Goal: Task Accomplishment & Management: Complete application form

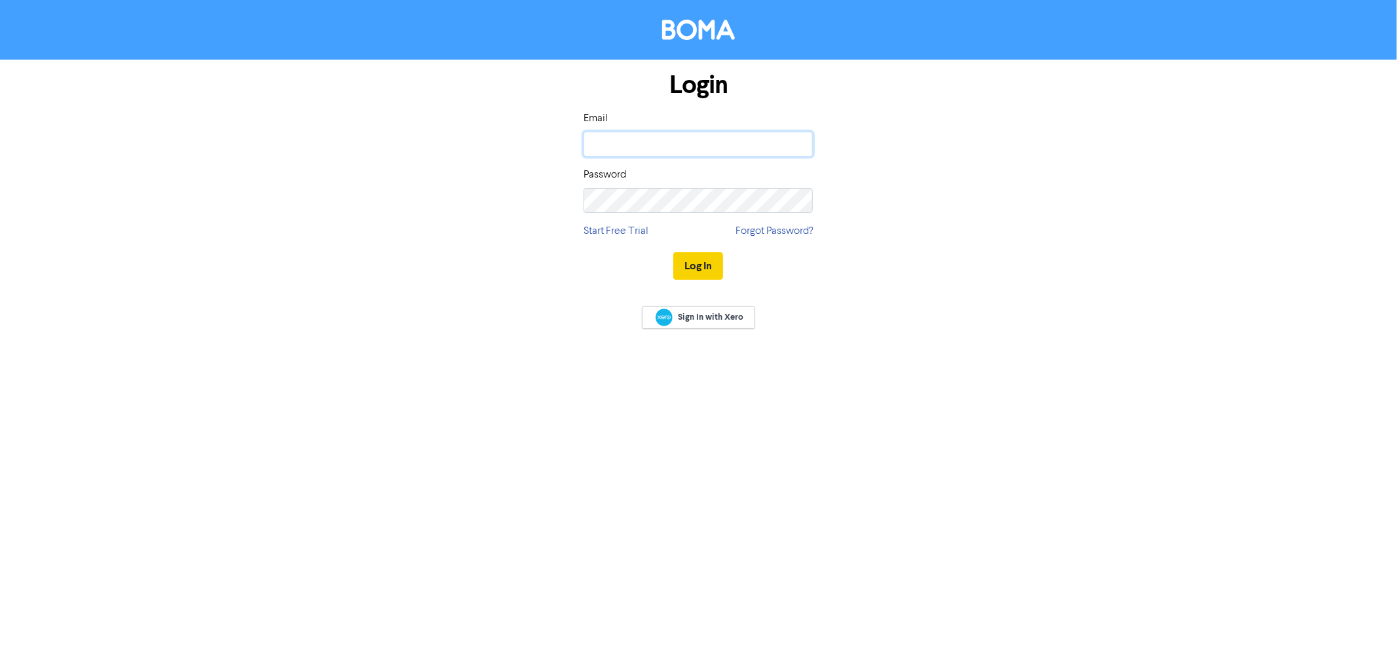
type input "[EMAIL_ADDRESS][DOMAIN_NAME]"
click at [702, 264] on button "Log In" at bounding box center [698, 266] width 50 height 28
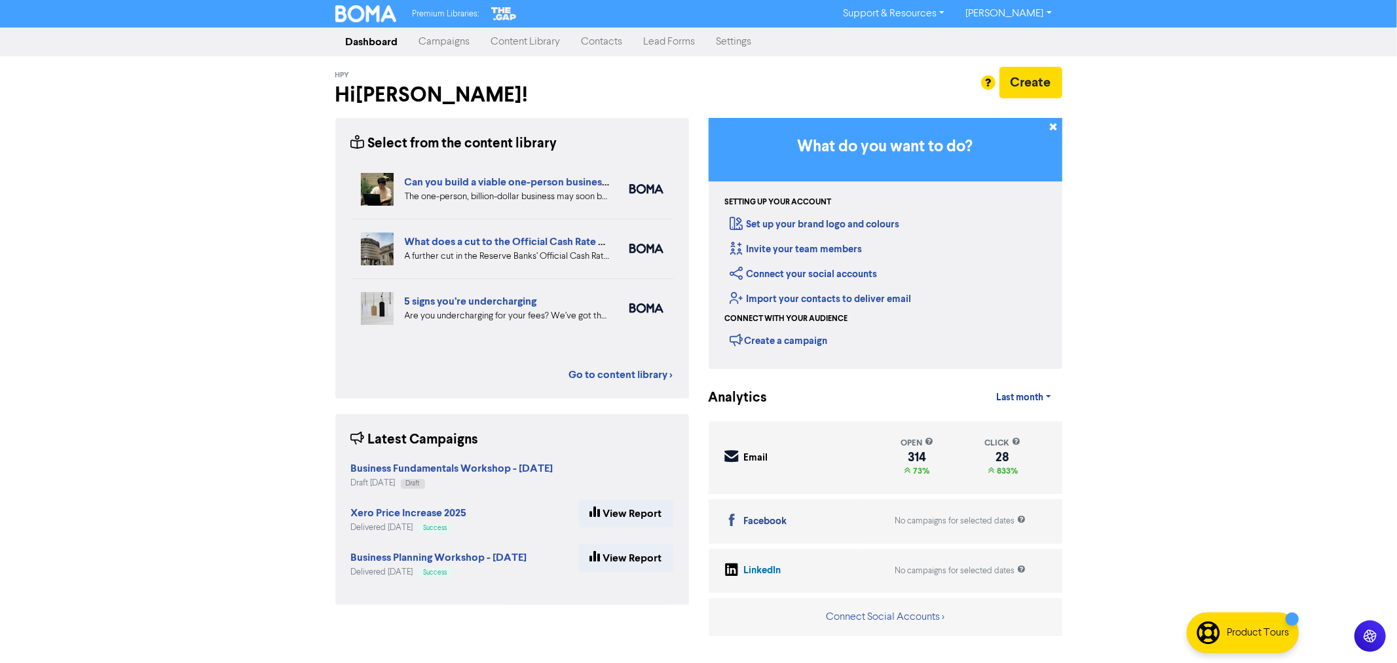
click at [610, 44] on link "Contacts" at bounding box center [602, 42] width 62 height 26
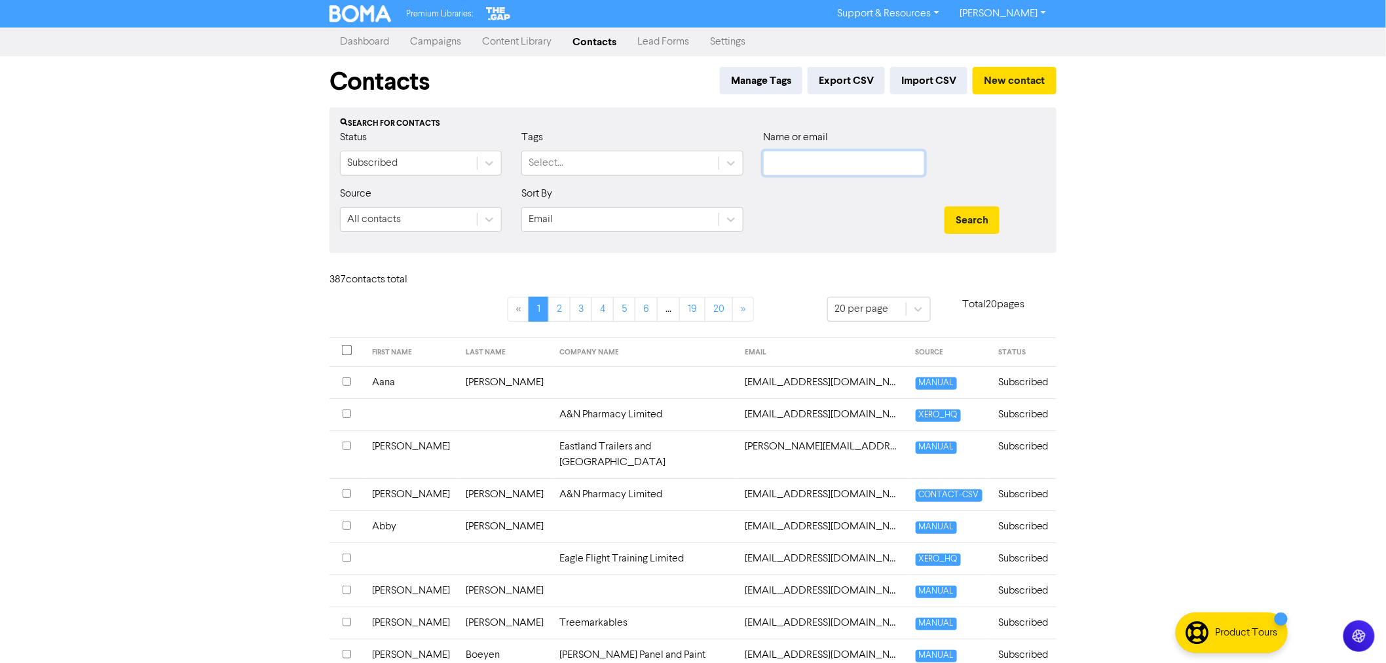
click at [827, 162] on input "text" at bounding box center [844, 163] width 162 height 25
paste input "[EMAIL_ADDRESS][DOMAIN_NAME]"
type input "[EMAIL_ADDRESS][DOMAIN_NAME]"
click at [974, 217] on button "Search" at bounding box center [971, 220] width 55 height 28
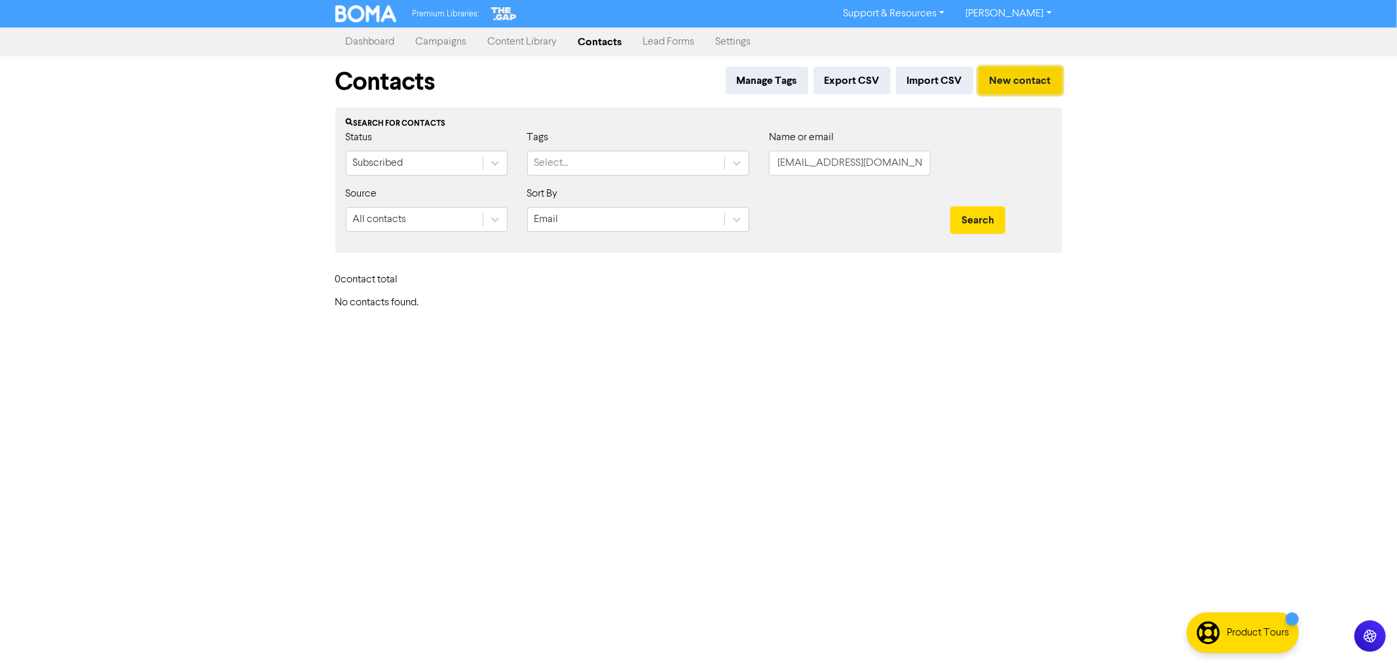
click at [1002, 86] on button "New contact" at bounding box center [1020, 81] width 84 height 28
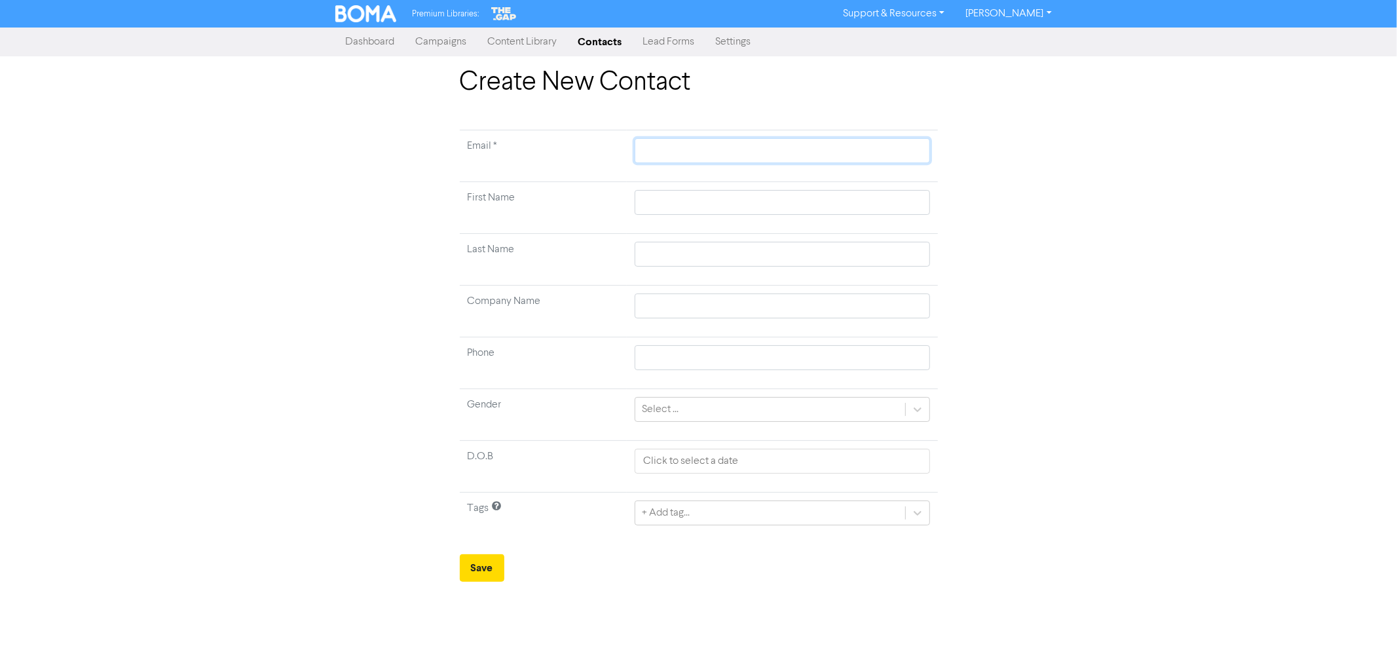
click at [660, 153] on input "text" at bounding box center [782, 150] width 295 height 25
paste input "[EMAIL_ADDRESS][DOMAIN_NAME]"
type input "[EMAIL_ADDRESS][DOMAIN_NAME]"
click at [658, 203] on input "text" at bounding box center [782, 202] width 295 height 25
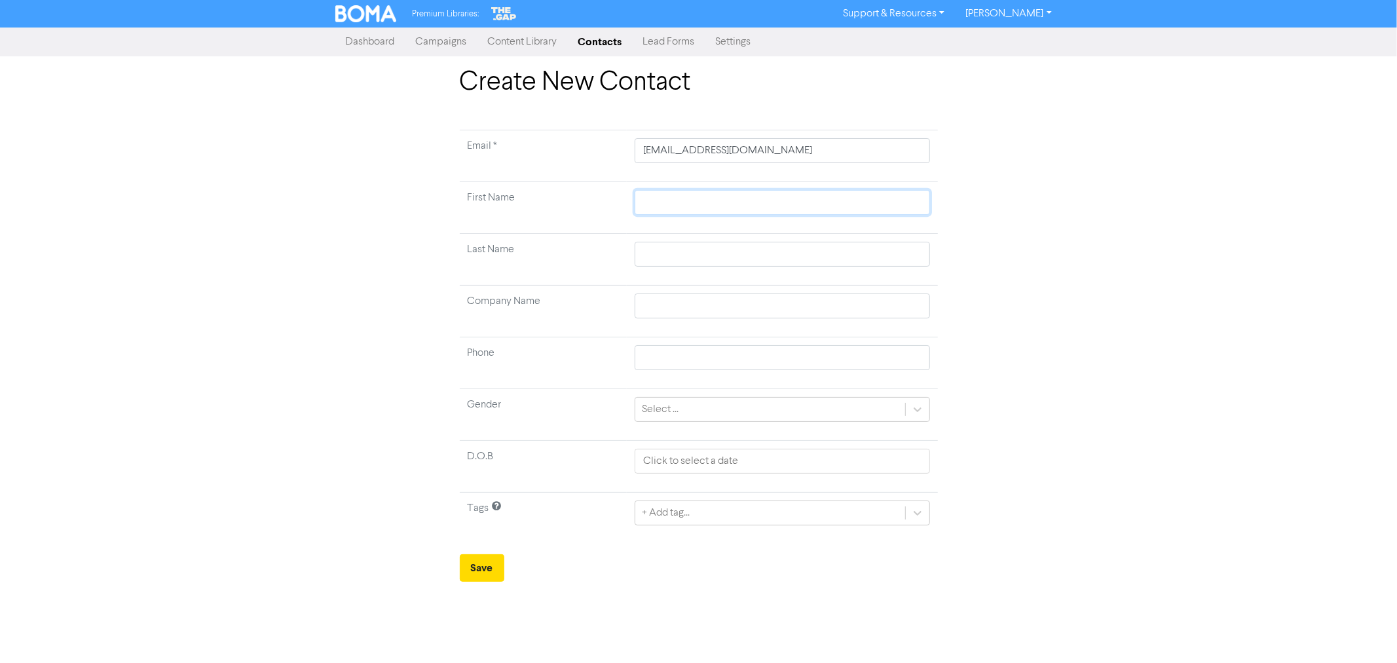
click at [658, 203] on input "text" at bounding box center [782, 202] width 295 height 25
click at [657, 203] on input "text" at bounding box center [782, 202] width 295 height 25
paste input "[PERSON_NAME]-Peratiaki"
type input "[PERSON_NAME]-Peratiaki"
drag, startPoint x: 668, startPoint y: 198, endPoint x: 787, endPoint y: 211, distance: 119.2
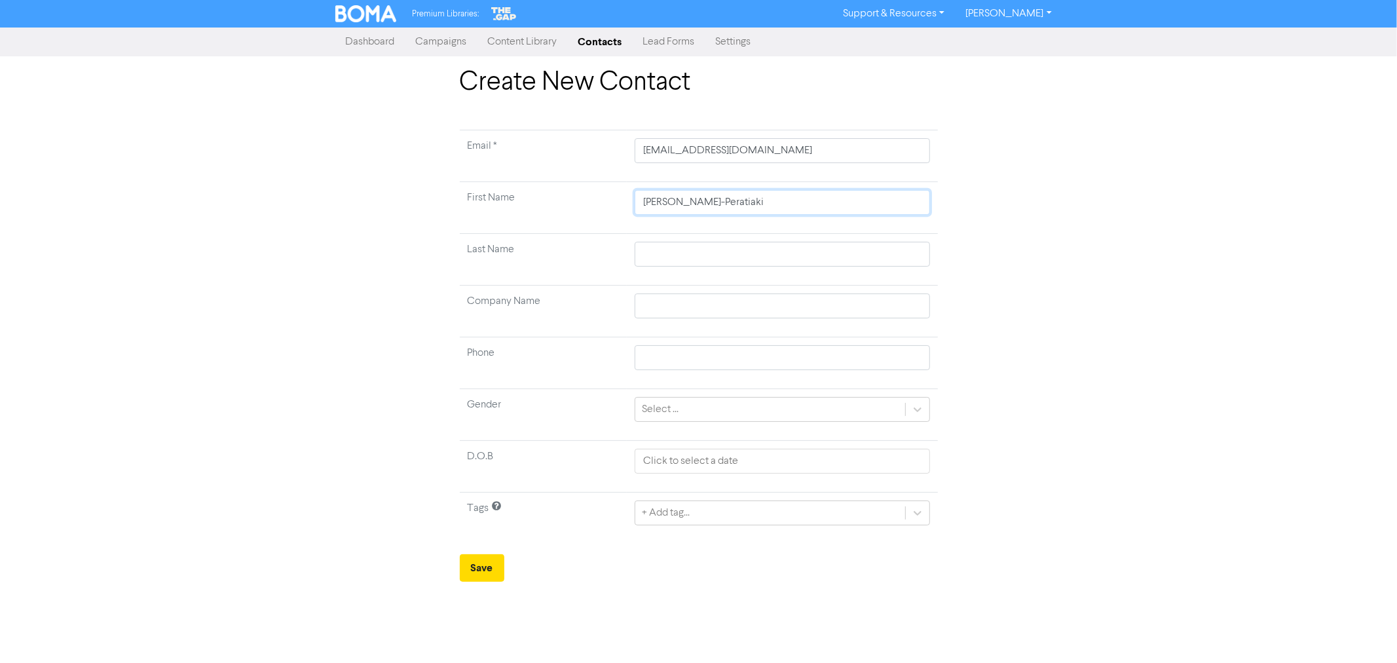
click at [784, 211] on input "[PERSON_NAME]-Peratiaki" at bounding box center [782, 202] width 295 height 25
type input "[PERSON_NAME]"
click at [646, 255] on input "text" at bounding box center [782, 254] width 295 height 25
paste input "[PERSON_NAME]-Peratiaki"
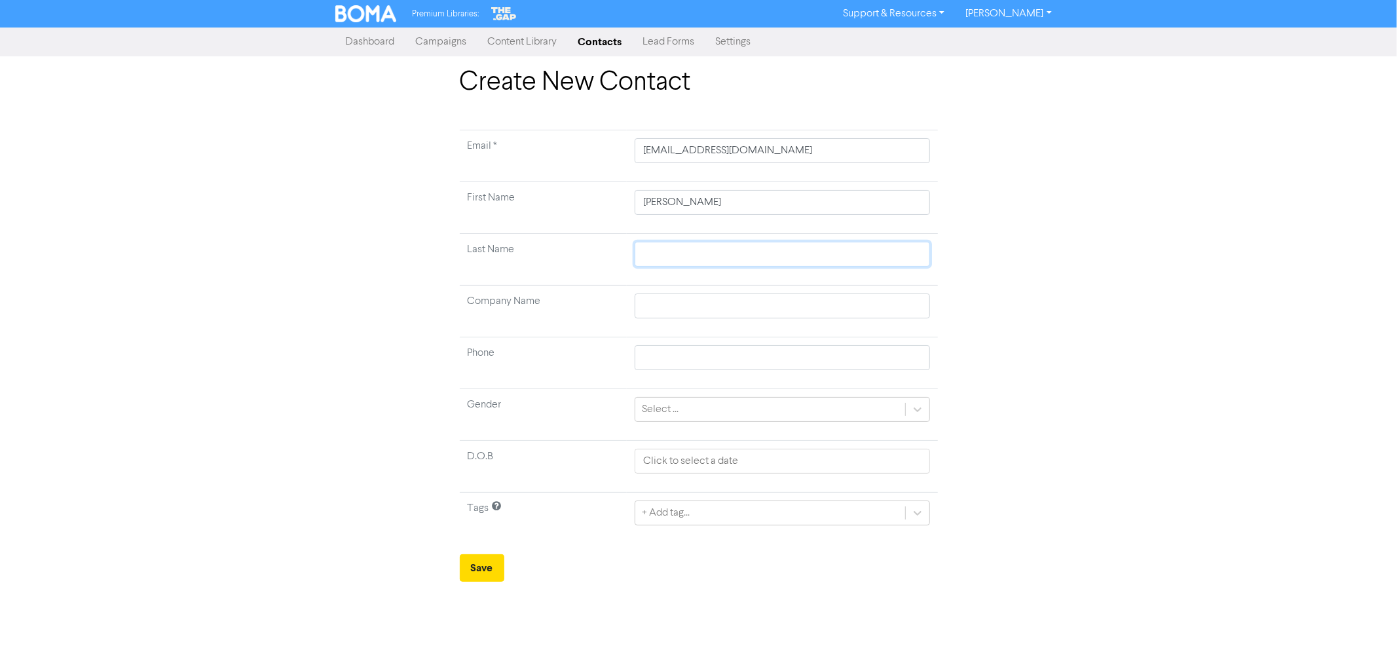
type input "[PERSON_NAME]-Peratiaki"
click at [652, 308] on input "text" at bounding box center [782, 305] width 295 height 25
click at [675, 310] on input "text" at bounding box center [782, 305] width 295 height 25
paste input "Astro Barbers"
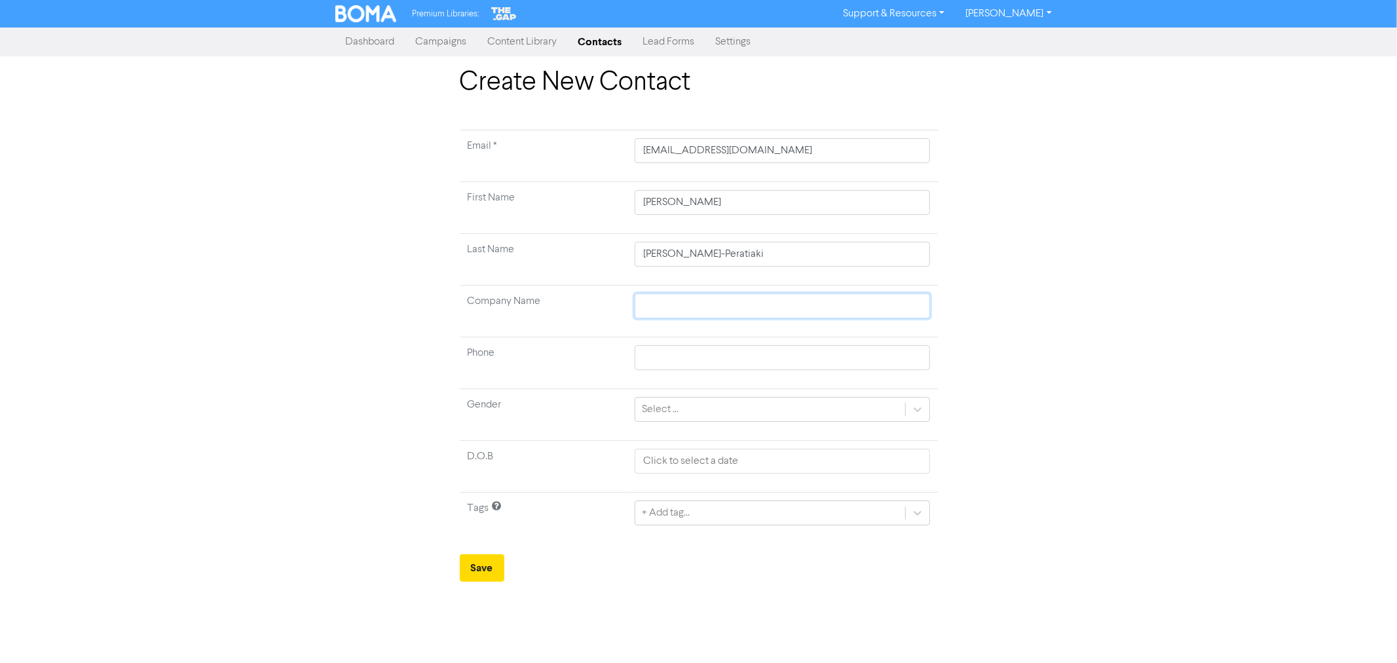
type input "Astro Barbers"
click at [682, 511] on div "+ Add tag..." at bounding box center [666, 513] width 48 height 16
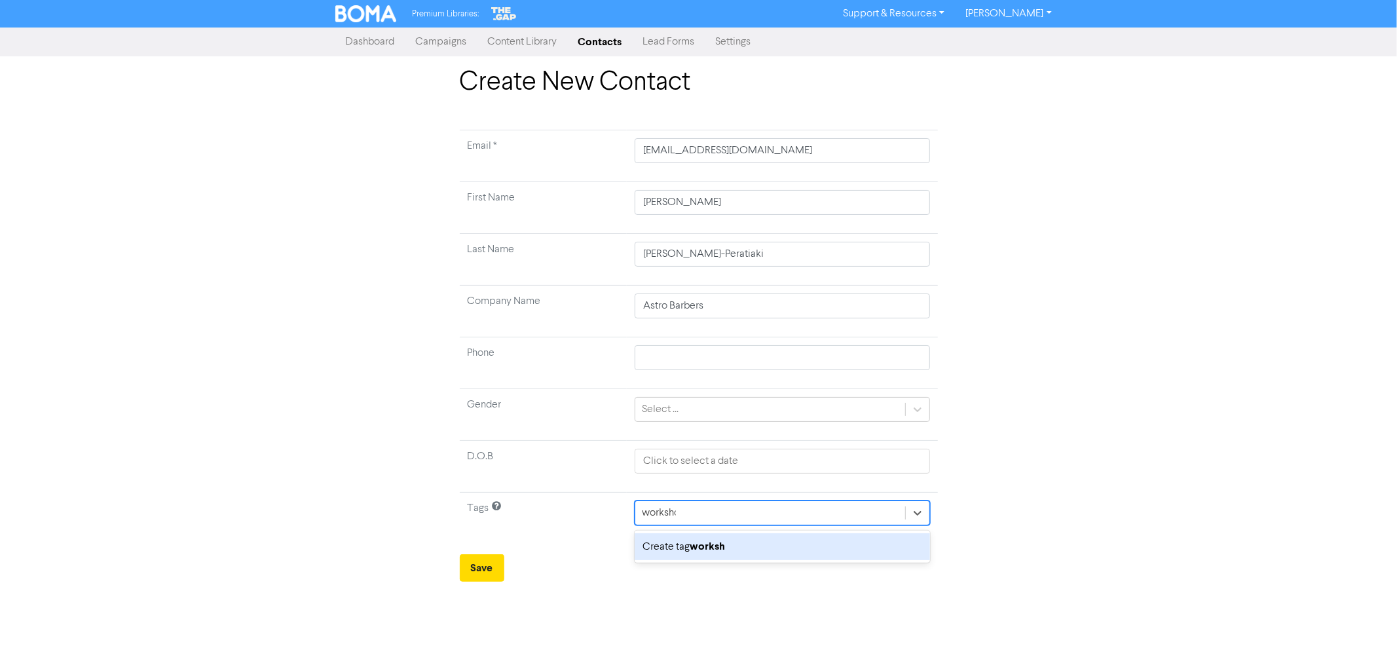
type input "workshop"
click at [705, 544] on b "workshop" at bounding box center [714, 546] width 48 height 13
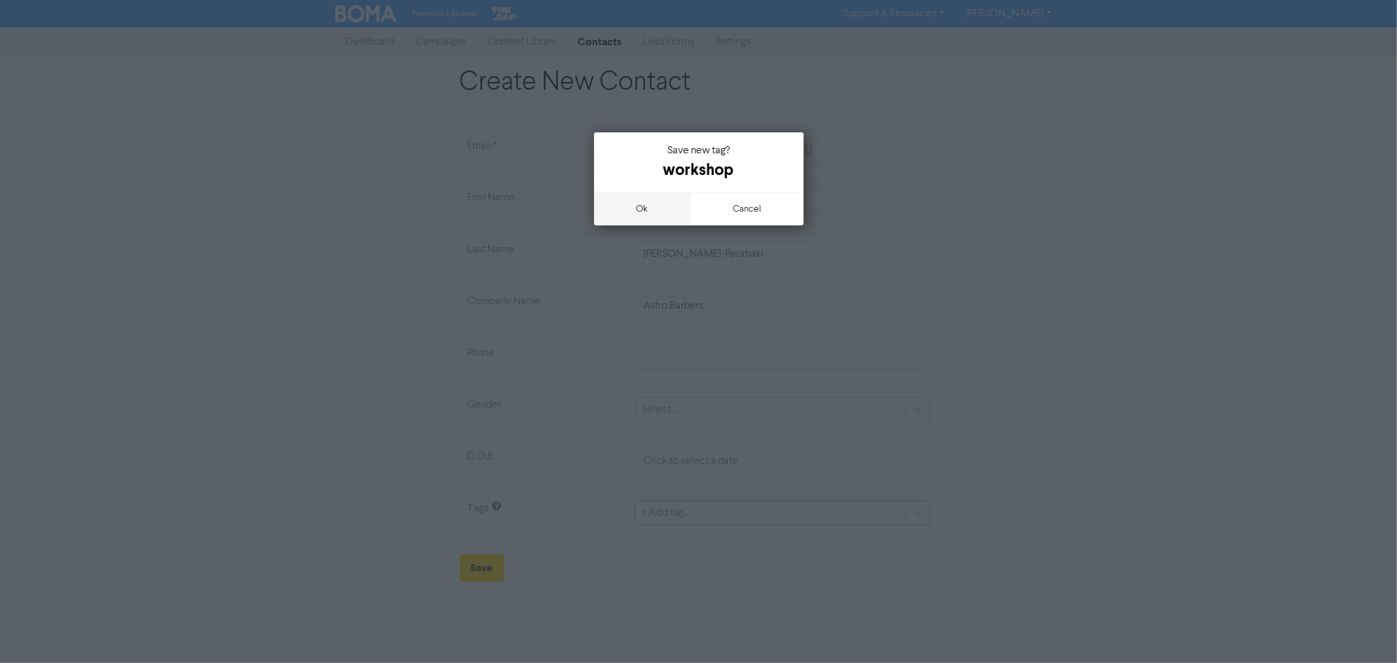
click at [633, 206] on button "ok" at bounding box center [642, 209] width 97 height 33
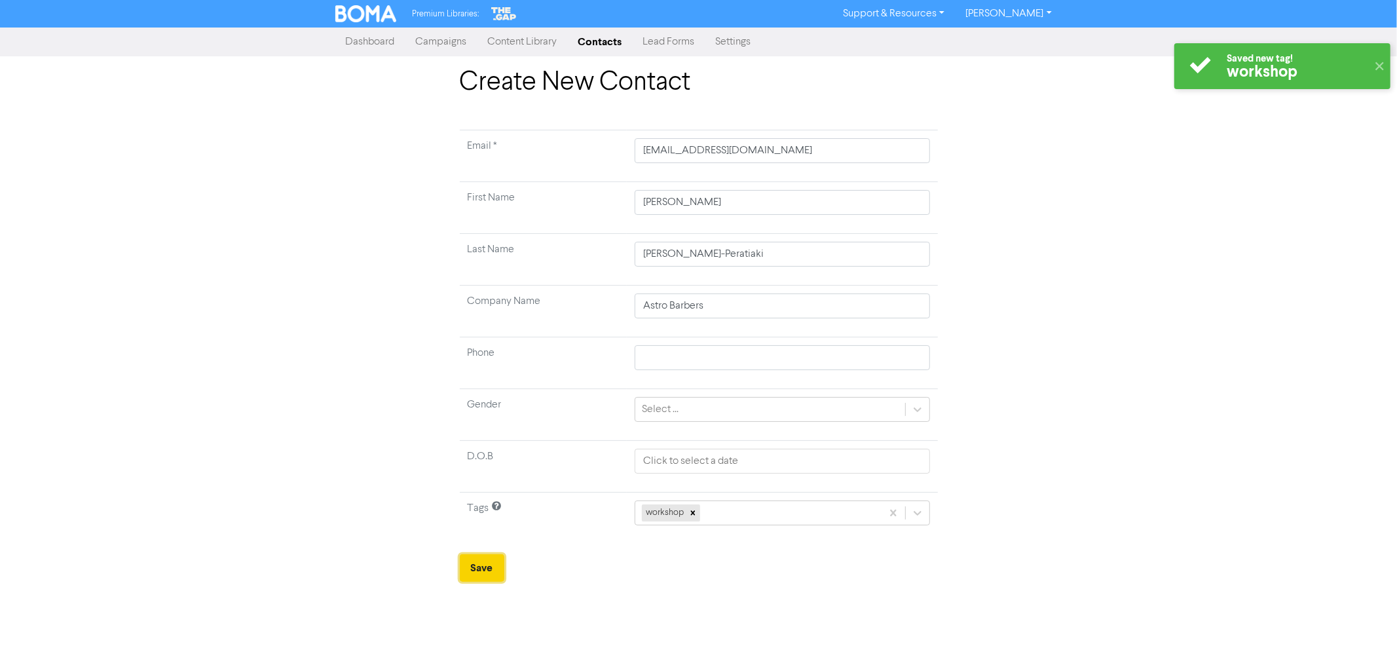
click at [492, 568] on button "Save" at bounding box center [482, 568] width 45 height 28
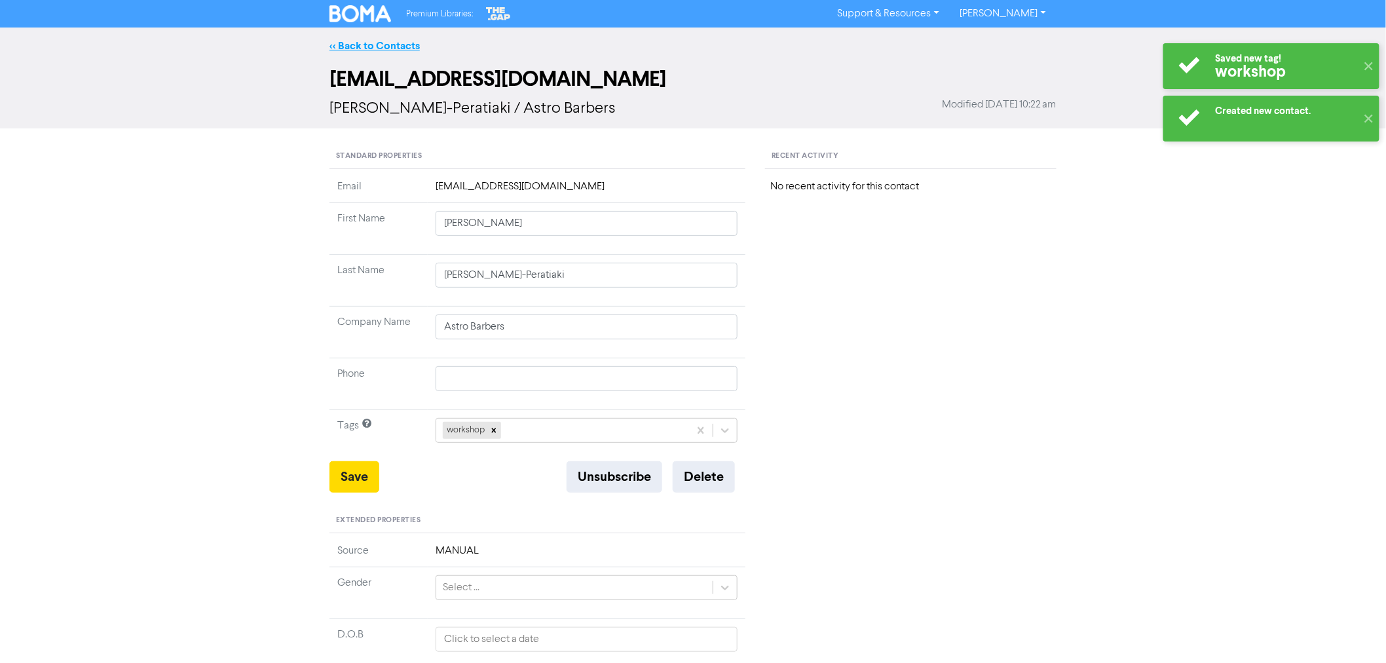
click at [379, 42] on link "<< Back to Contacts" at bounding box center [374, 45] width 90 height 13
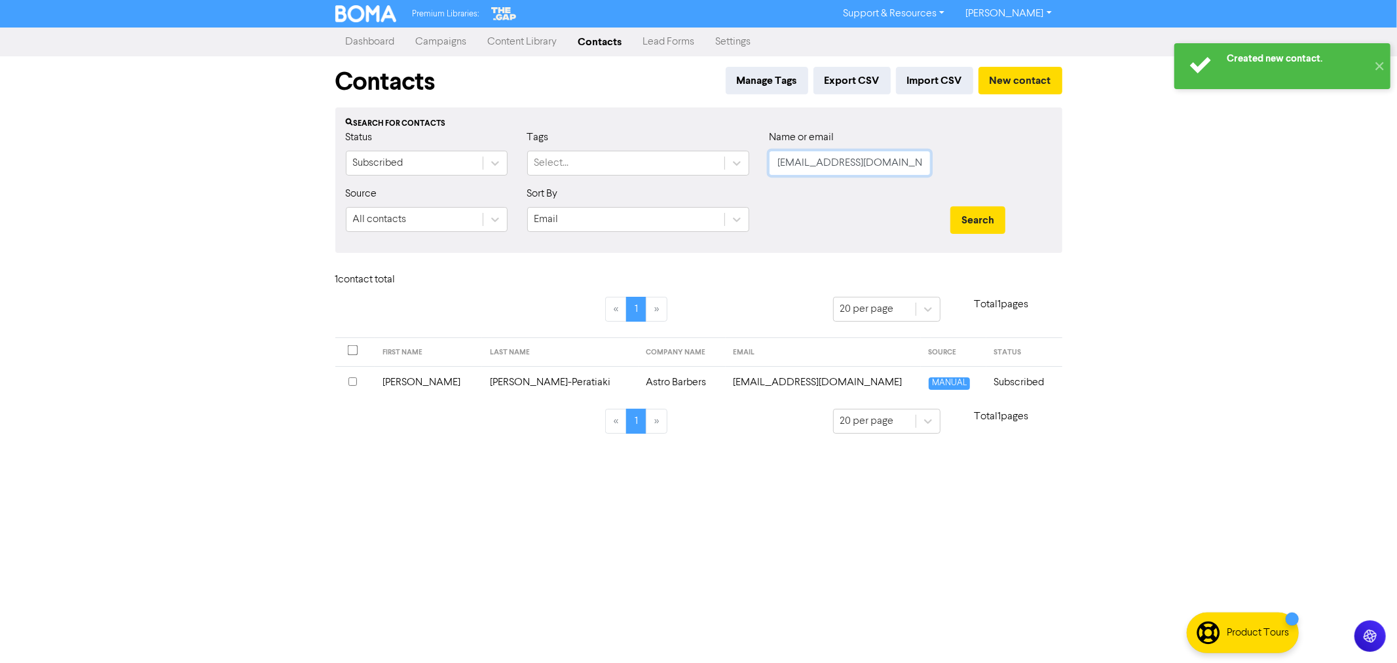
drag, startPoint x: 887, startPoint y: 159, endPoint x: 609, endPoint y: 130, distance: 279.2
click at [633, 138] on div "Status Subscribed Tags Select... Name or email [EMAIL_ADDRESS][DOMAIN_NAME]" at bounding box center [699, 158] width 726 height 56
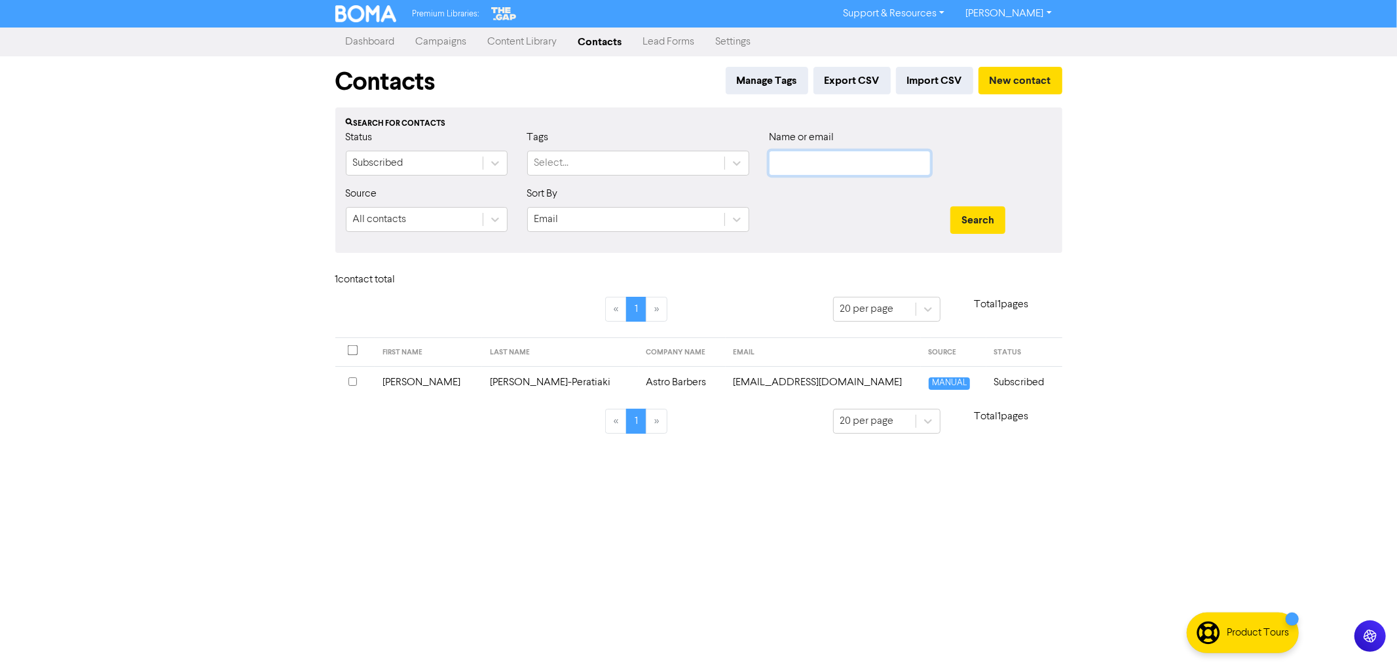
click at [839, 167] on input "text" at bounding box center [850, 163] width 162 height 25
paste input "[EMAIL_ADDRESS][DOMAIN_NAME]"
type input "[EMAIL_ADDRESS][DOMAIN_NAME]"
click at [969, 223] on button "Search" at bounding box center [977, 220] width 55 height 28
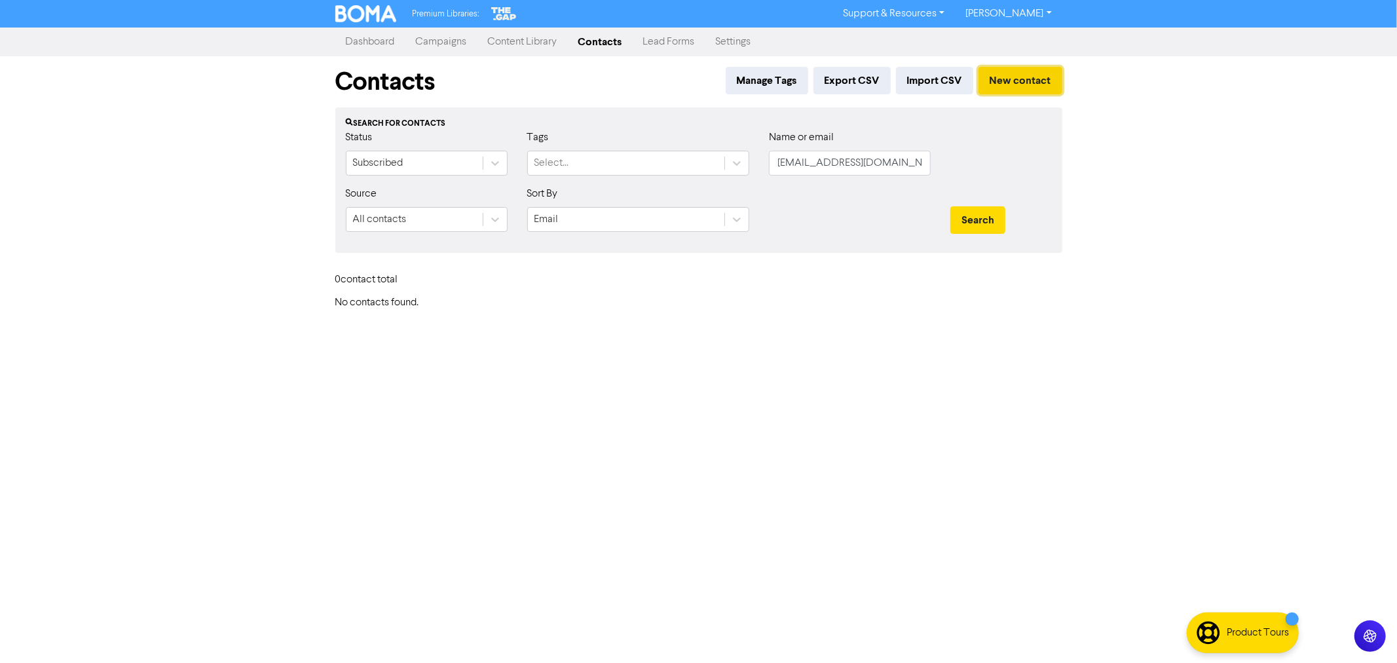
click at [1023, 69] on button "New contact" at bounding box center [1020, 81] width 84 height 28
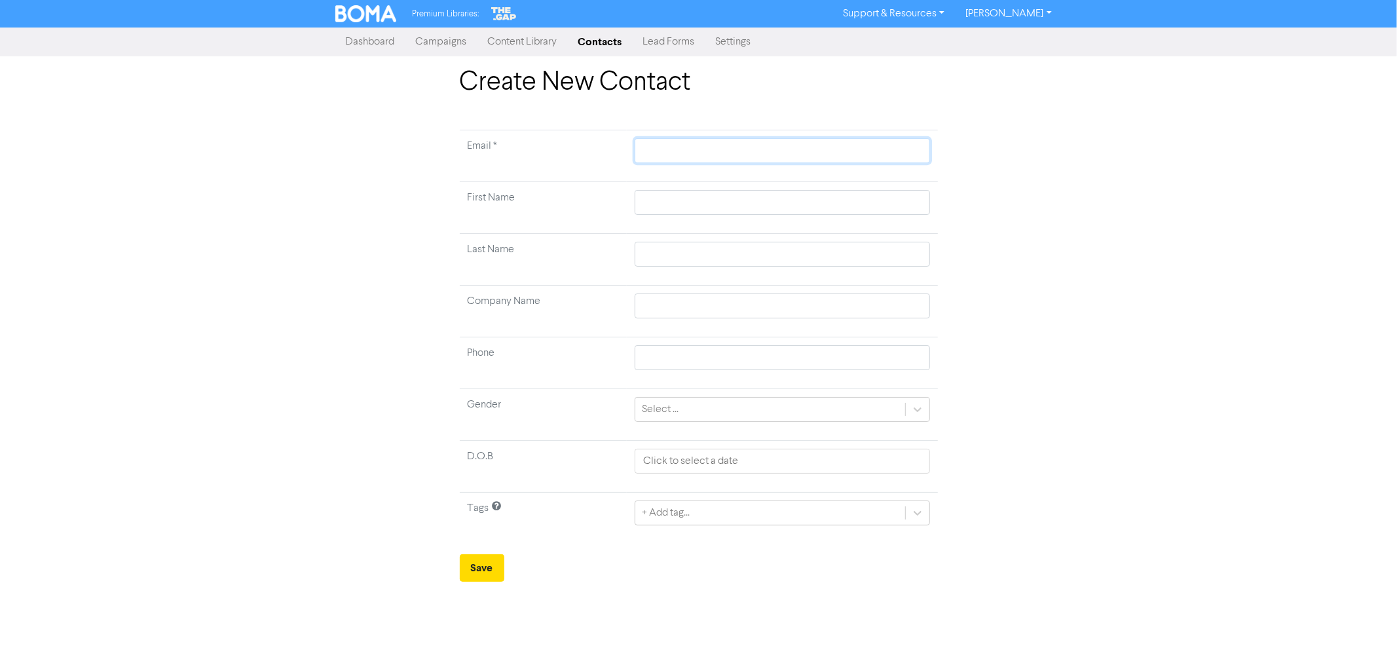
click at [657, 152] on input "text" at bounding box center [782, 150] width 295 height 25
paste input "[EMAIL_ADDRESS][DOMAIN_NAME]"
type input "[EMAIL_ADDRESS][DOMAIN_NAME]"
click at [663, 200] on input "text" at bounding box center [782, 202] width 295 height 25
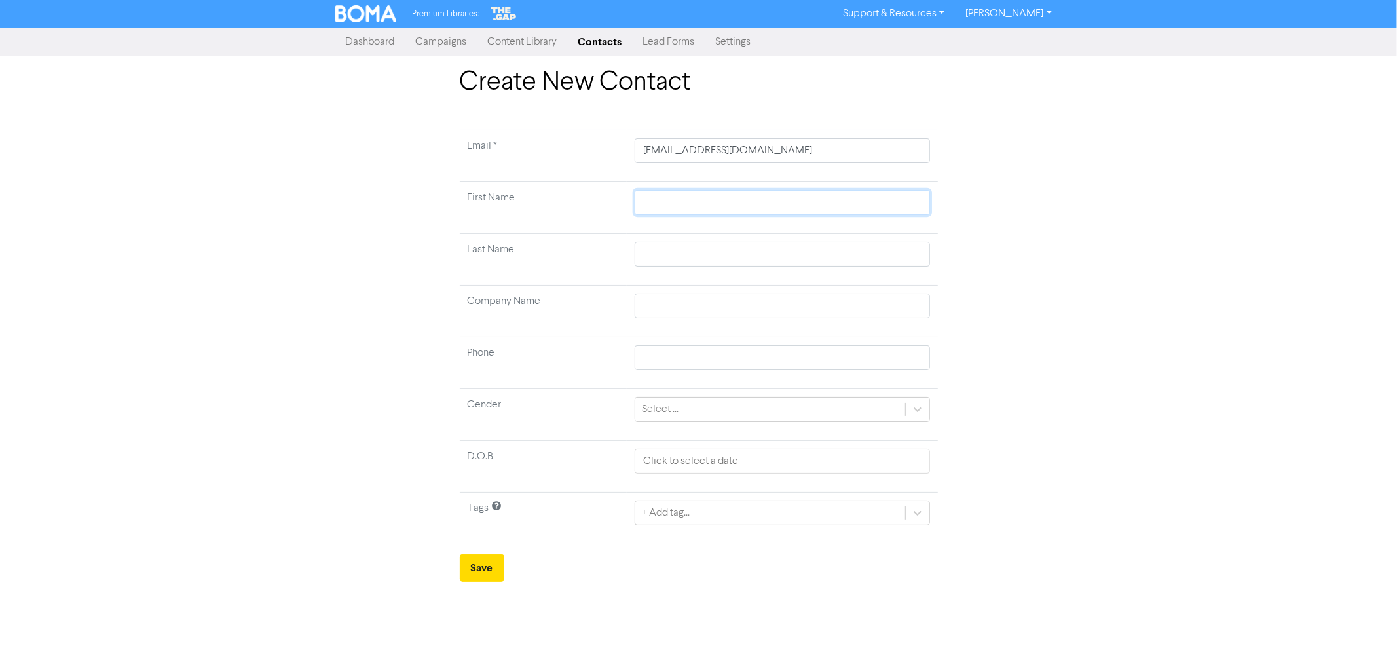
type input "R"
type input "Ra"
type input "[PERSON_NAME]"
type input "Raew"
type input "Raewe"
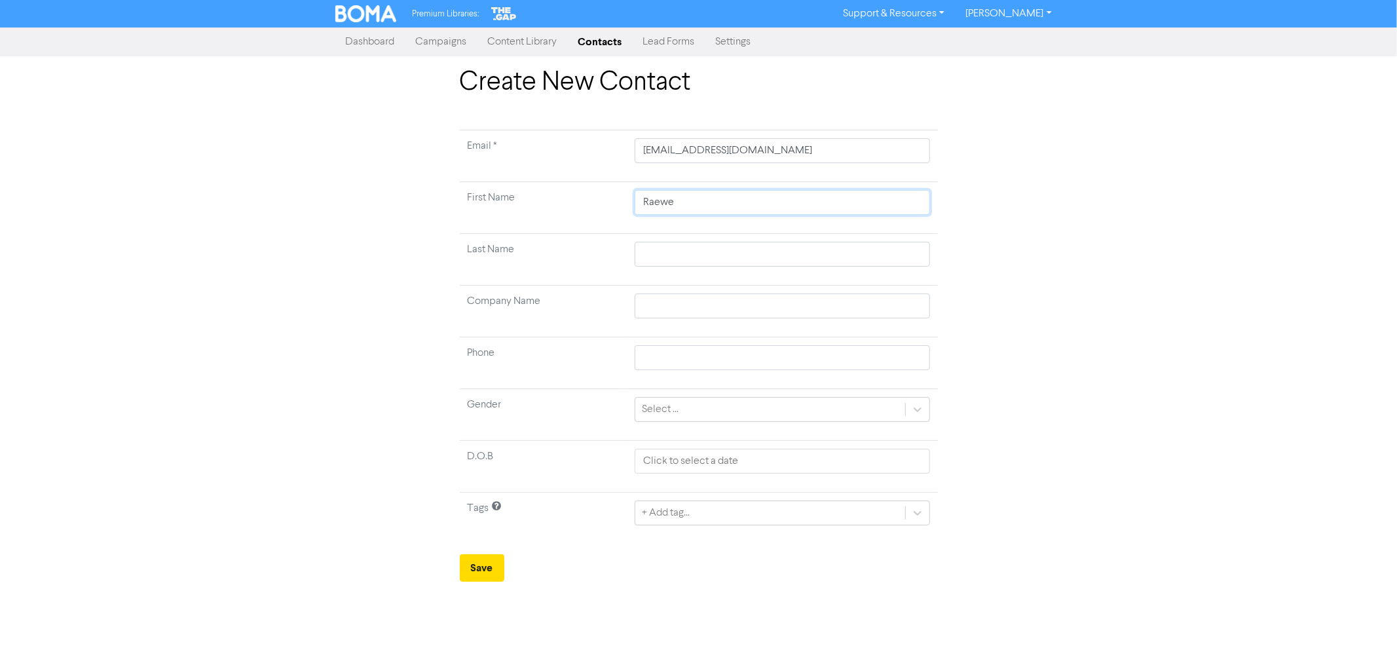
type input "Raew"
type input "Raewy"
type input "Raewyn"
click at [657, 253] on input "text" at bounding box center [782, 254] width 295 height 25
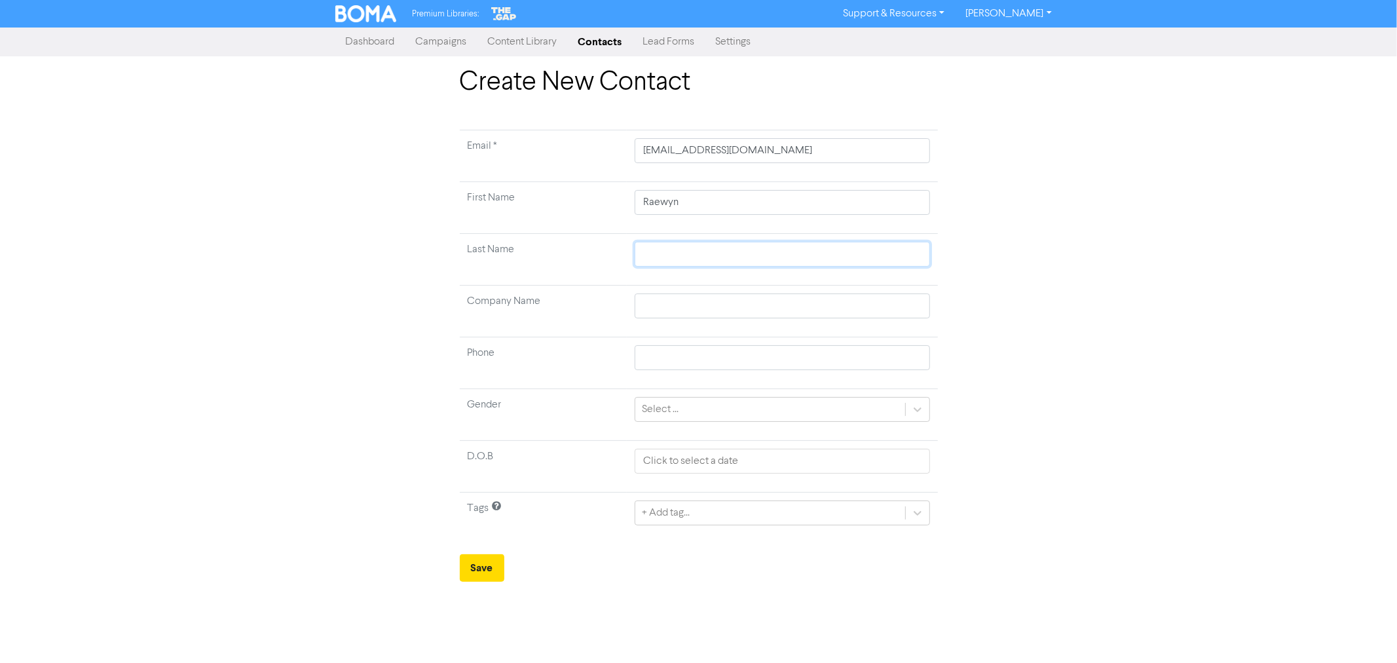
type input "W"
type input "Wi"
type input "Wil"
type input "Will"
type input "[PERSON_NAME]"
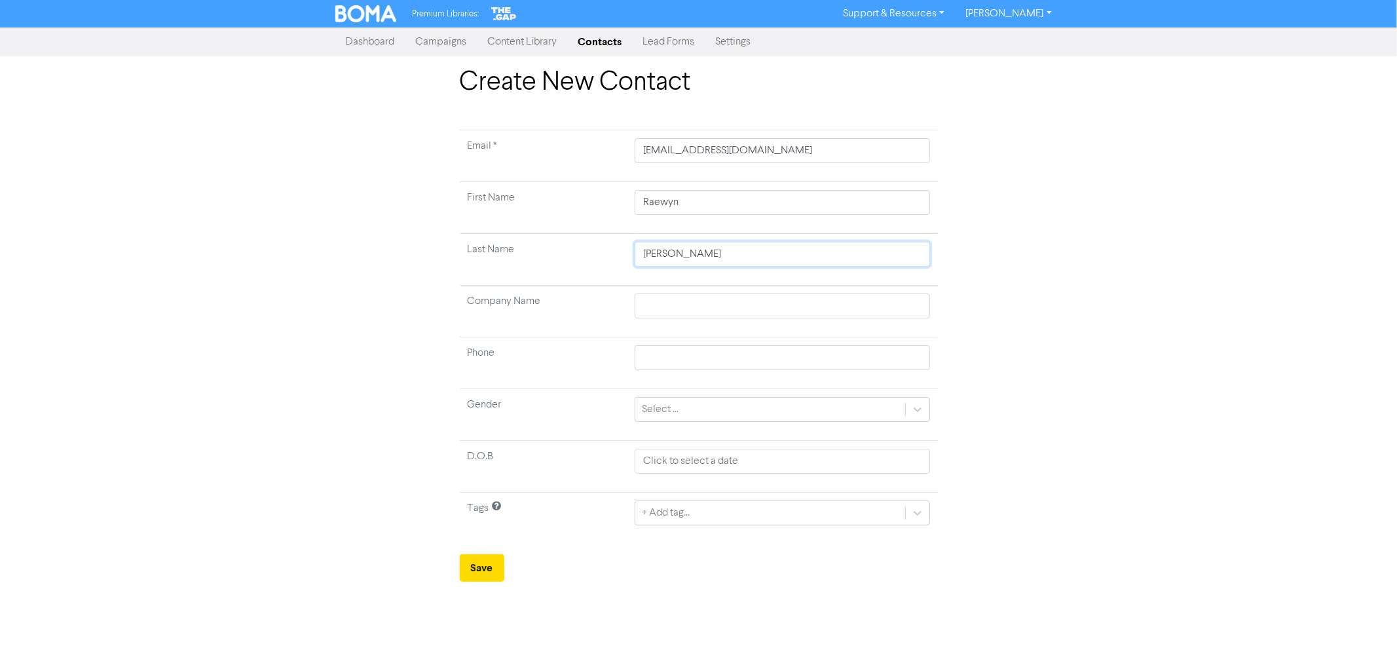
type input "[PERSON_NAME]"
click at [662, 304] on input "text" at bounding box center [782, 305] width 295 height 25
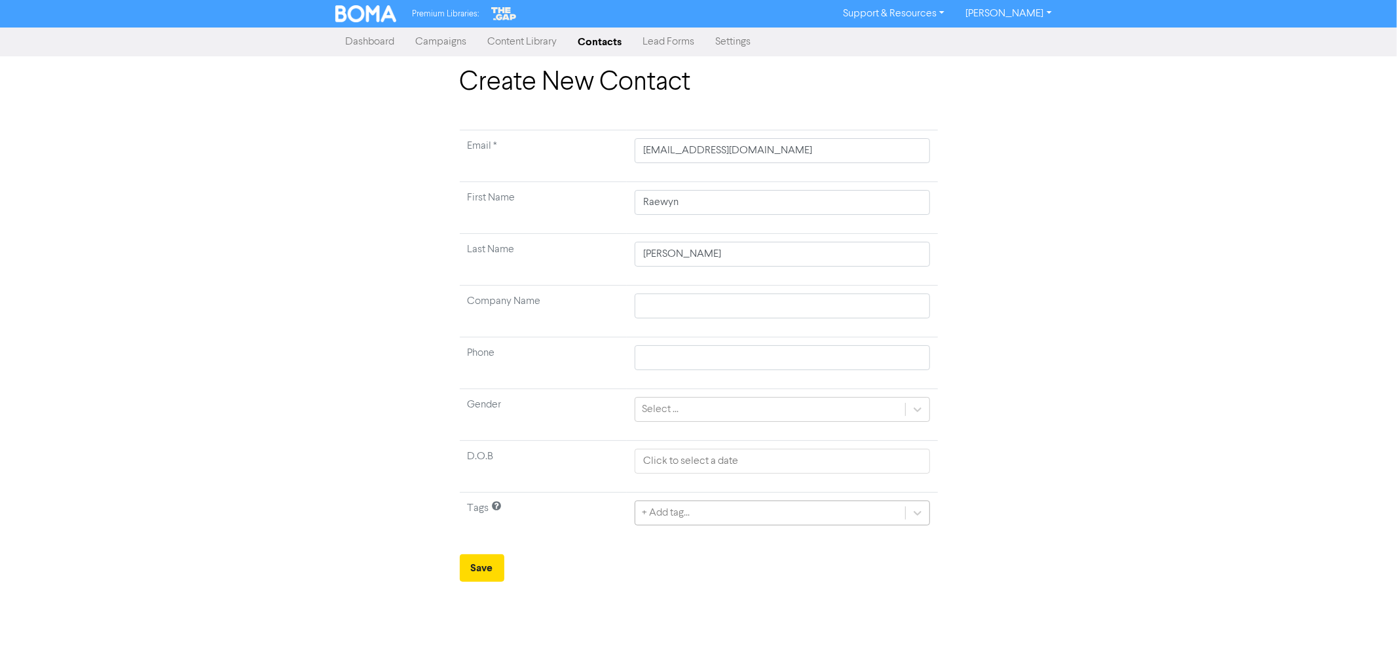
click at [677, 517] on div "+ Add tag..." at bounding box center [666, 513] width 48 height 16
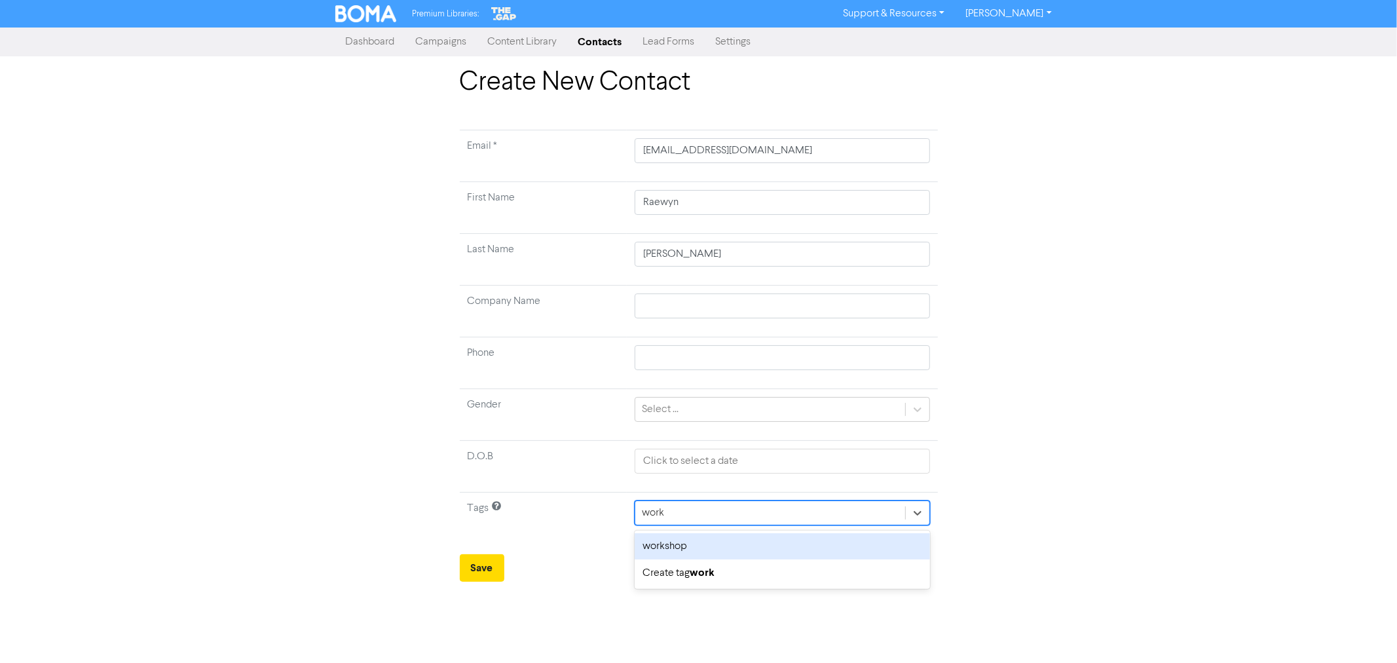
type input "works"
click at [672, 542] on div "workshop" at bounding box center [782, 546] width 295 height 26
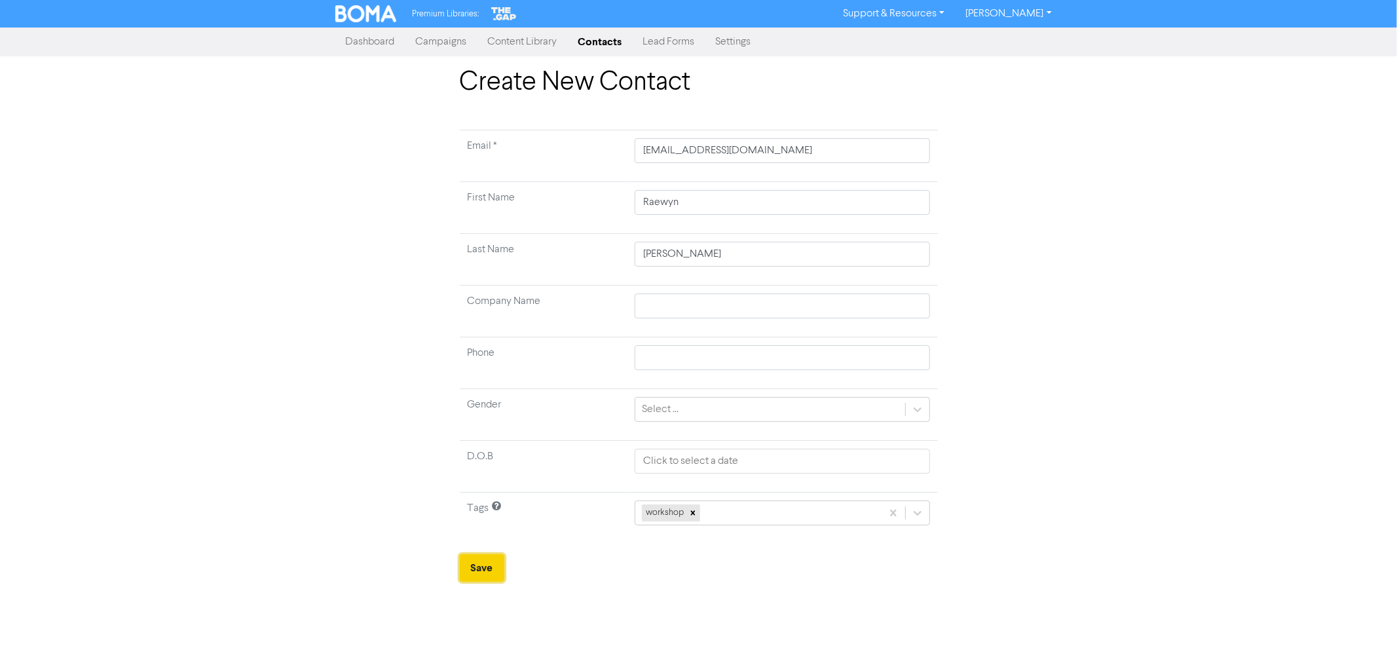
click at [491, 565] on button "Save" at bounding box center [482, 568] width 45 height 28
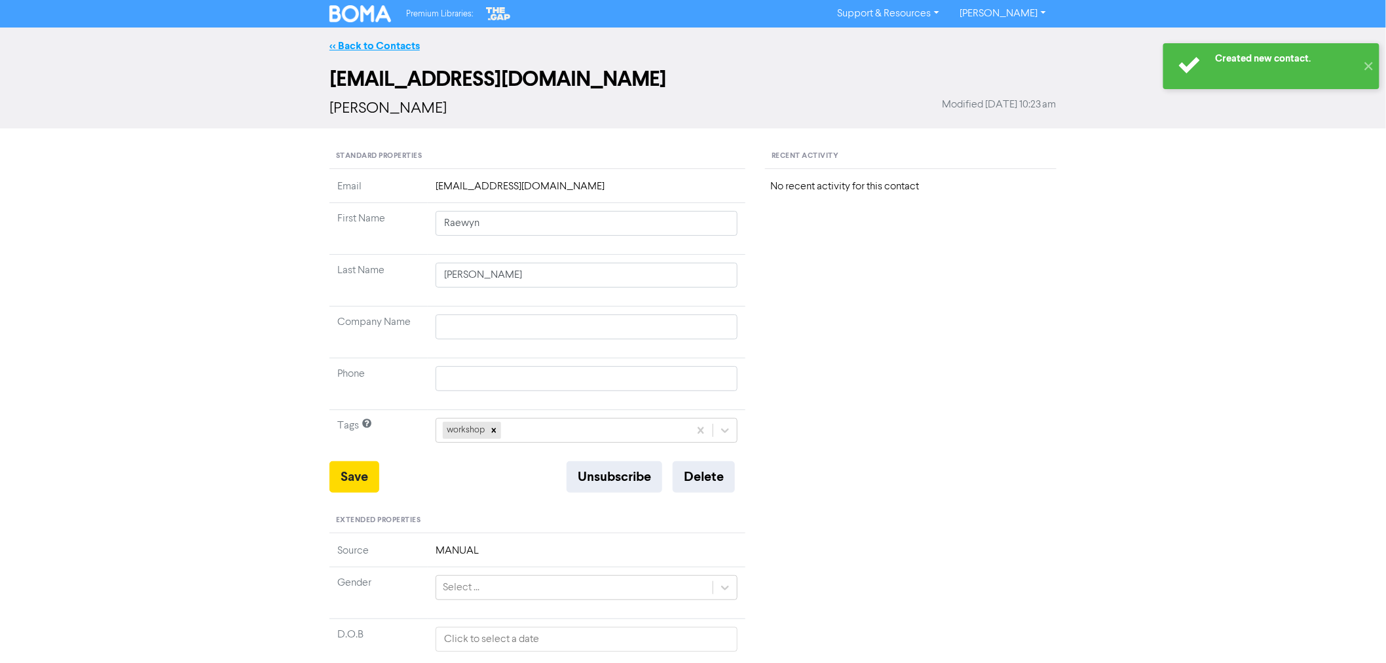
click at [376, 39] on link "<< Back to Contacts" at bounding box center [374, 45] width 90 height 13
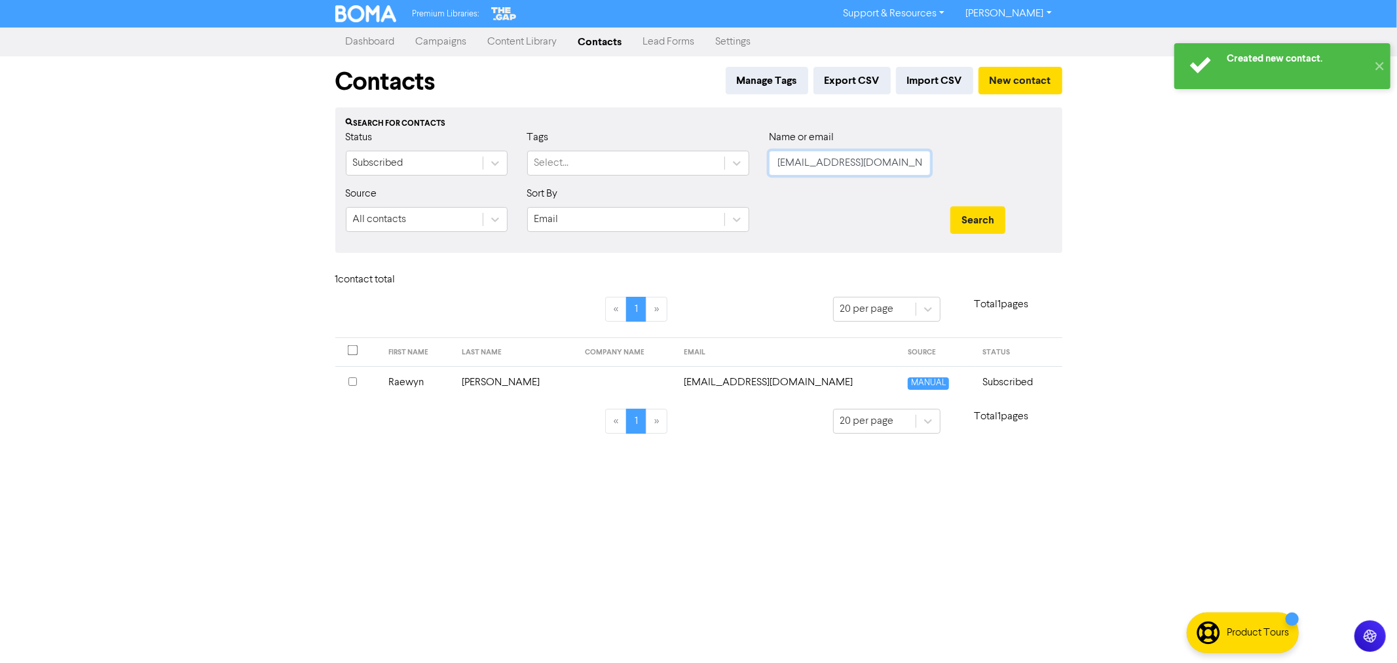
drag, startPoint x: 911, startPoint y: 160, endPoint x: 637, endPoint y: 127, distance: 276.4
click at [654, 133] on div "Status Subscribed Tags Select... Name or email [EMAIL_ADDRESS][DOMAIN_NAME]" at bounding box center [699, 158] width 726 height 56
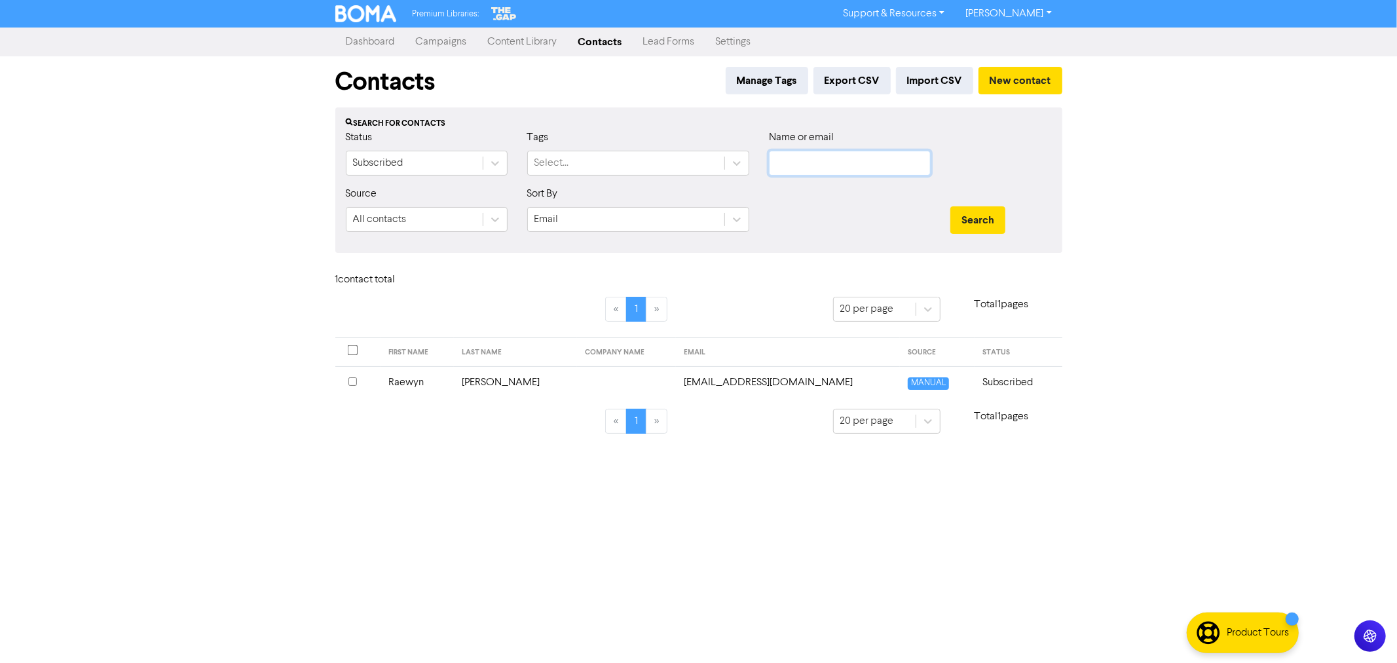
click at [822, 160] on input "text" at bounding box center [850, 163] width 162 height 25
paste input "[PERSON_NAME][EMAIL_ADDRESS][DOMAIN_NAME]"
type input "[PERSON_NAME][EMAIL_ADDRESS][DOMAIN_NAME]"
click at [980, 225] on button "Search" at bounding box center [977, 220] width 55 height 28
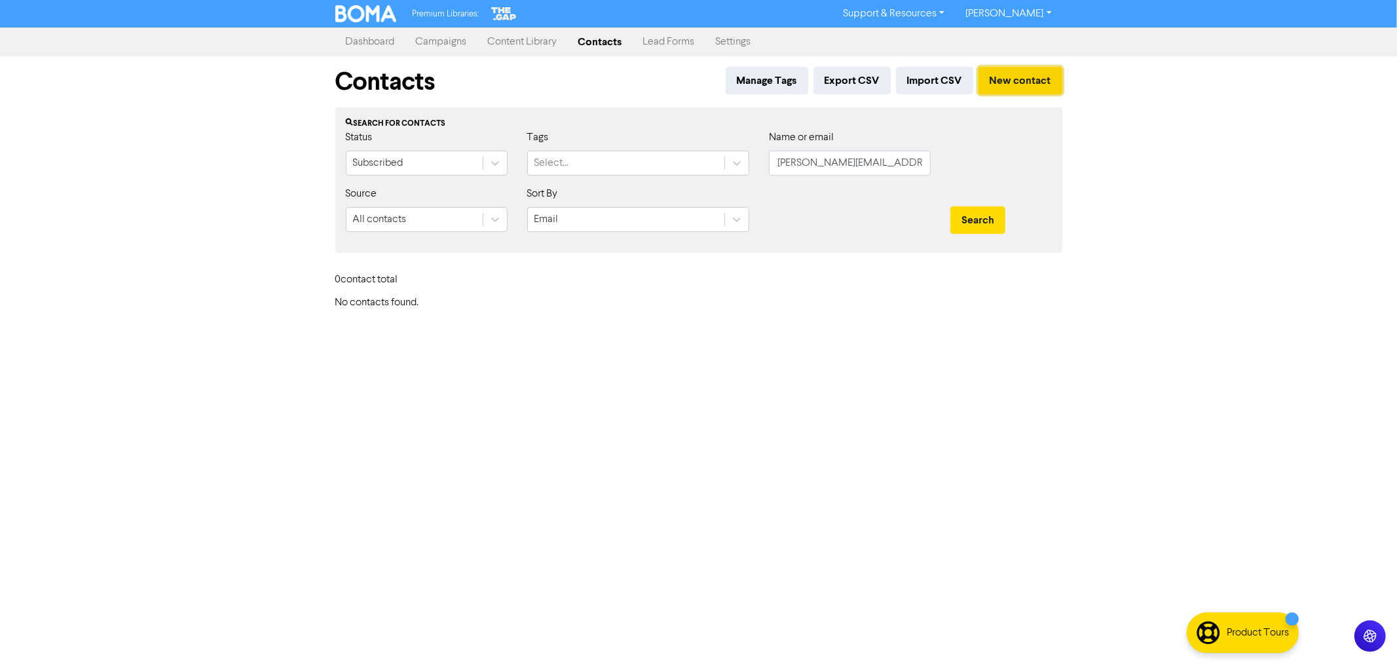
click at [1006, 83] on button "New contact" at bounding box center [1020, 81] width 84 height 28
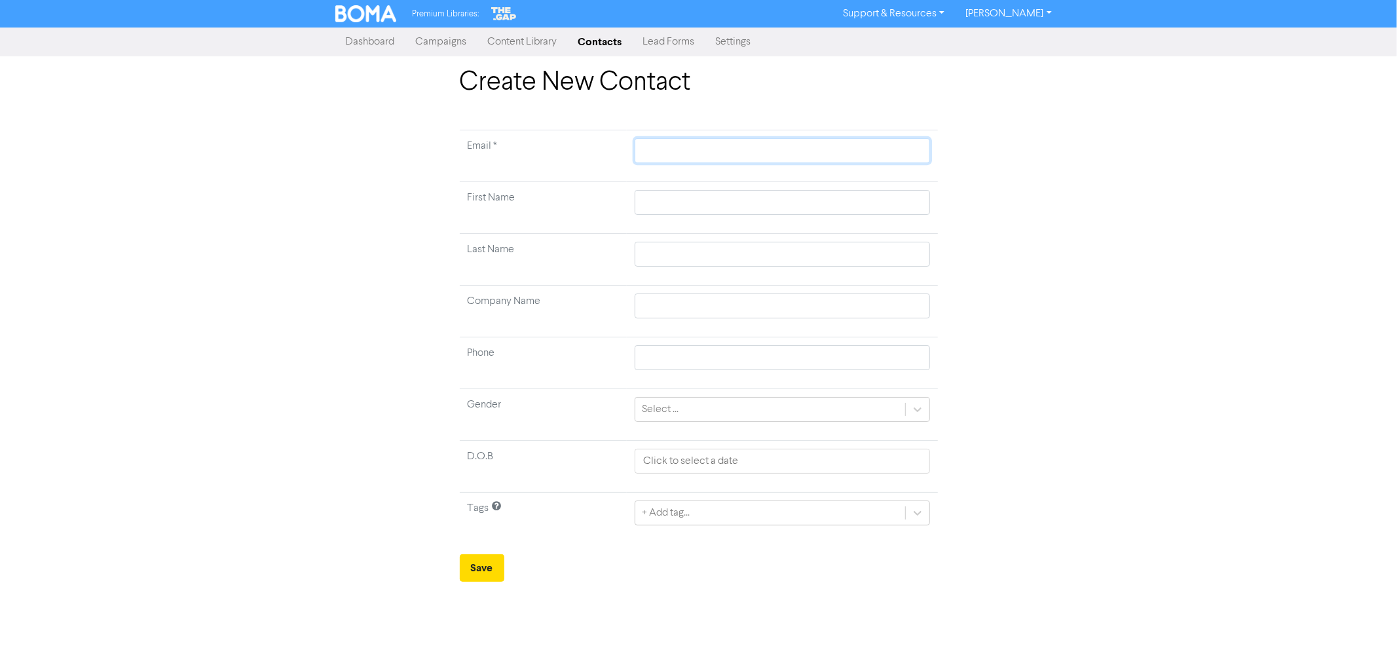
click at [677, 147] on input "text" at bounding box center [782, 150] width 295 height 25
paste input "[PERSON_NAME][EMAIL_ADDRESS][DOMAIN_NAME]"
type input "[PERSON_NAME][EMAIL_ADDRESS][DOMAIN_NAME]"
click at [670, 206] on input "text" at bounding box center [782, 202] width 295 height 25
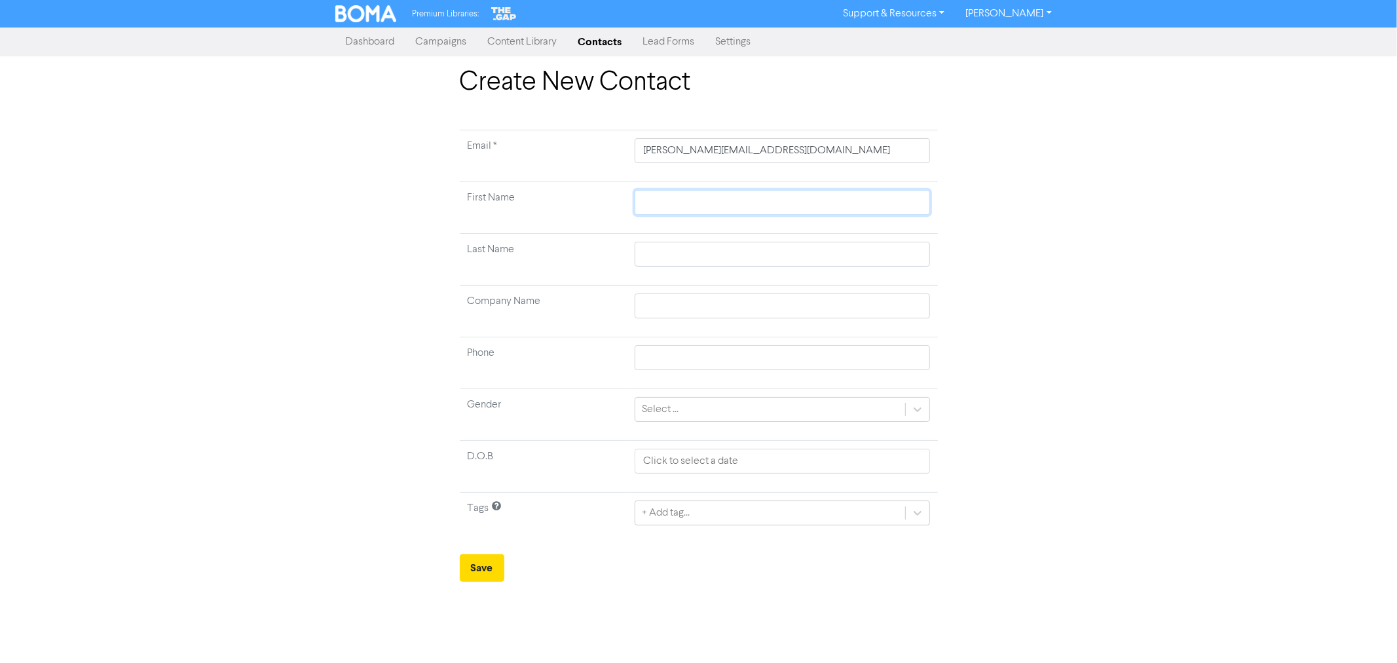
type input "M"
type input "Ma"
type input "Mar"
type input "Mari"
type input "[PERSON_NAME]"
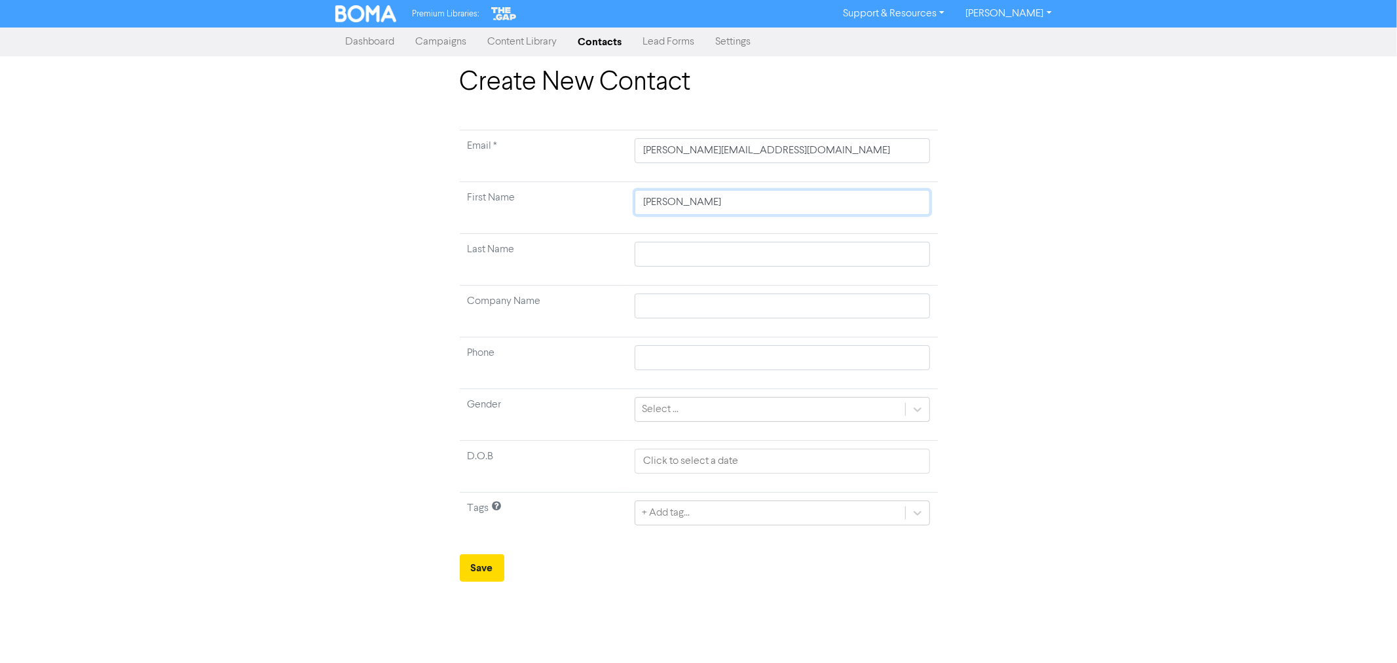
type input "[PERSON_NAME]"
click at [659, 256] on input "text" at bounding box center [782, 254] width 295 height 25
click at [711, 256] on input "text" at bounding box center [782, 254] width 295 height 25
paste input "Abercrombie"
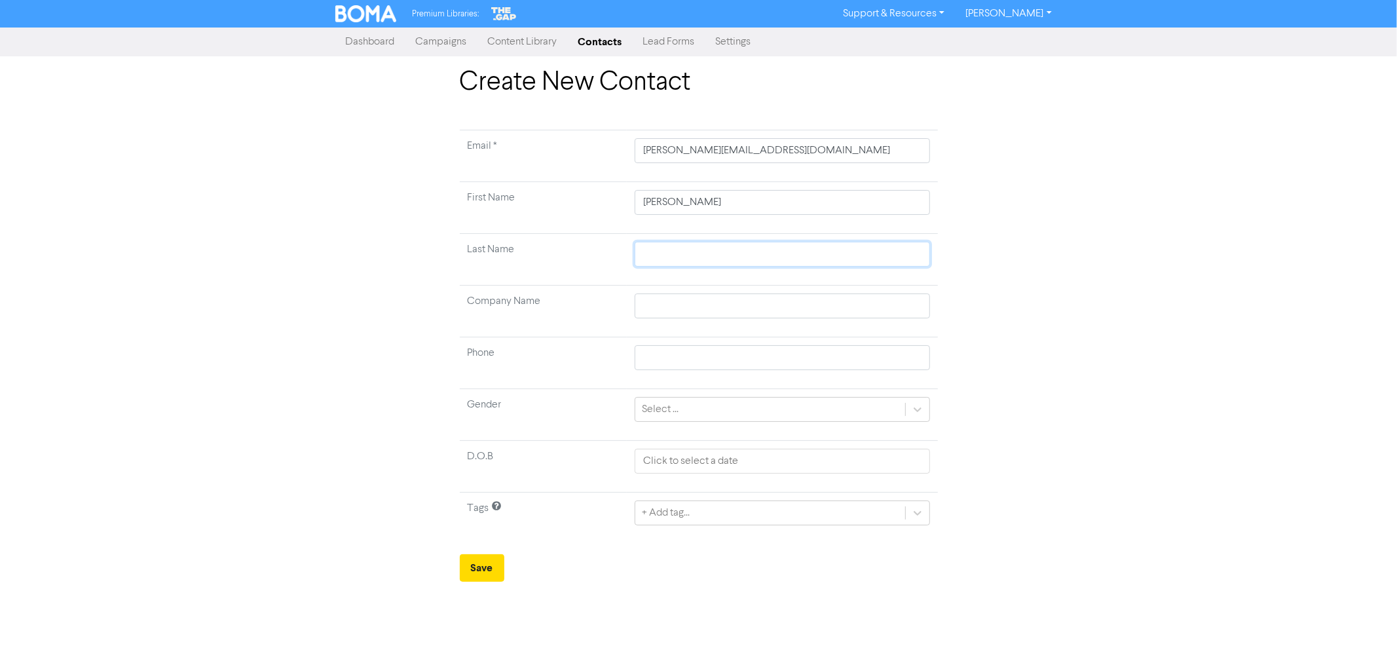
type input "Abercrombie"
click at [660, 298] on input "text" at bounding box center [782, 305] width 295 height 25
click at [667, 311] on input "text" at bounding box center [782, 305] width 295 height 25
paste input "Sustainable Scapes"
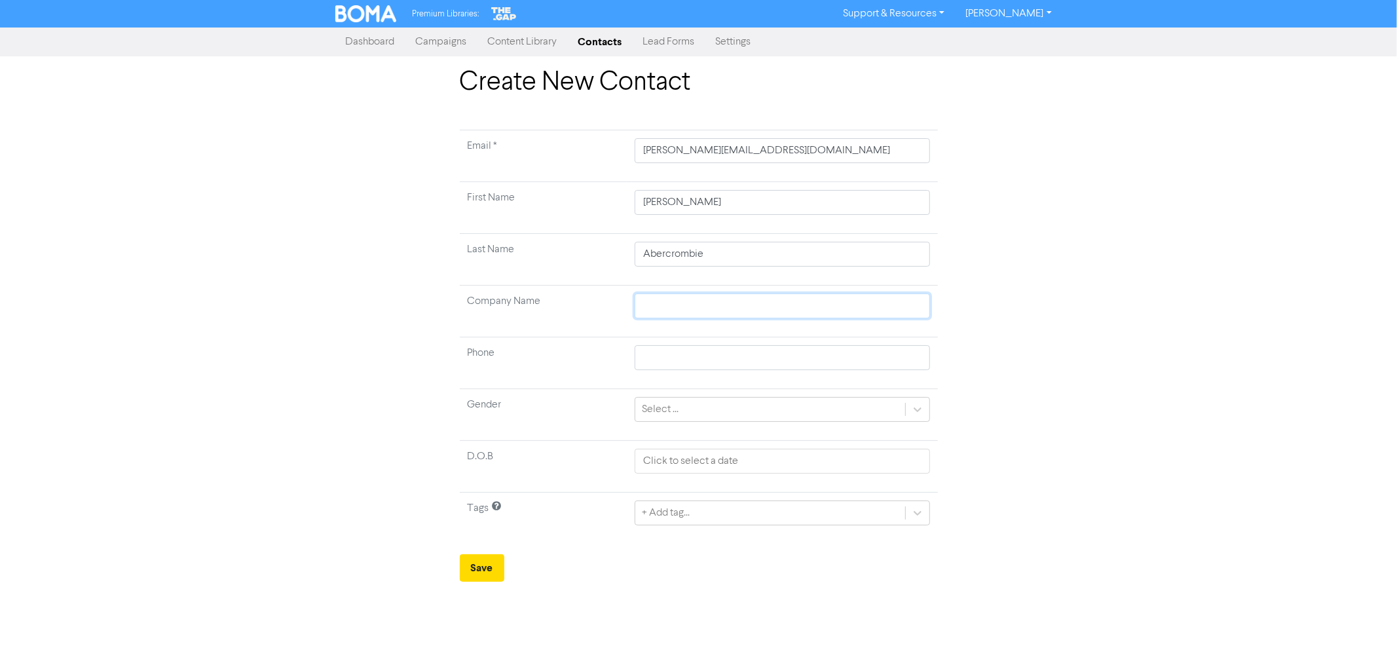
type input "Sustainable Scapes"
click at [682, 526] on td "+ Add tag..." at bounding box center [782, 519] width 310 height 52
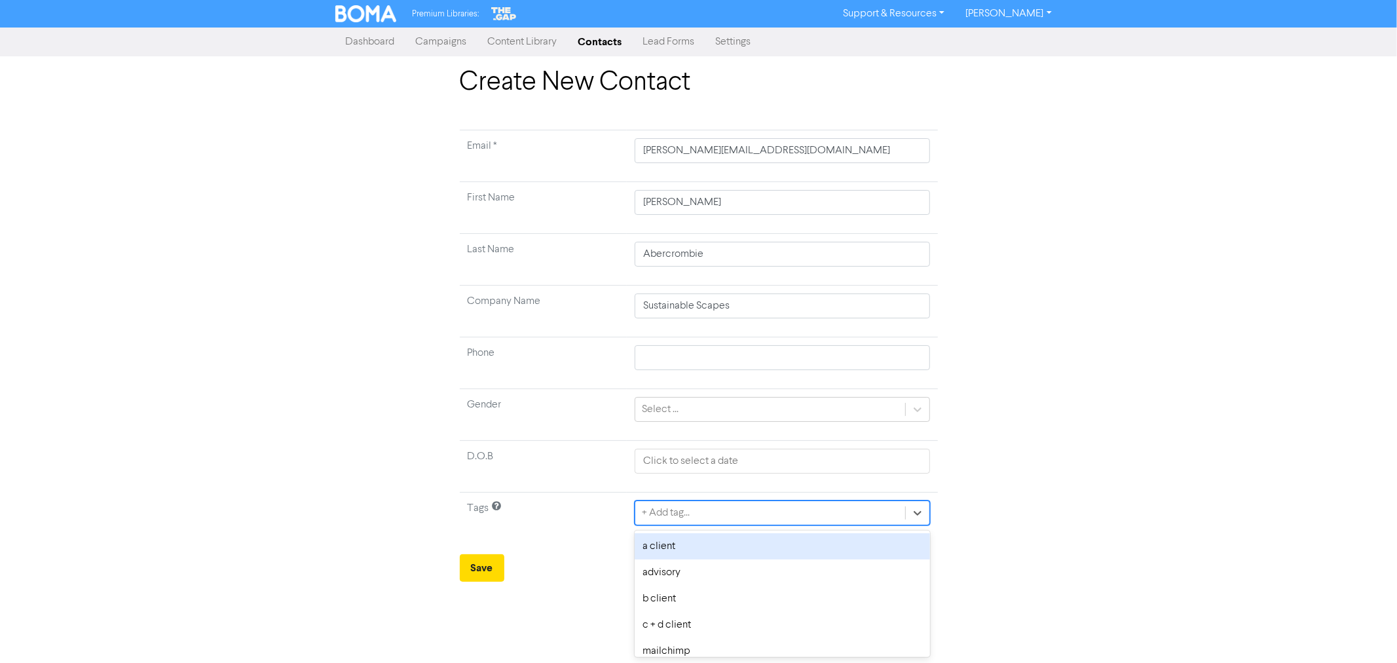
click at [681, 515] on div "+ Add tag..." at bounding box center [666, 513] width 48 height 16
type input "workshop"
click at [686, 542] on div "workshop" at bounding box center [782, 546] width 295 height 26
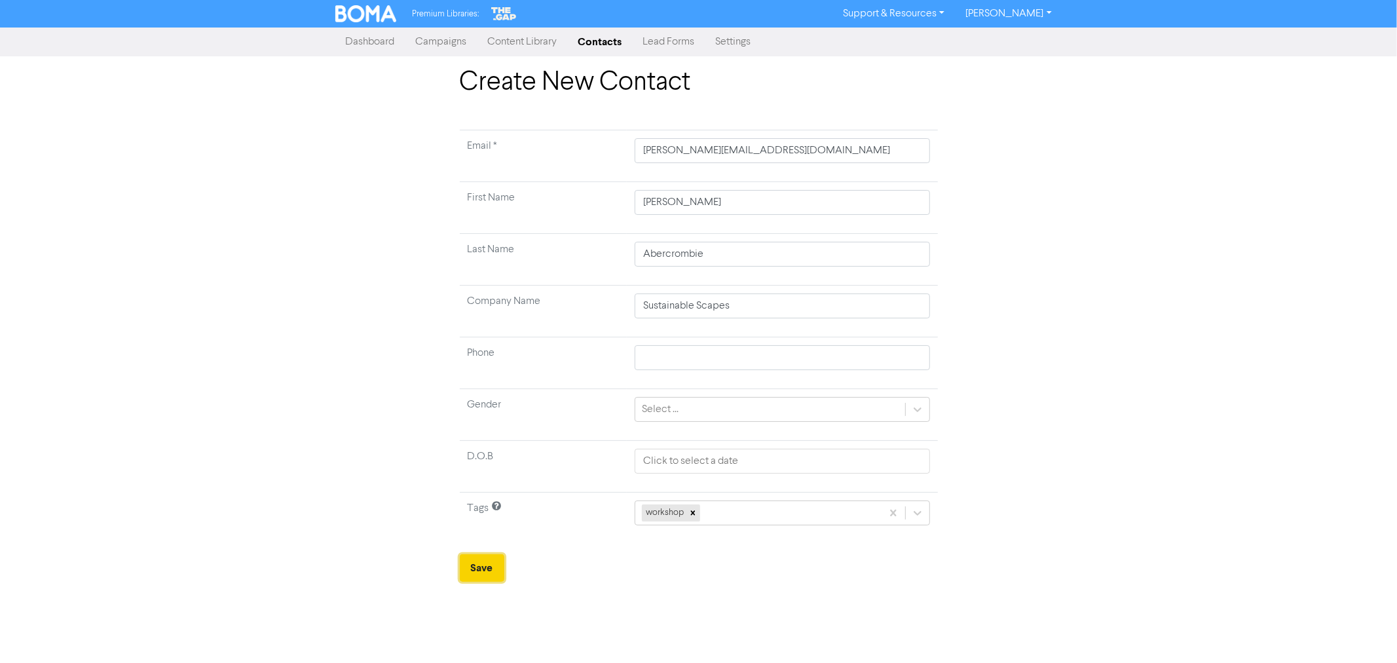
click at [477, 561] on button "Save" at bounding box center [482, 568] width 45 height 28
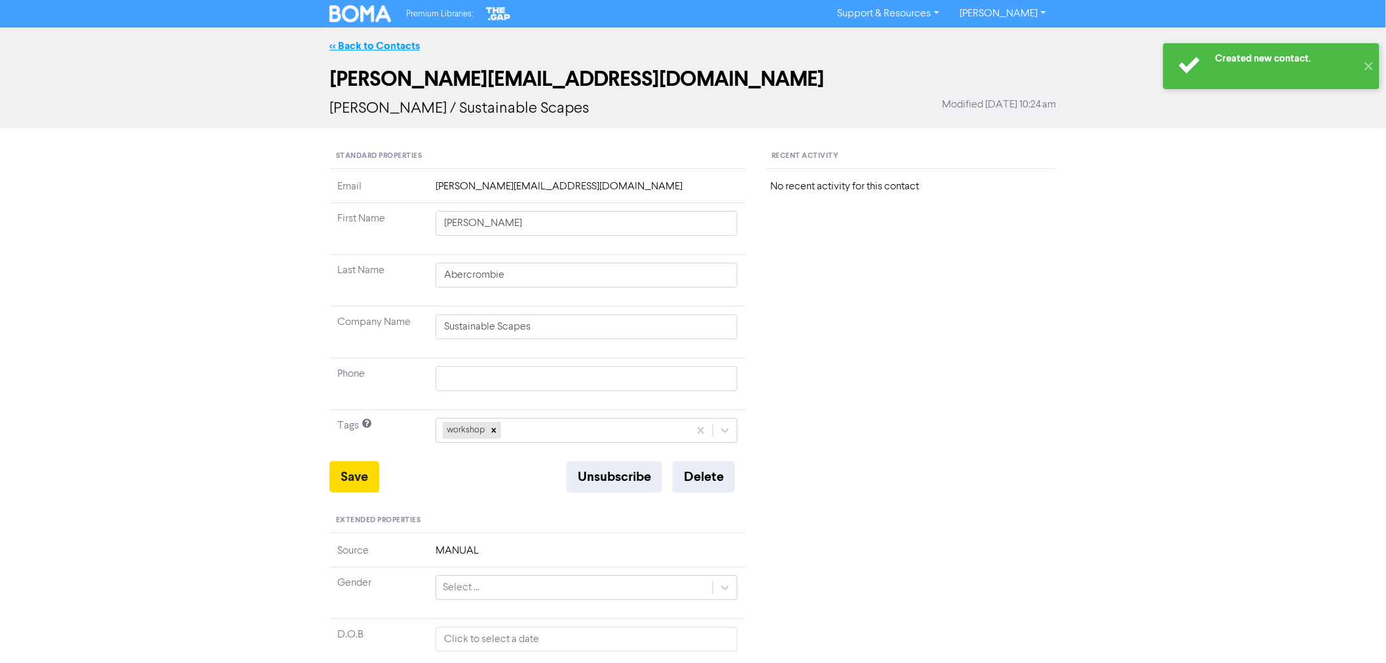
click at [379, 39] on link "<< Back to Contacts" at bounding box center [374, 45] width 90 height 13
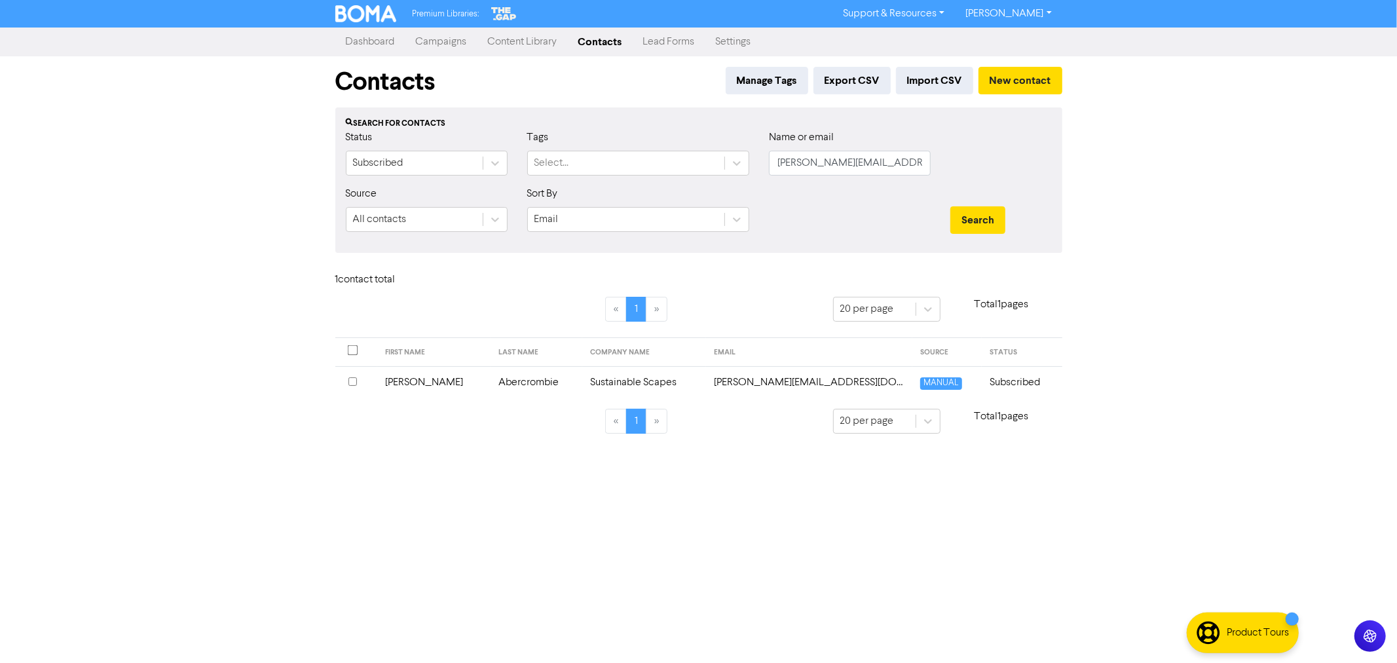
click at [435, 37] on link "Campaigns" at bounding box center [441, 42] width 72 height 26
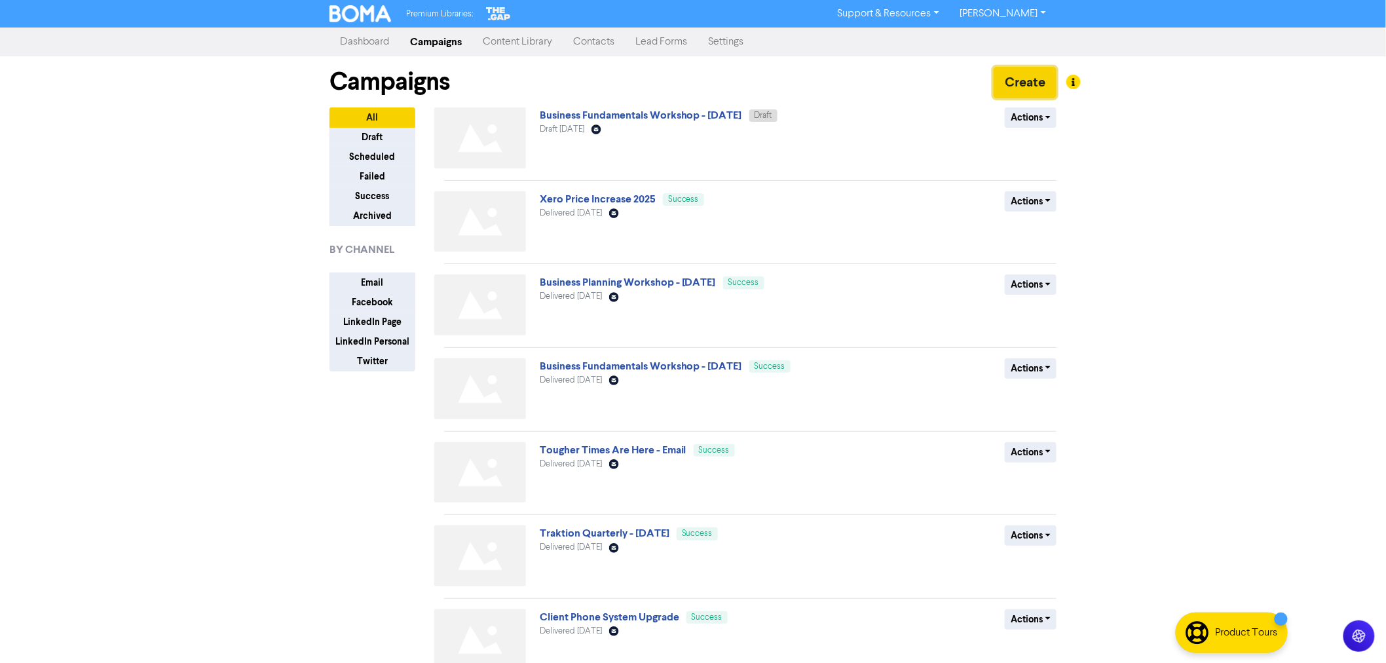
click at [1028, 81] on button "Create" at bounding box center [1025, 82] width 63 height 31
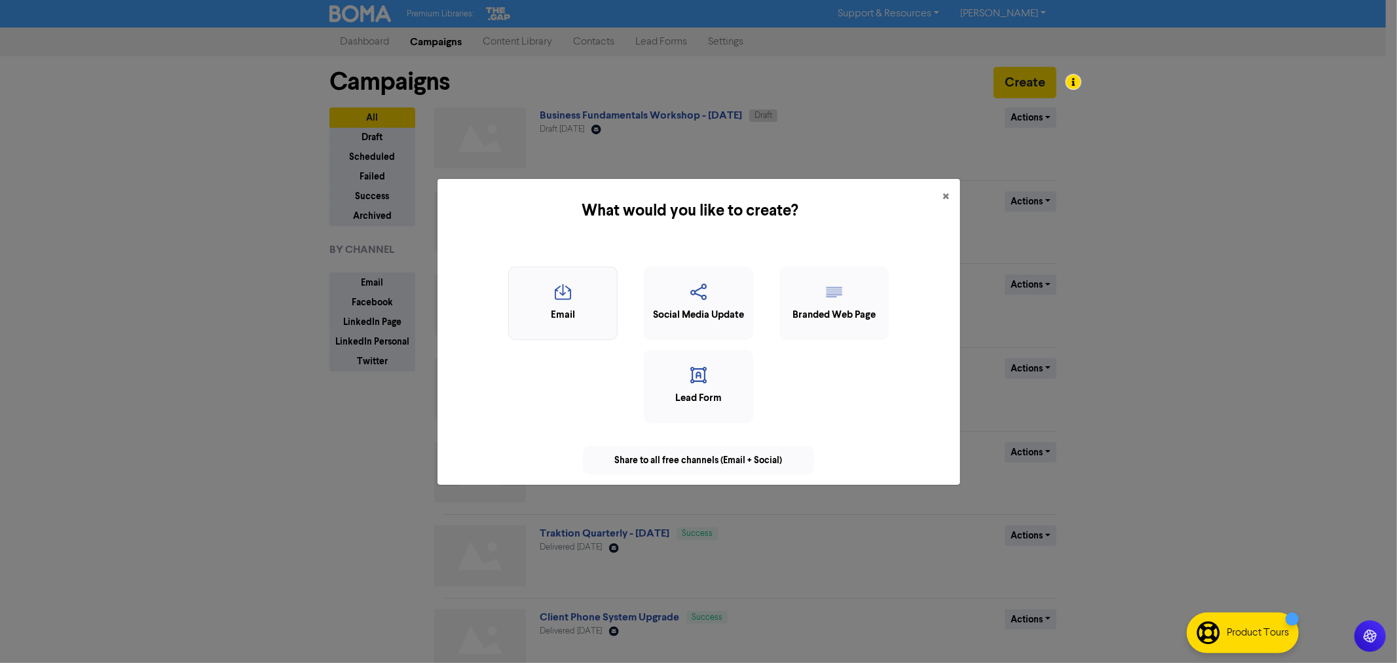
click at [561, 303] on icon "button" at bounding box center [562, 296] width 95 height 25
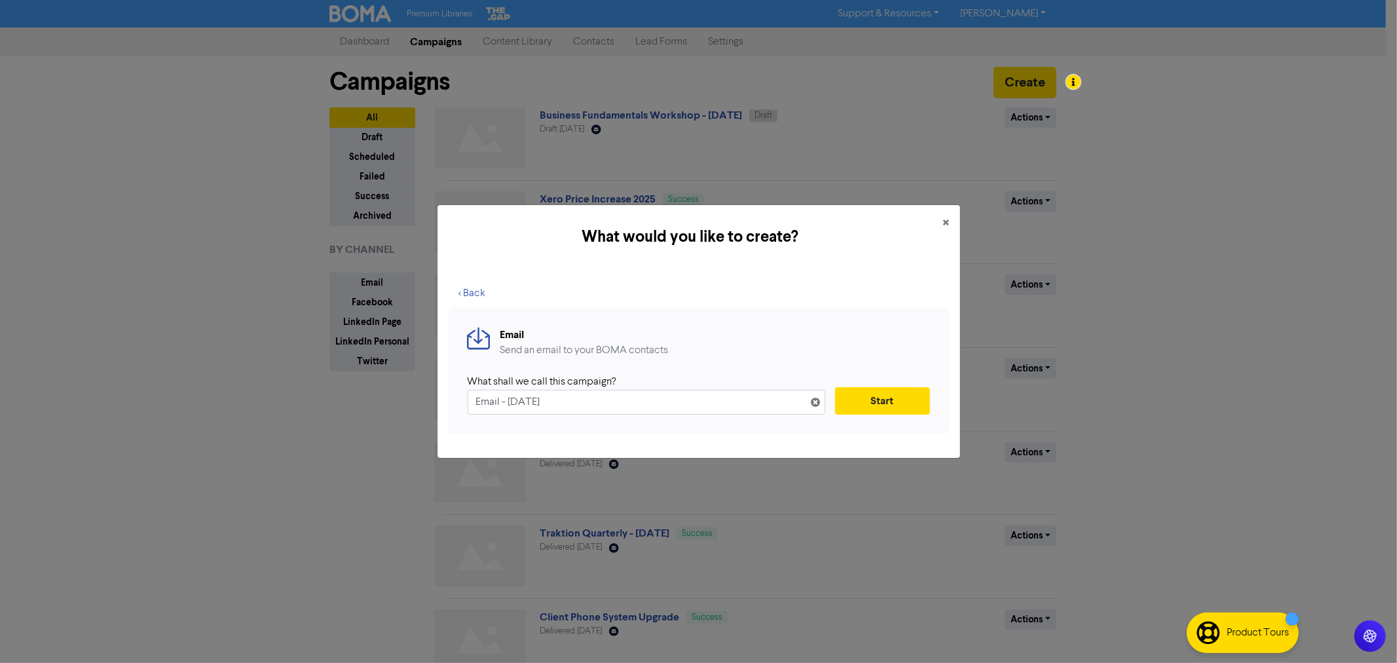
drag, startPoint x: 580, startPoint y: 407, endPoint x: 406, endPoint y: 392, distance: 174.9
click at [406, 392] on div "What would you like to create? × < Back Email Send an email to your BOMA contac…" at bounding box center [698, 331] width 1397 height 663
type input "Ignition - Billing System Upgrade"
click at [878, 396] on button "Start" at bounding box center [882, 401] width 95 height 28
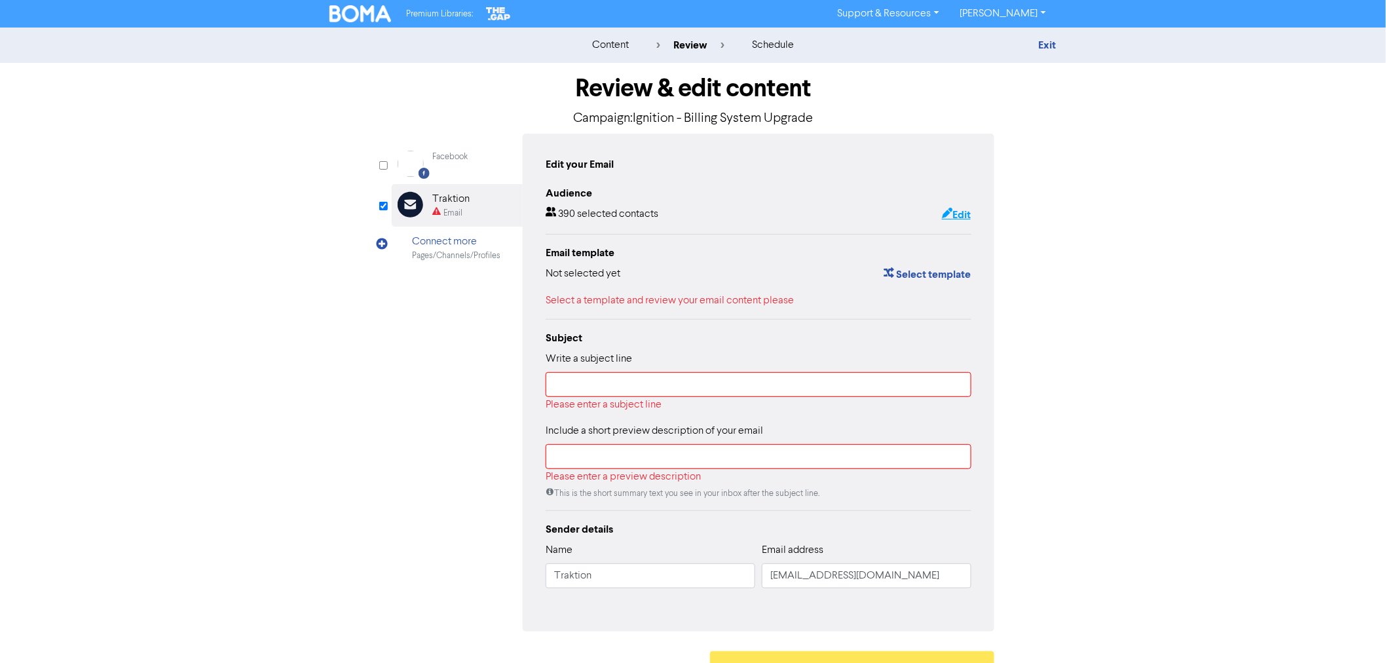
click at [944, 213] on icon "button" at bounding box center [947, 214] width 10 height 13
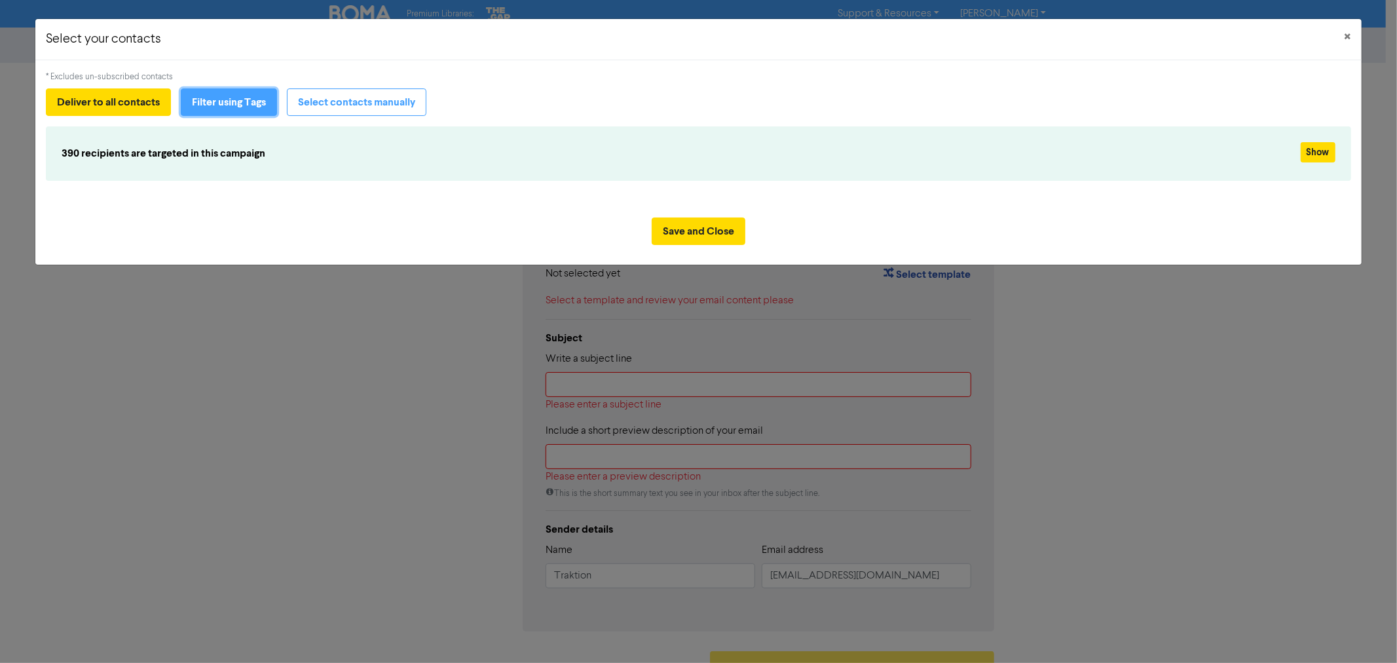
click at [244, 108] on button "Filter using Tags" at bounding box center [229, 102] width 96 height 28
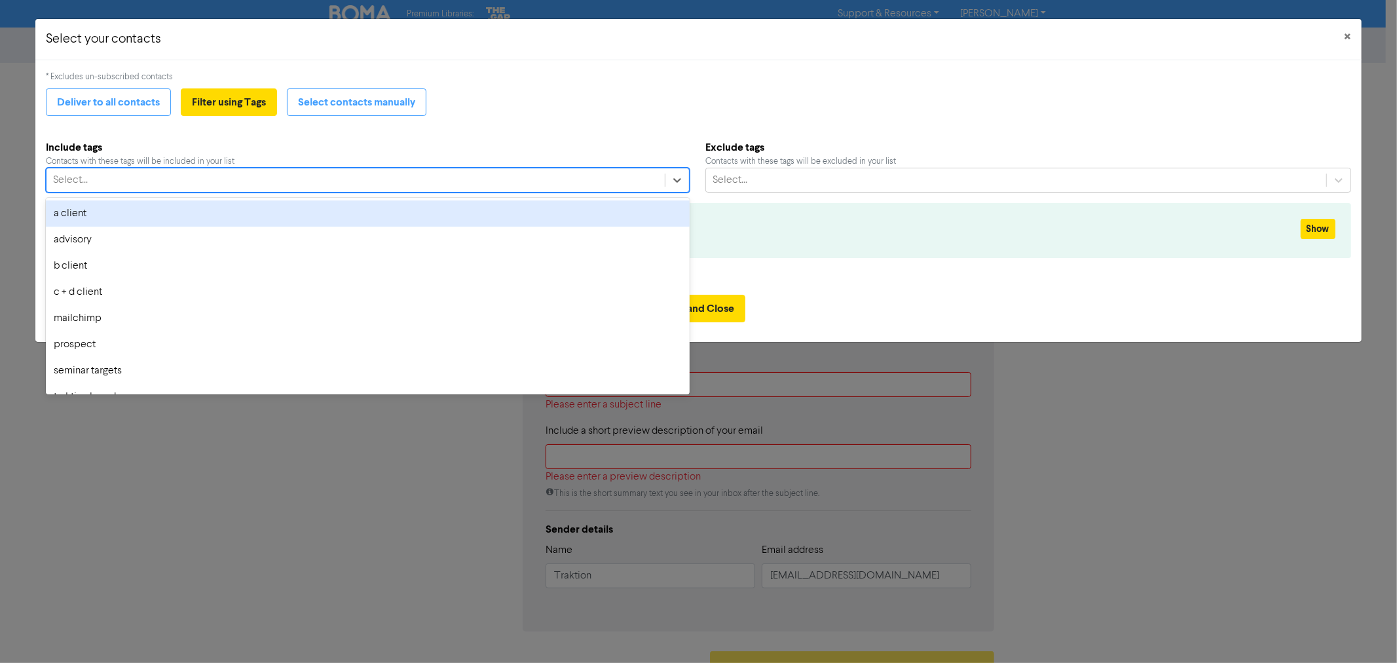
click at [95, 184] on div "Select..." at bounding box center [355, 180] width 618 height 24
click at [79, 212] on div "a client" at bounding box center [368, 213] width 644 height 26
click at [128, 184] on div "a client" at bounding box center [343, 180] width 595 height 24
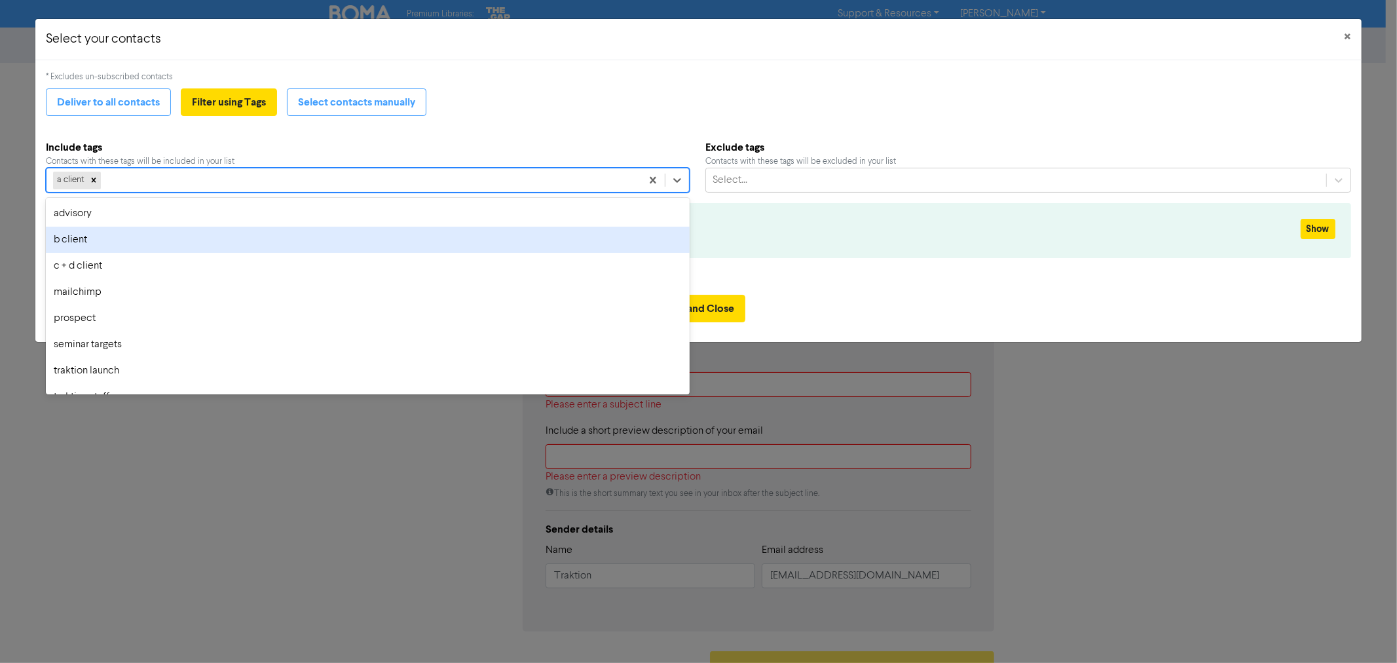
click at [83, 244] on div "b client" at bounding box center [368, 240] width 644 height 26
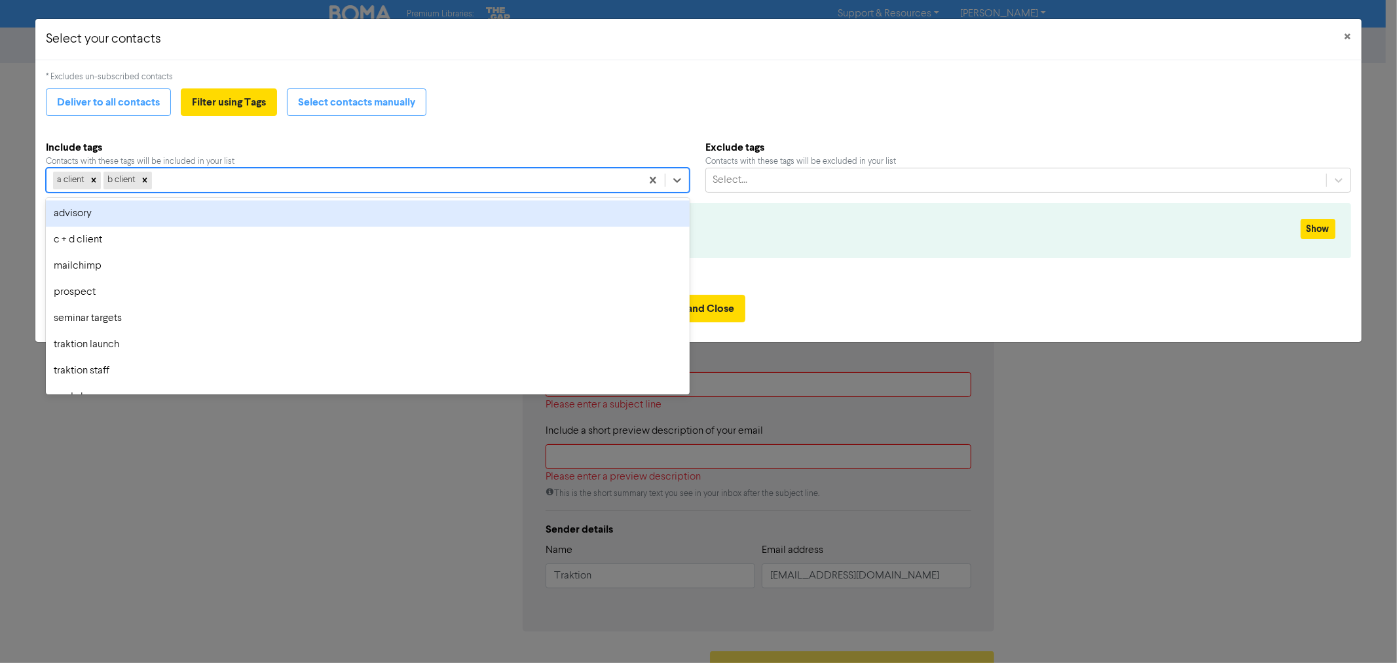
click at [176, 176] on div "a [PERSON_NAME] client" at bounding box center [343, 180] width 595 height 24
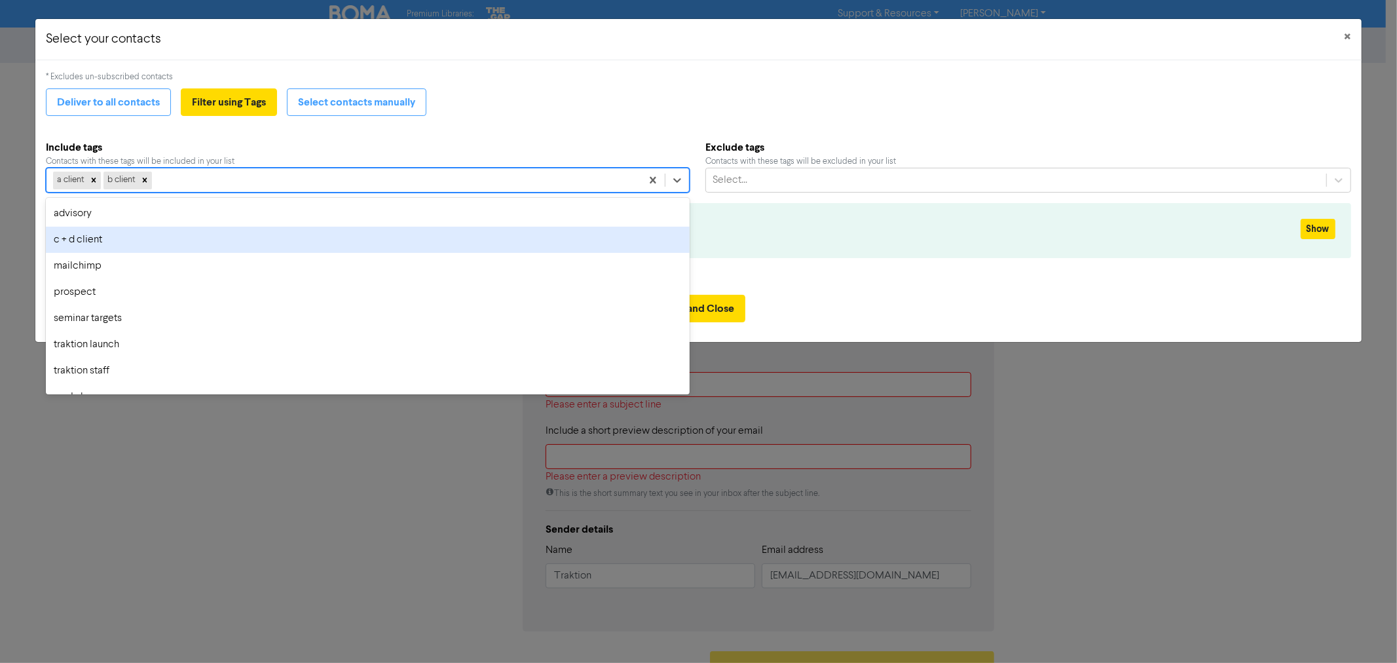
click at [93, 245] on div "c + d client" at bounding box center [368, 240] width 644 height 26
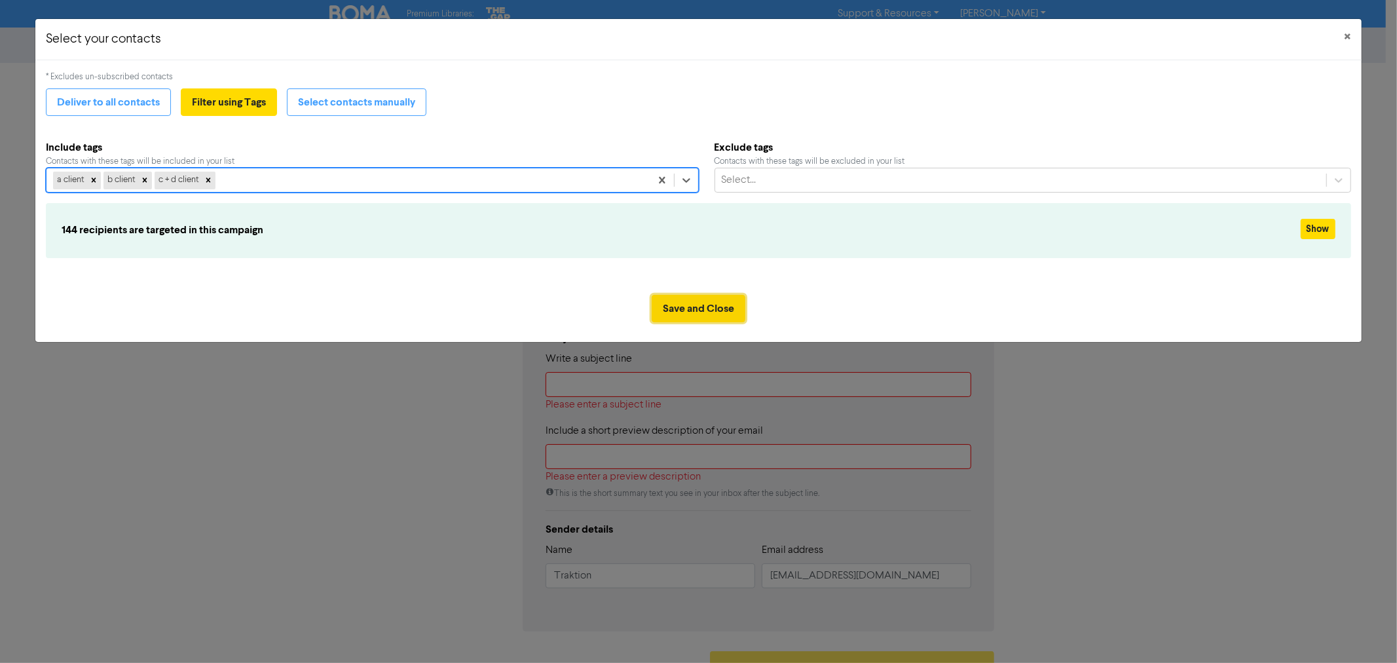
click at [719, 308] on button "Save and Close" at bounding box center [699, 309] width 94 height 28
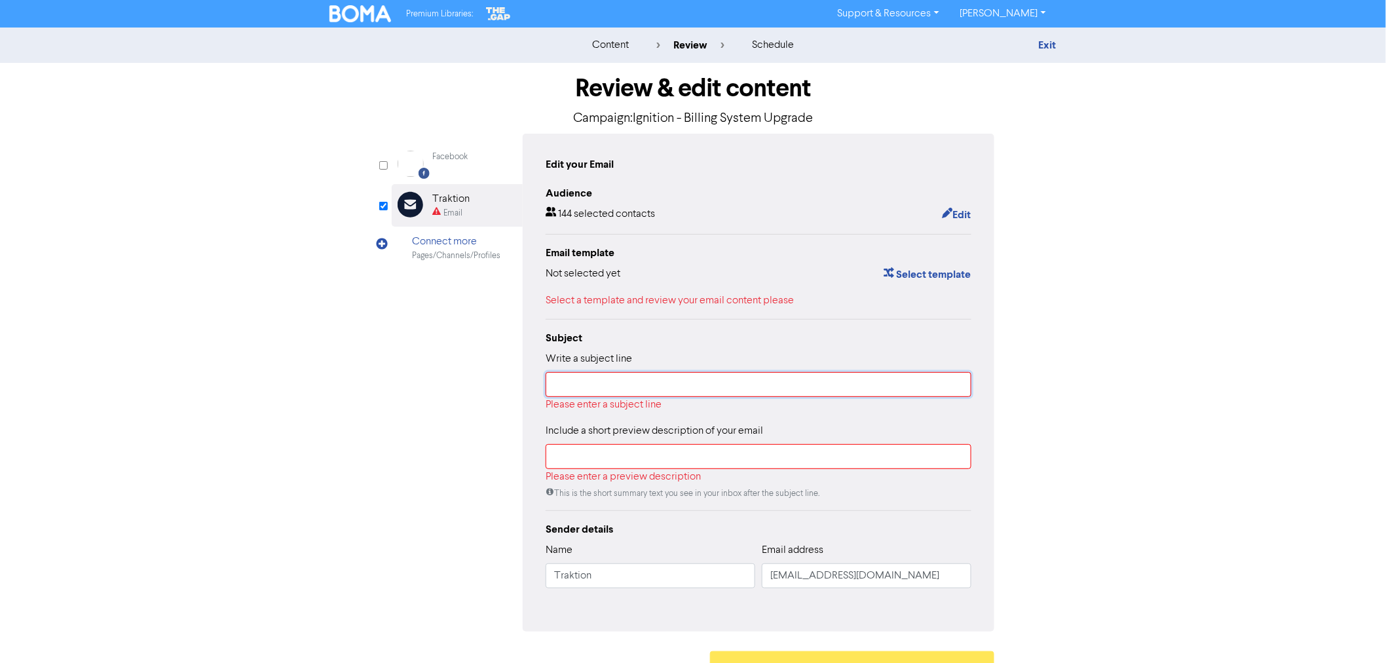
click at [606, 384] on input "text" at bounding box center [759, 384] width 426 height 25
paste input "We’re upgrading our billing system – no action required"
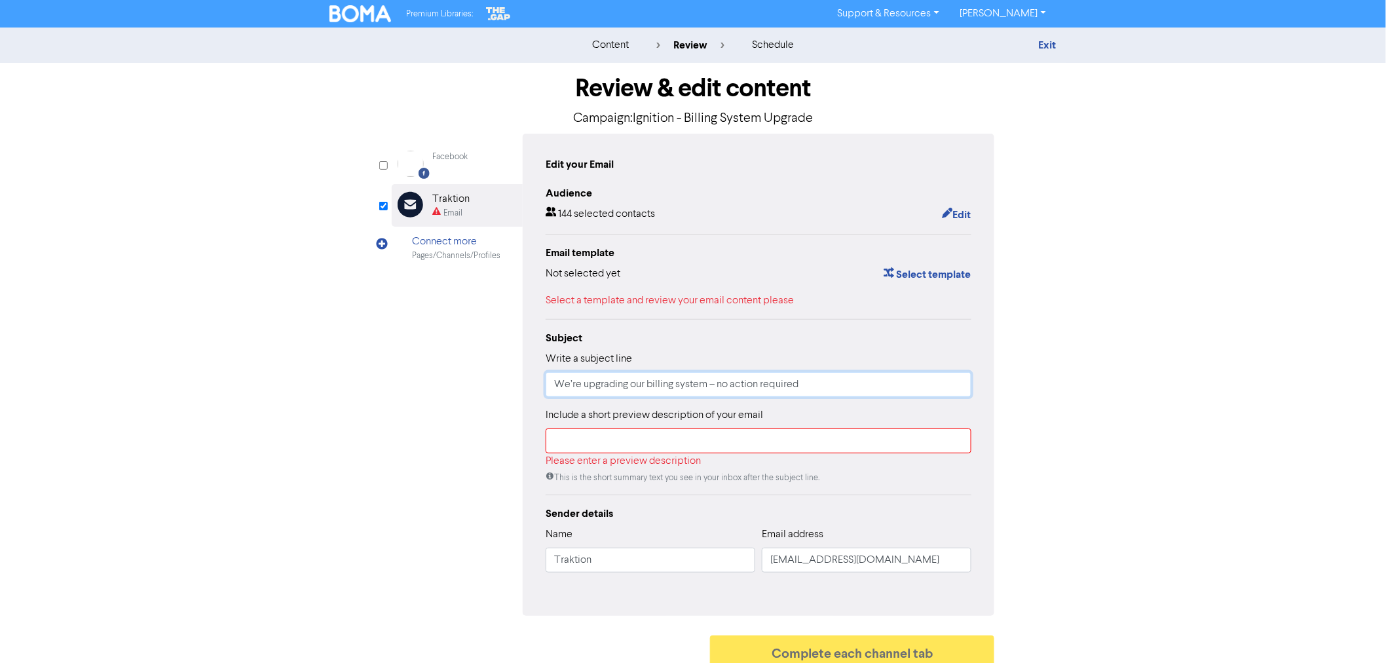
type input "We’re upgrading our billing system – no action required"
click at [582, 456] on div "Please enter a preview description" at bounding box center [759, 461] width 426 height 16
click at [580, 449] on input "text" at bounding box center [759, 440] width 426 height 25
click at [567, 445] on input "text" at bounding box center [759, 440] width 426 height 25
paste input "We’re moving our payment processing from GoCardless to Ignition"
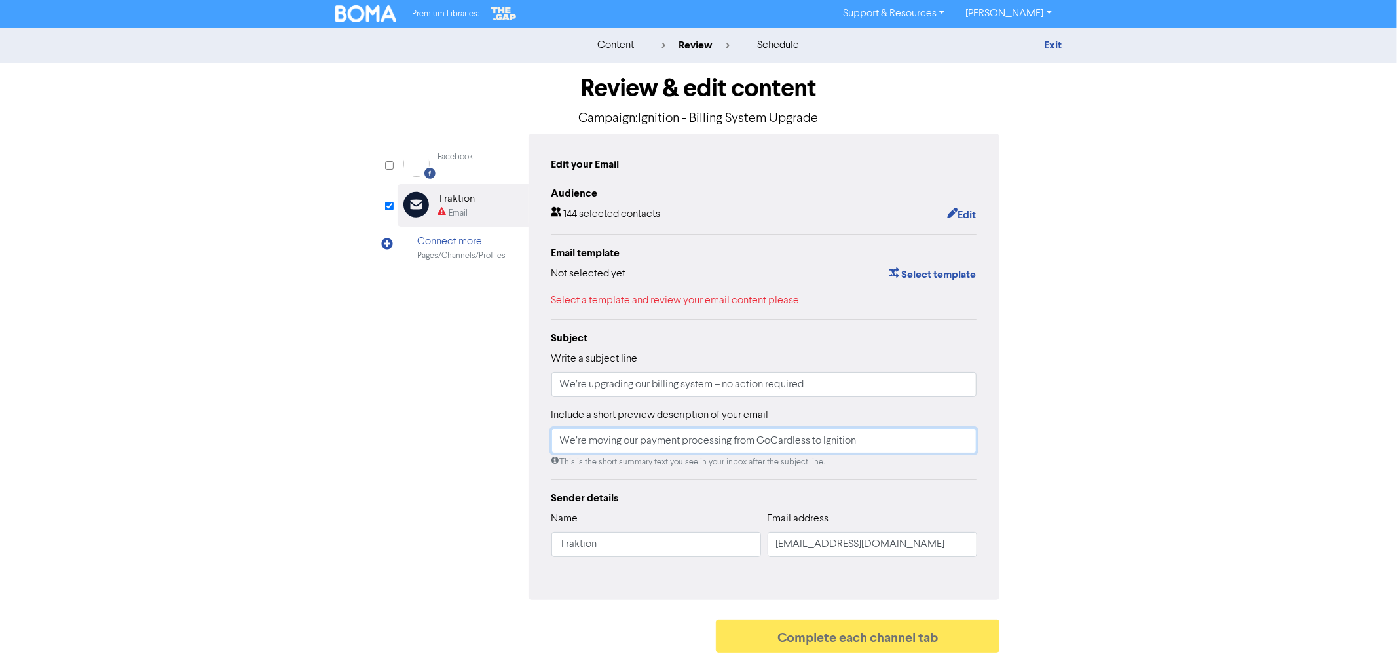
click at [901, 446] on input "We’re moving our payment processing from GoCardless to Ignition" at bounding box center [764, 440] width 426 height 25
type input "We’re moving our payment processing from GoCardless to Ignition"
click at [925, 272] on button "Select template" at bounding box center [932, 274] width 88 height 17
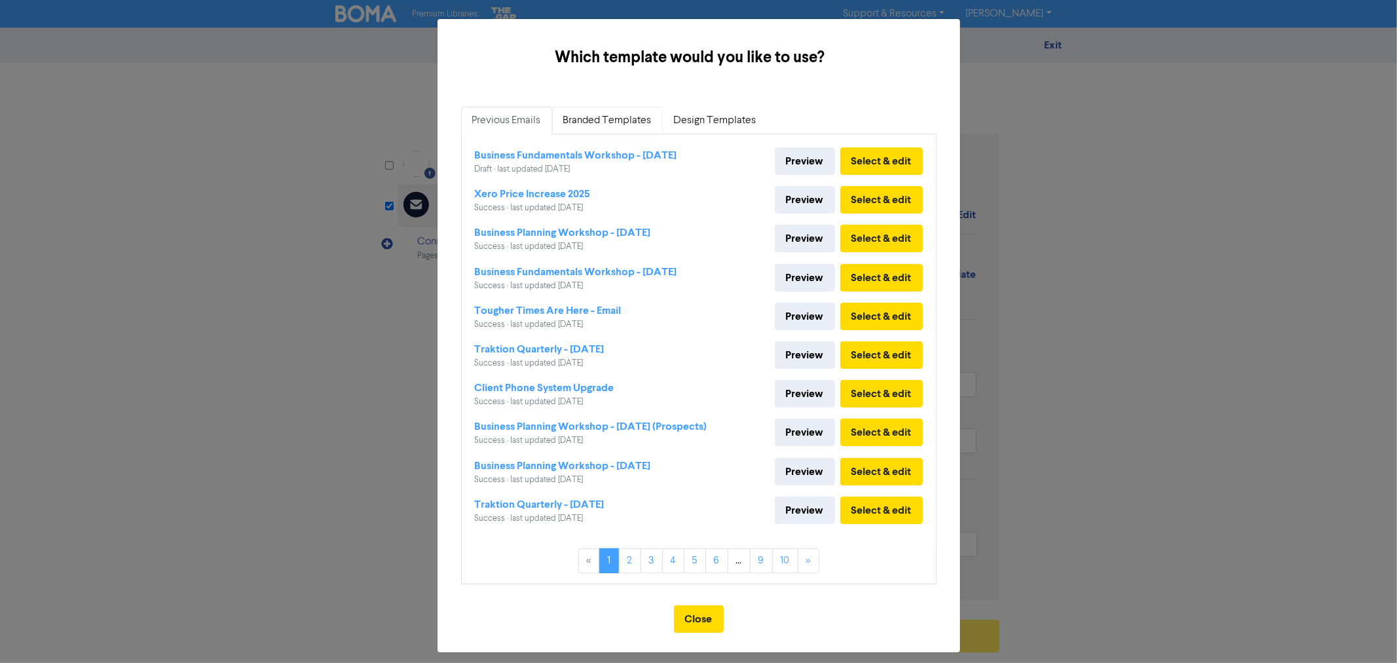
click at [600, 121] on link "Branded Templates" at bounding box center [607, 121] width 111 height 28
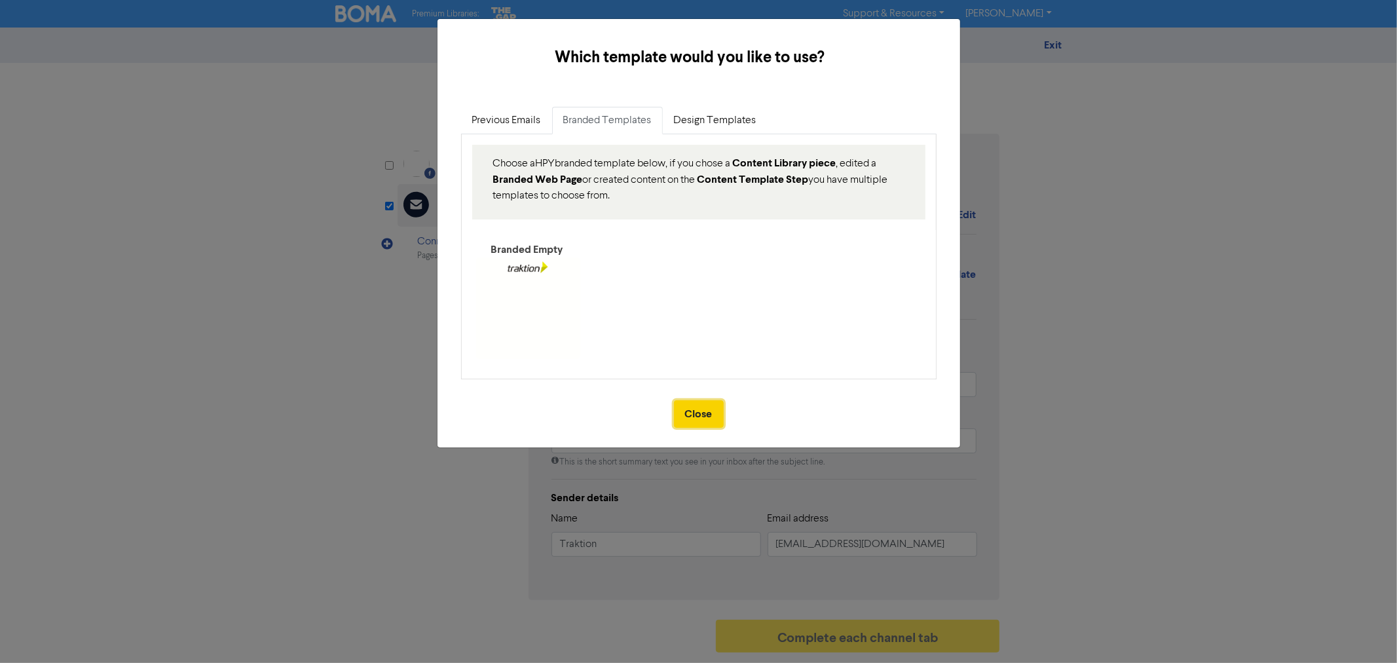
click at [709, 419] on button "Close" at bounding box center [699, 414] width 50 height 28
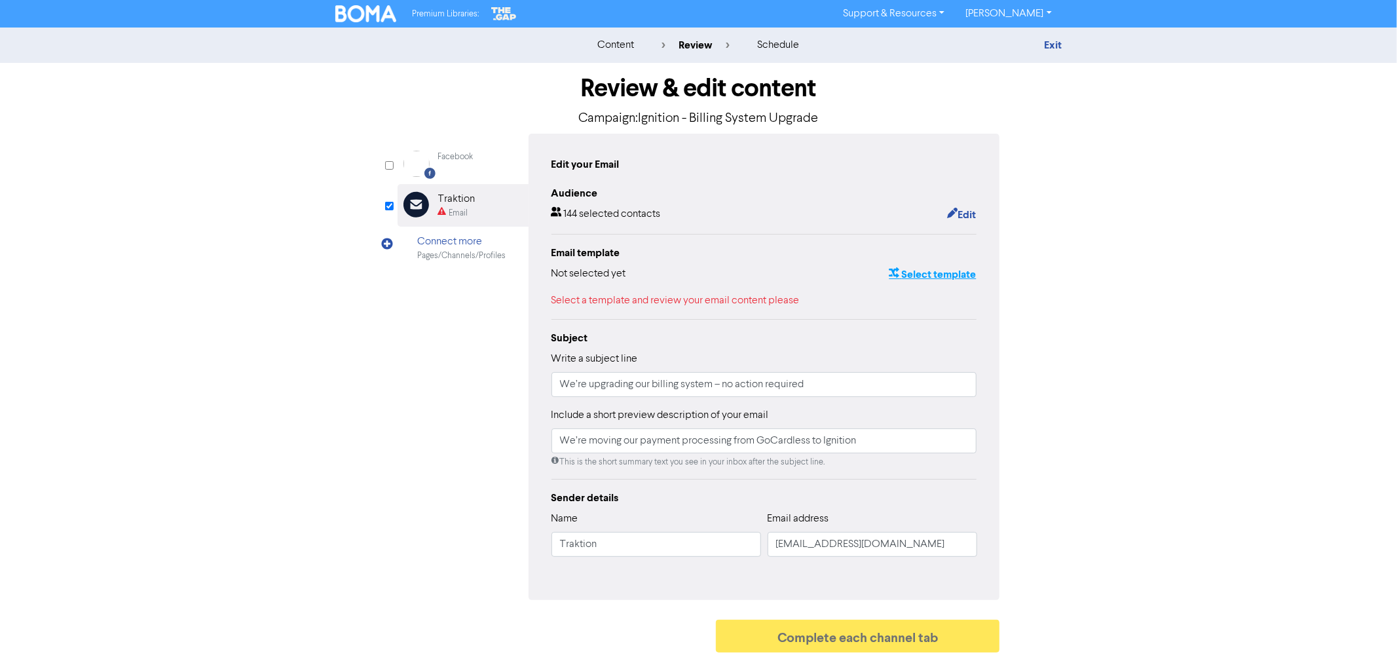
click at [935, 267] on button "Select template" at bounding box center [932, 274] width 88 height 17
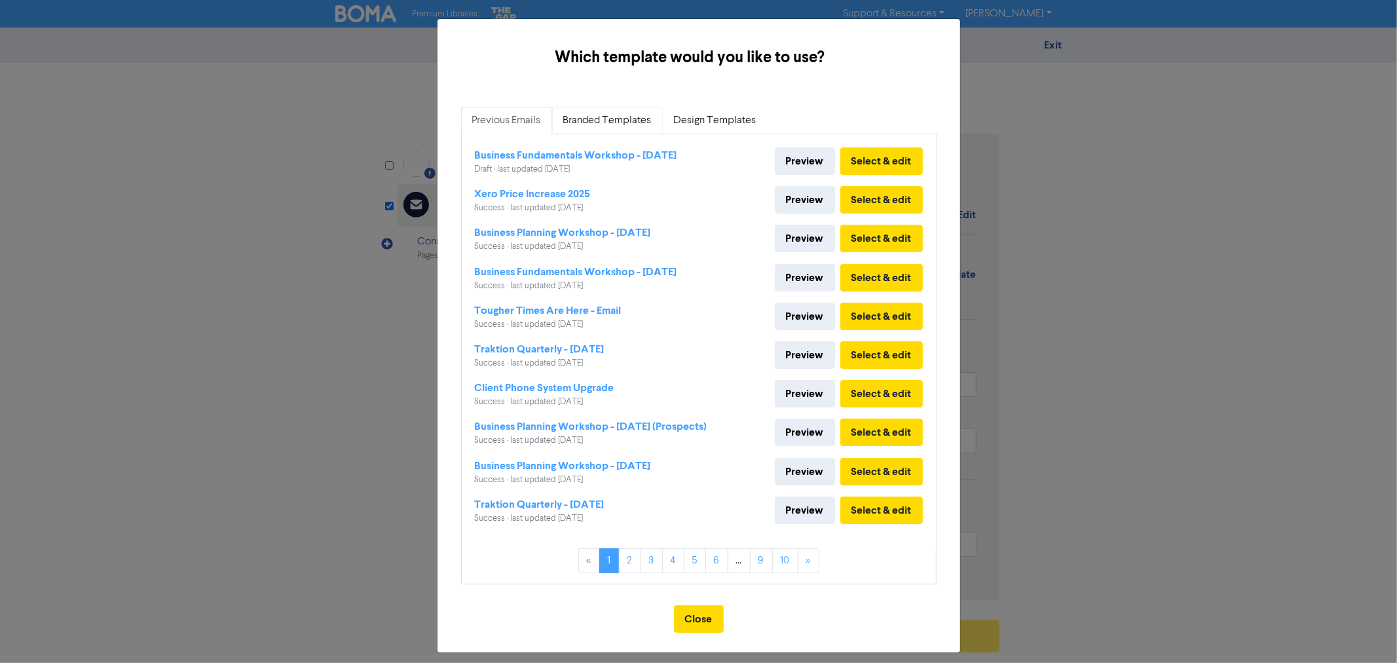
click at [587, 115] on link "Branded Templates" at bounding box center [607, 121] width 111 height 28
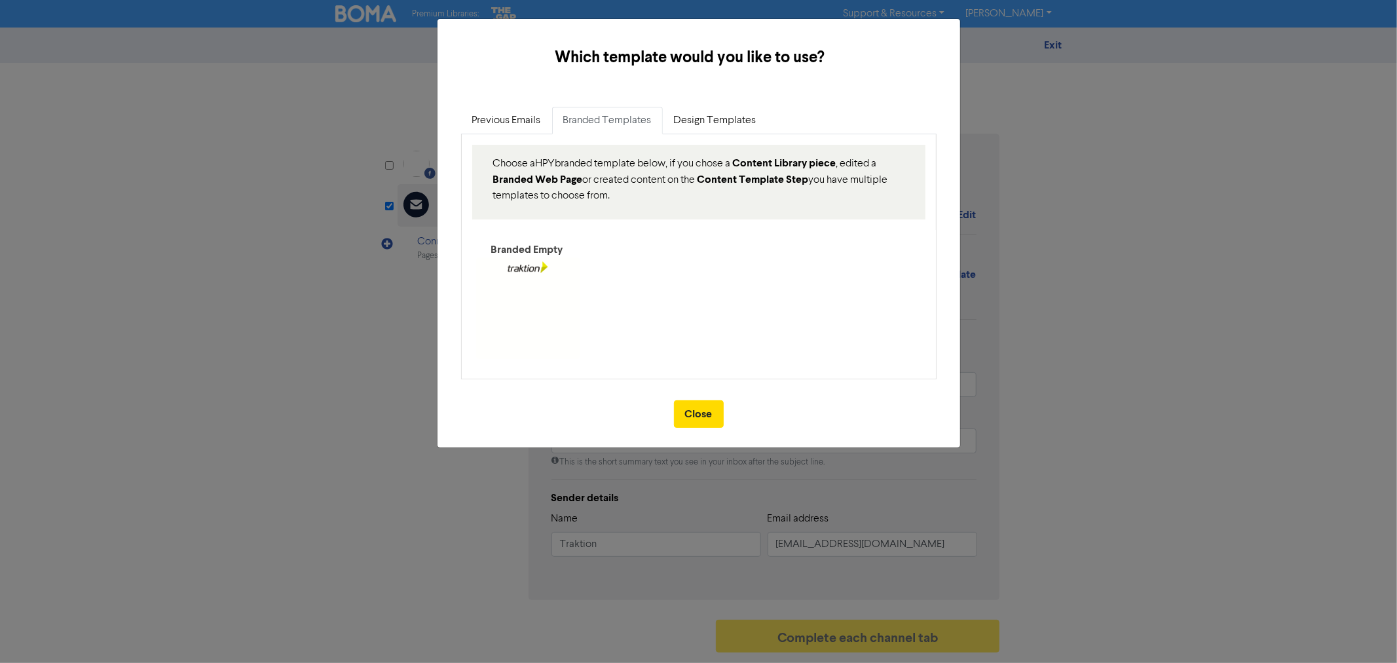
click at [532, 255] on div "Branded Empty" at bounding box center [527, 250] width 104 height 16
click at [534, 249] on div "Branded Empty" at bounding box center [527, 250] width 104 height 16
click at [605, 166] on p "Choose a HPY branded template below, if you chose a Content Library piece , edi…" at bounding box center [698, 179] width 411 height 48
click at [734, 114] on link "Design Templates" at bounding box center [715, 121] width 105 height 28
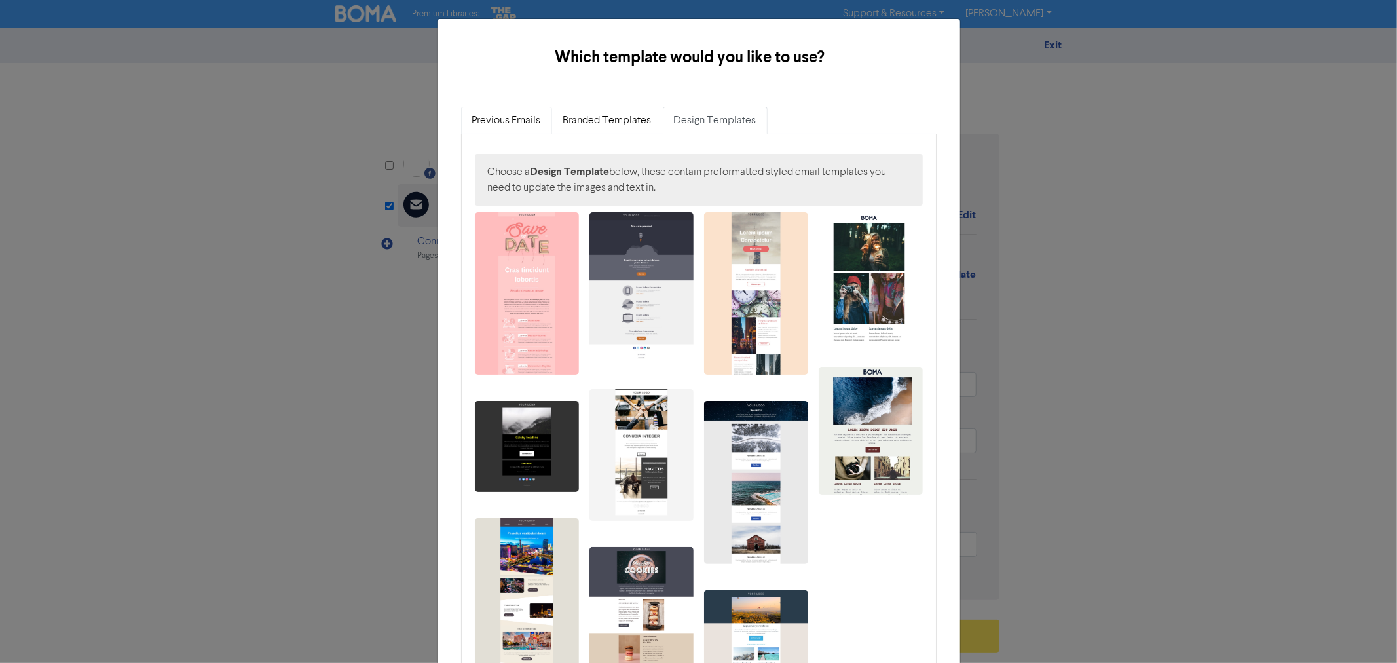
click at [500, 117] on link "Previous Emails" at bounding box center [506, 121] width 91 height 28
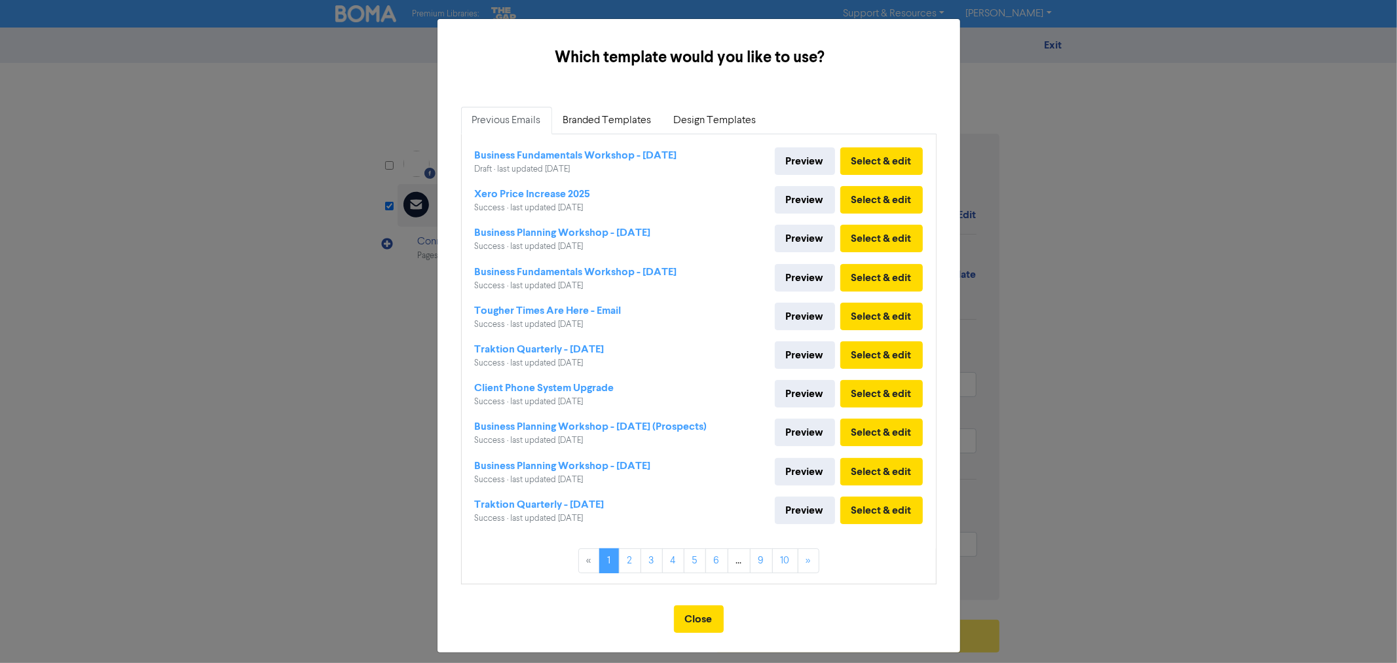
click at [519, 195] on div "Xero Price Increase 2025" at bounding box center [533, 194] width 116 height 16
click at [869, 198] on button "Select & edit" at bounding box center [881, 200] width 83 height 28
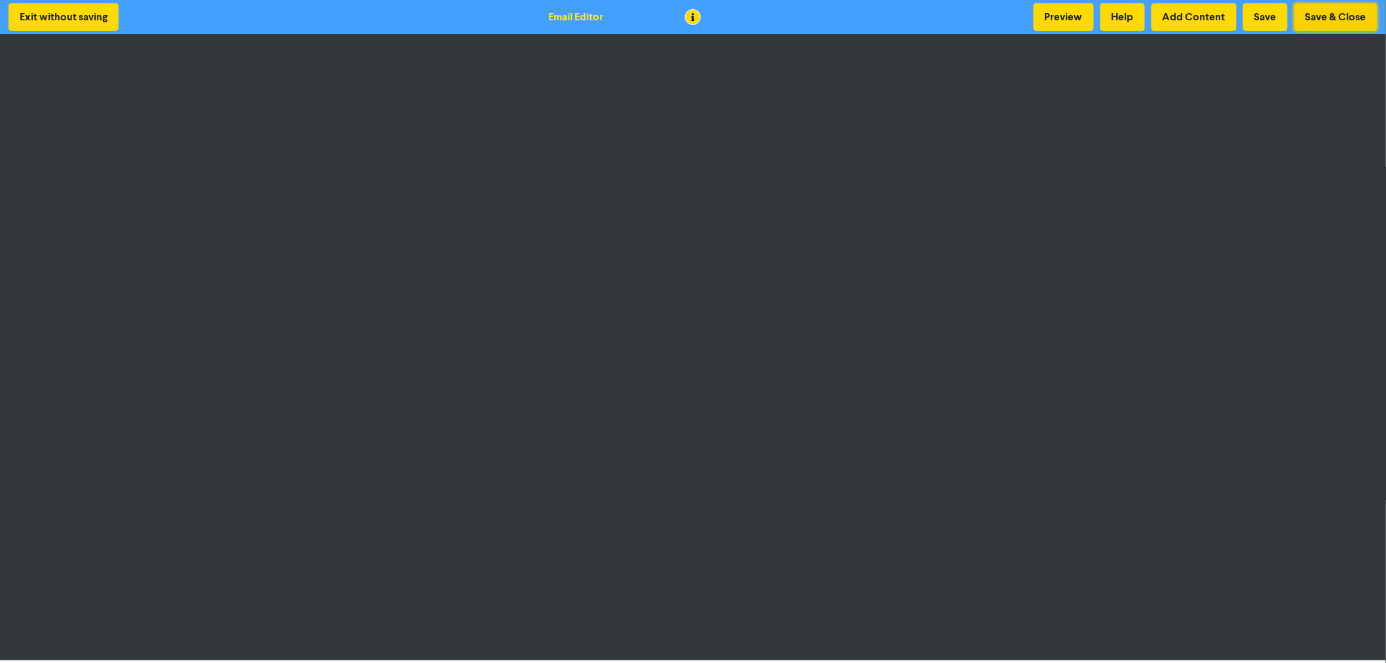
click at [1326, 12] on button "Save & Close" at bounding box center [1335, 17] width 83 height 28
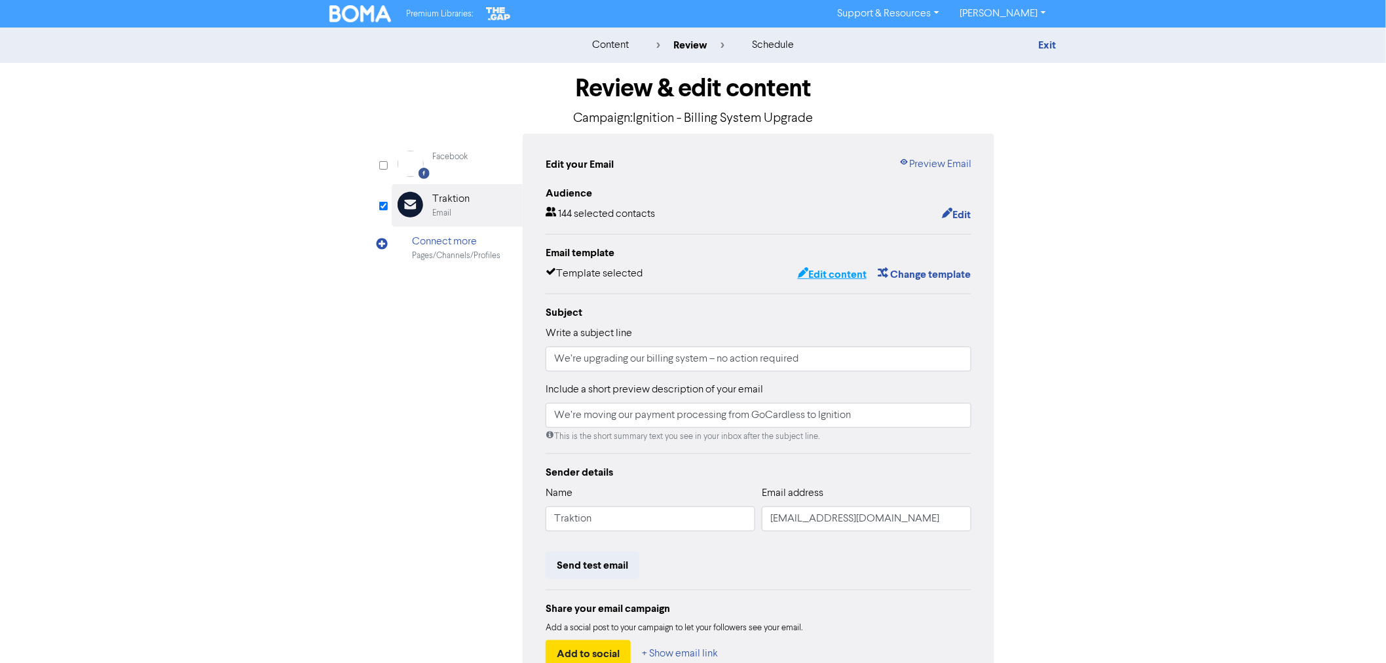
click at [834, 278] on button "Edit content" at bounding box center [832, 274] width 70 height 17
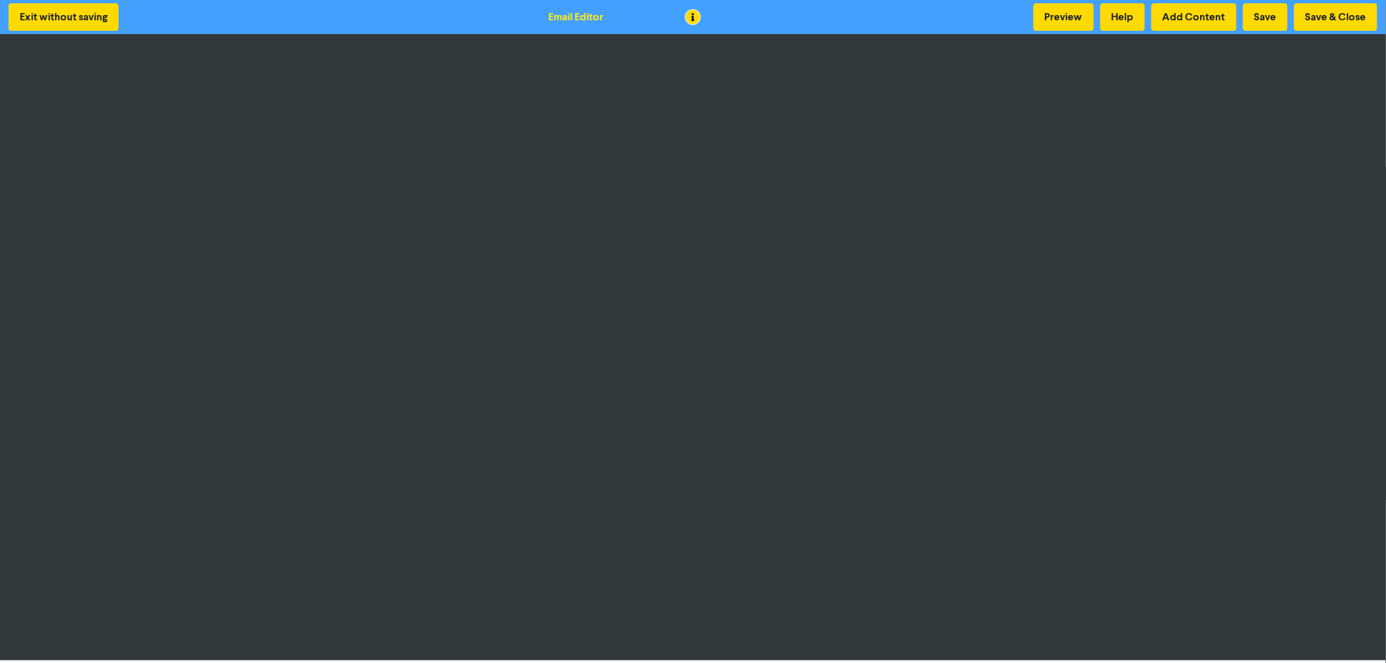
scroll to position [2, 0]
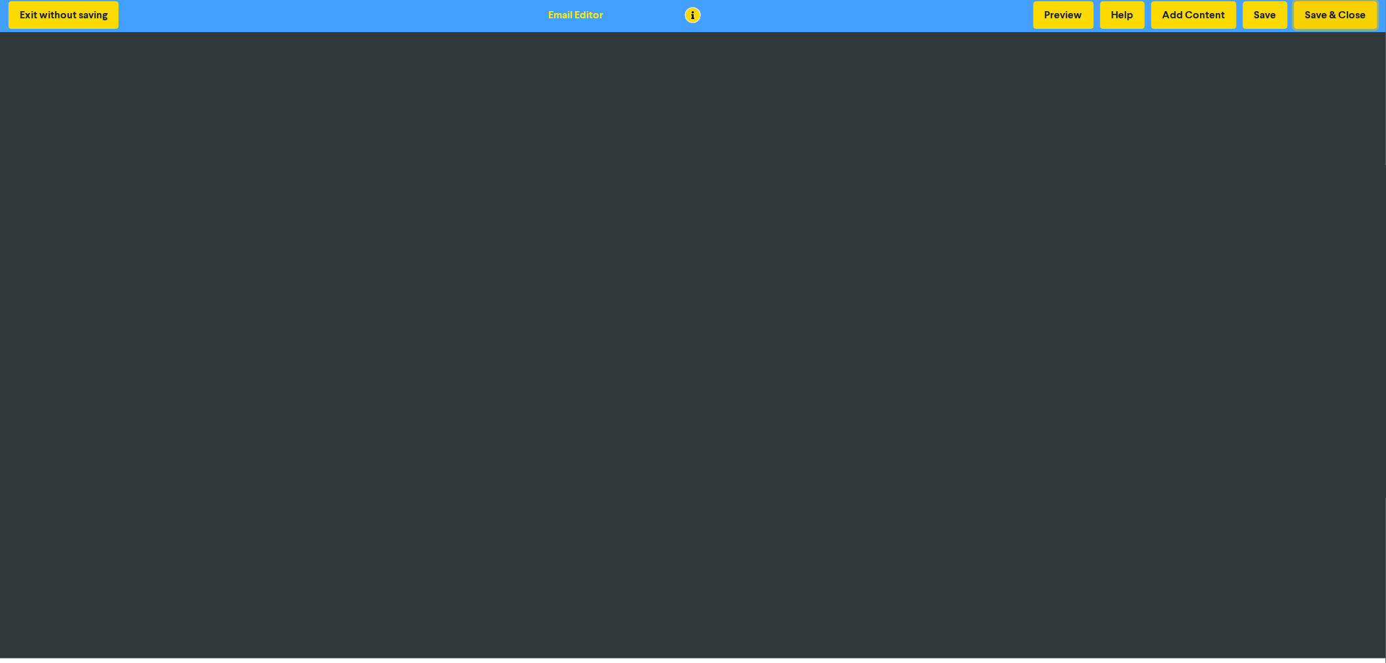
click at [1325, 12] on button "Save & Close" at bounding box center [1335, 15] width 83 height 28
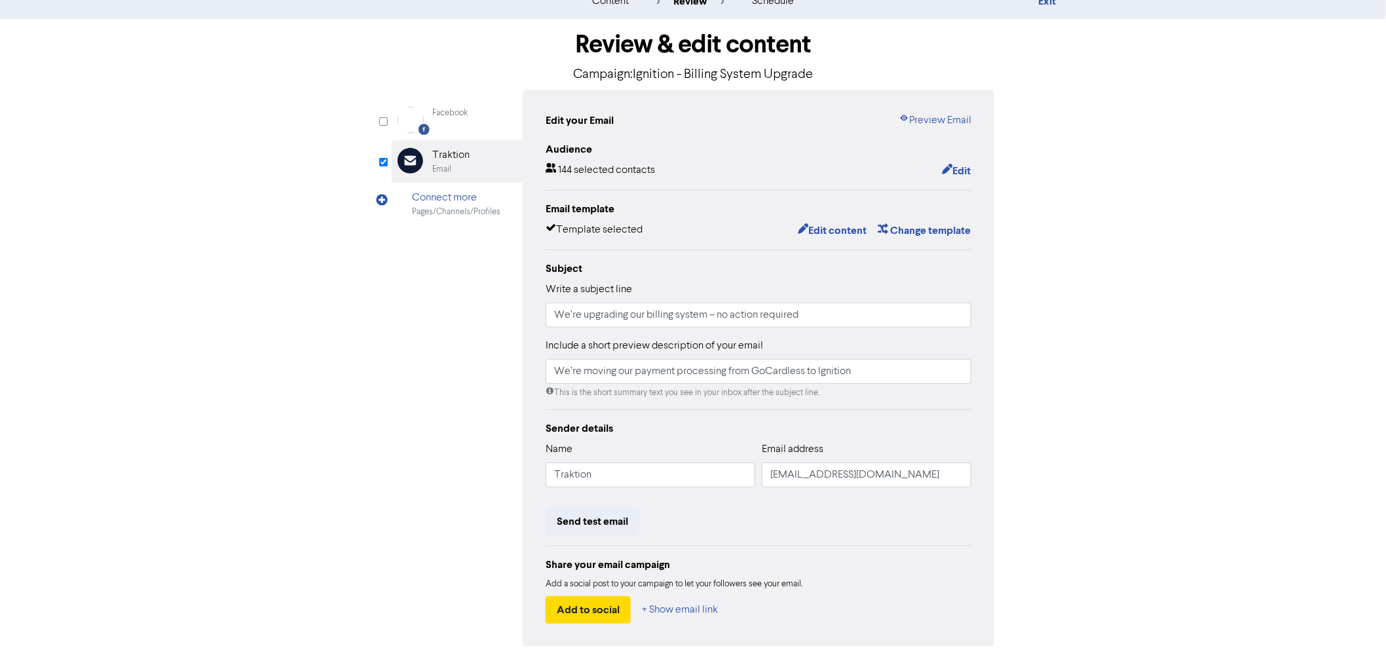
scroll to position [86, 0]
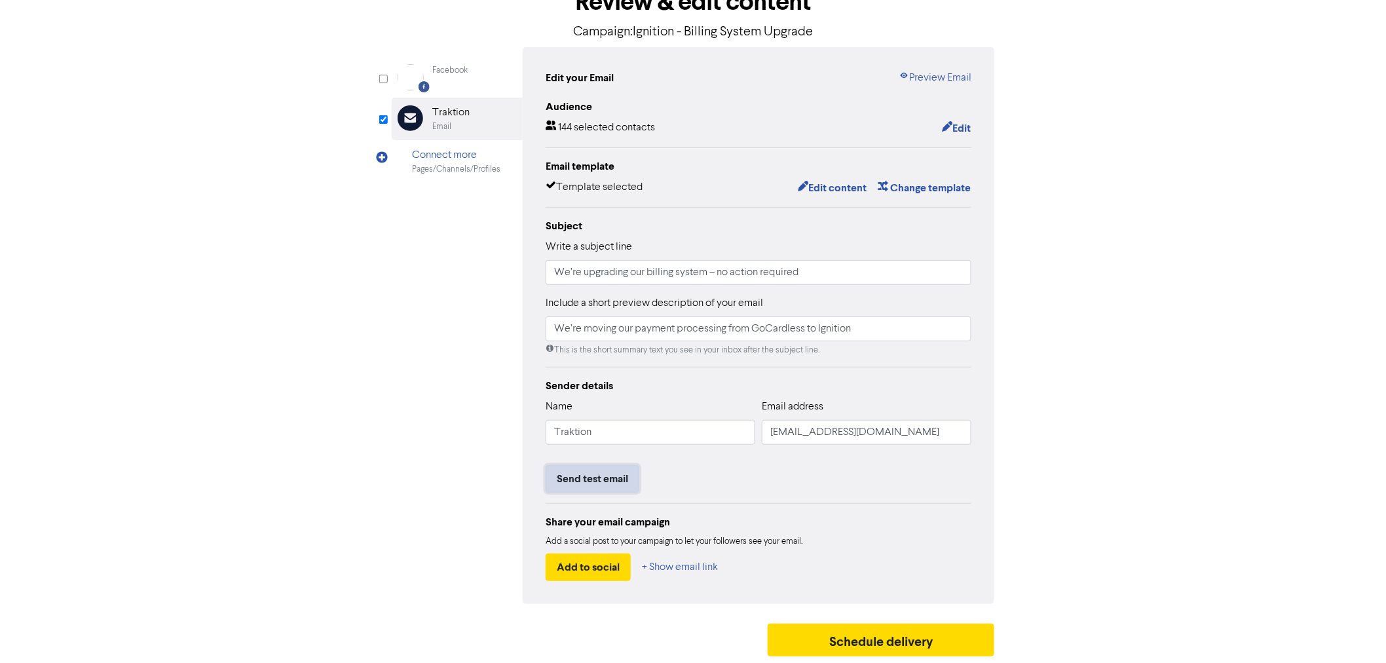
click at [601, 481] on button "Send test email" at bounding box center [593, 479] width 94 height 28
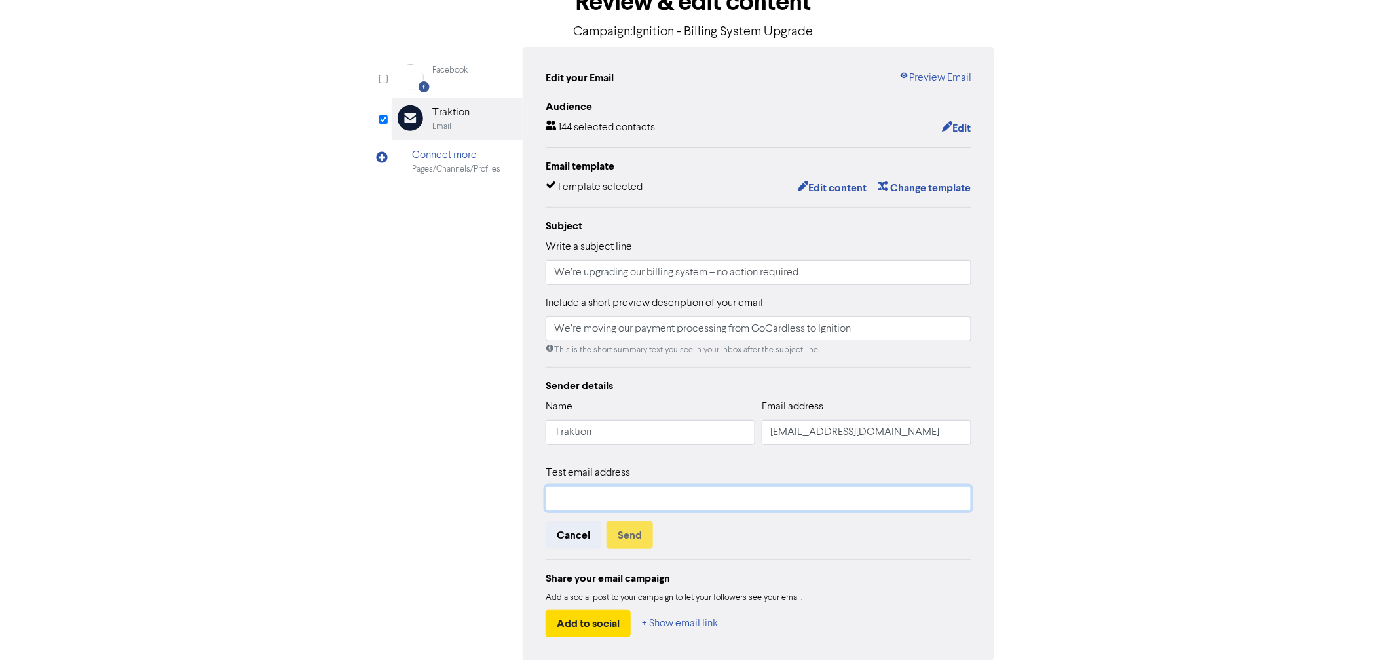
click at [591, 487] on input "text" at bounding box center [759, 498] width 426 height 25
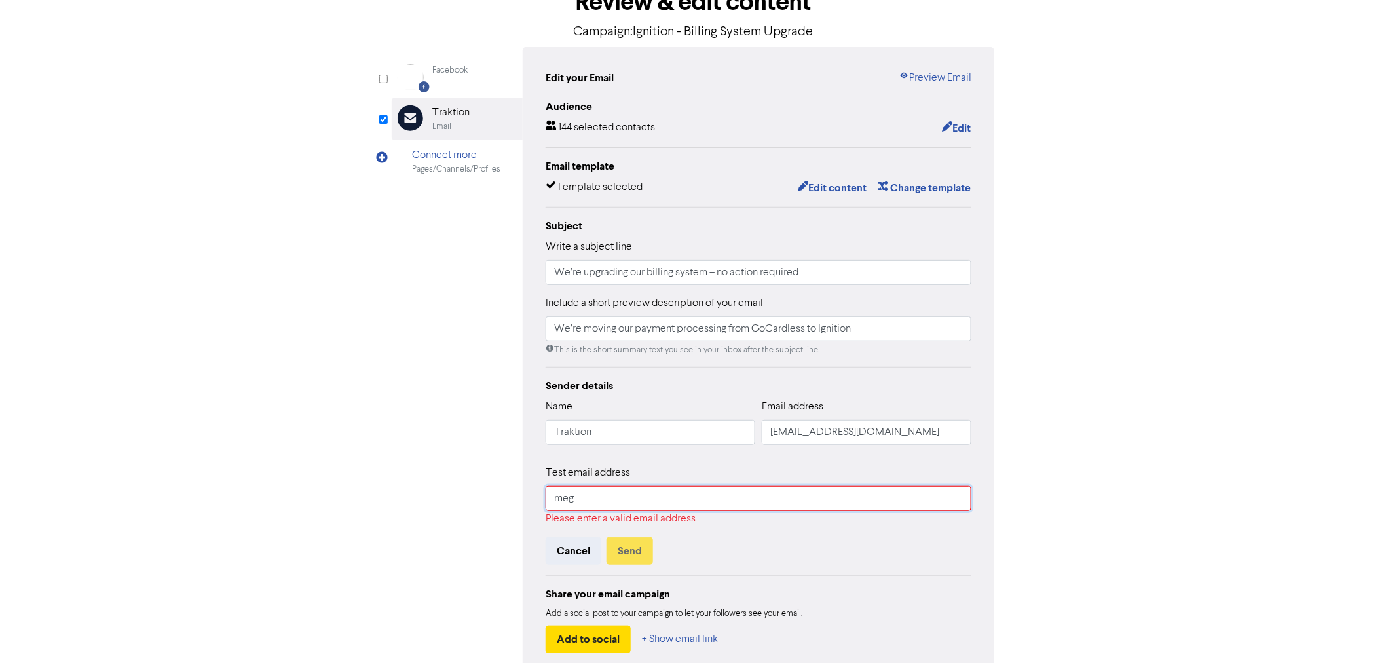
type input "[EMAIL_ADDRESS][DOMAIN_NAME]"
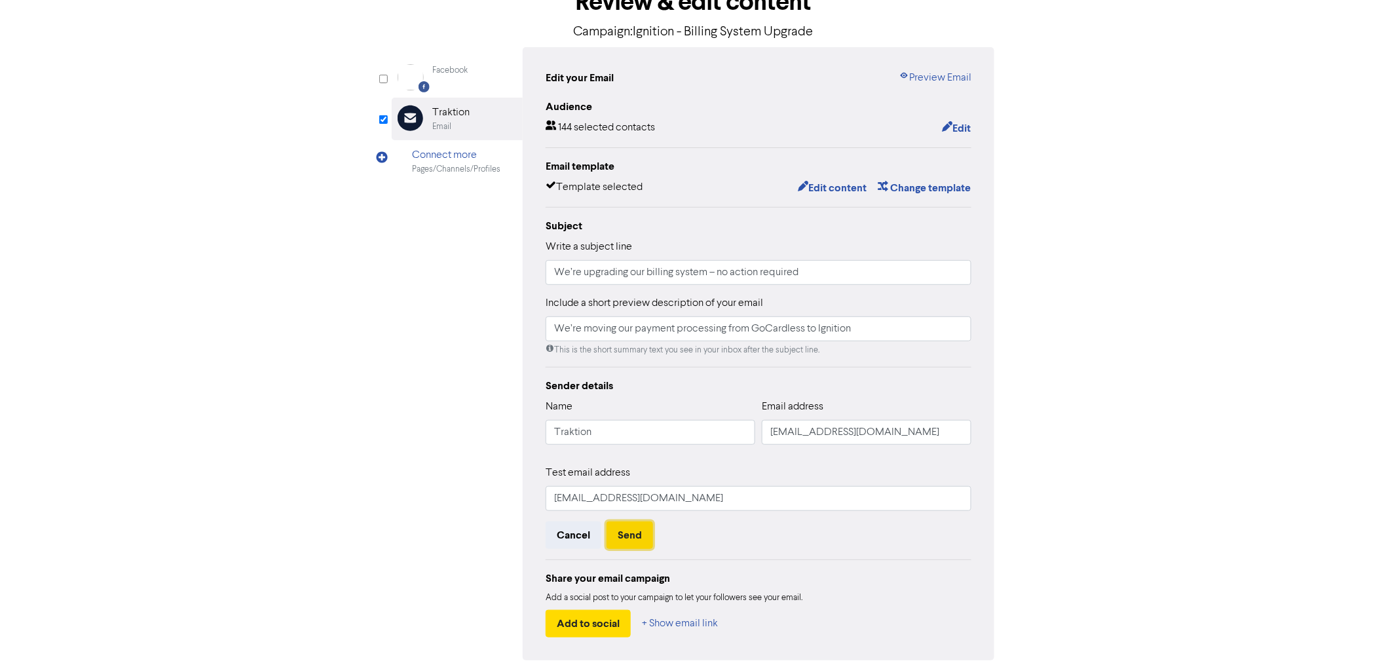
click at [630, 531] on button "Send" at bounding box center [629, 535] width 46 height 28
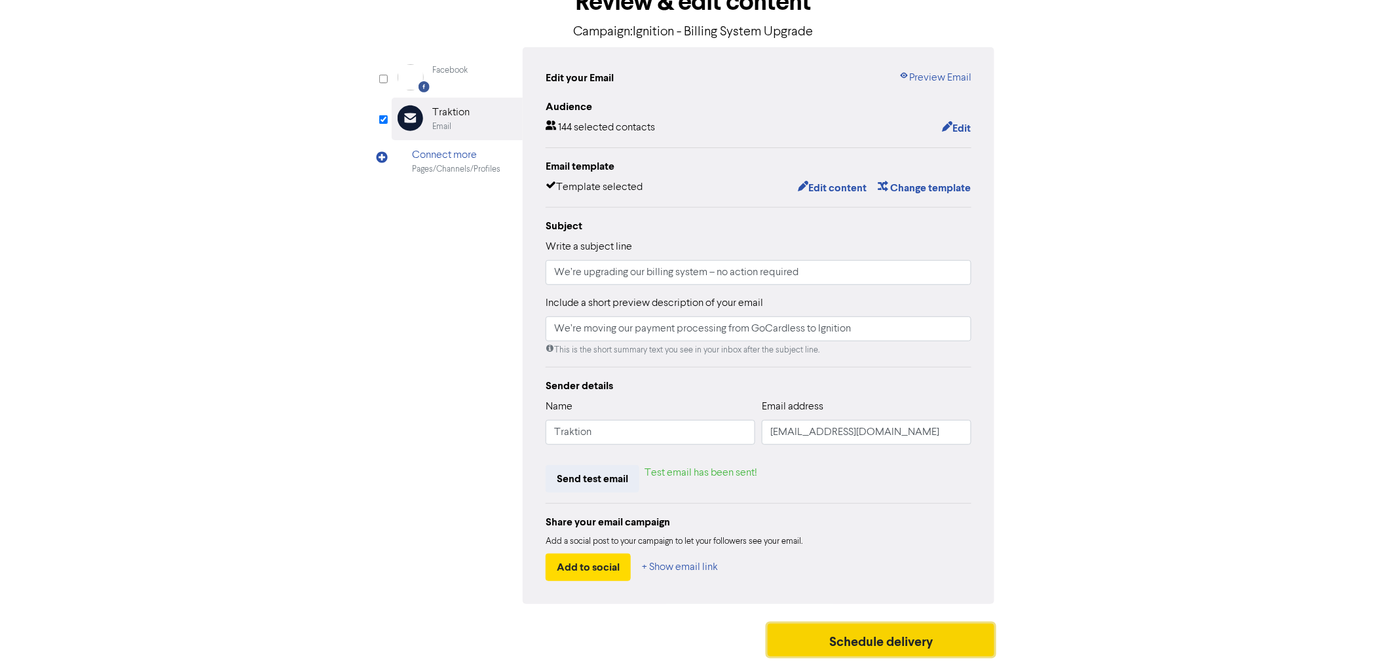
click at [900, 643] on button "Schedule delivery" at bounding box center [881, 639] width 227 height 33
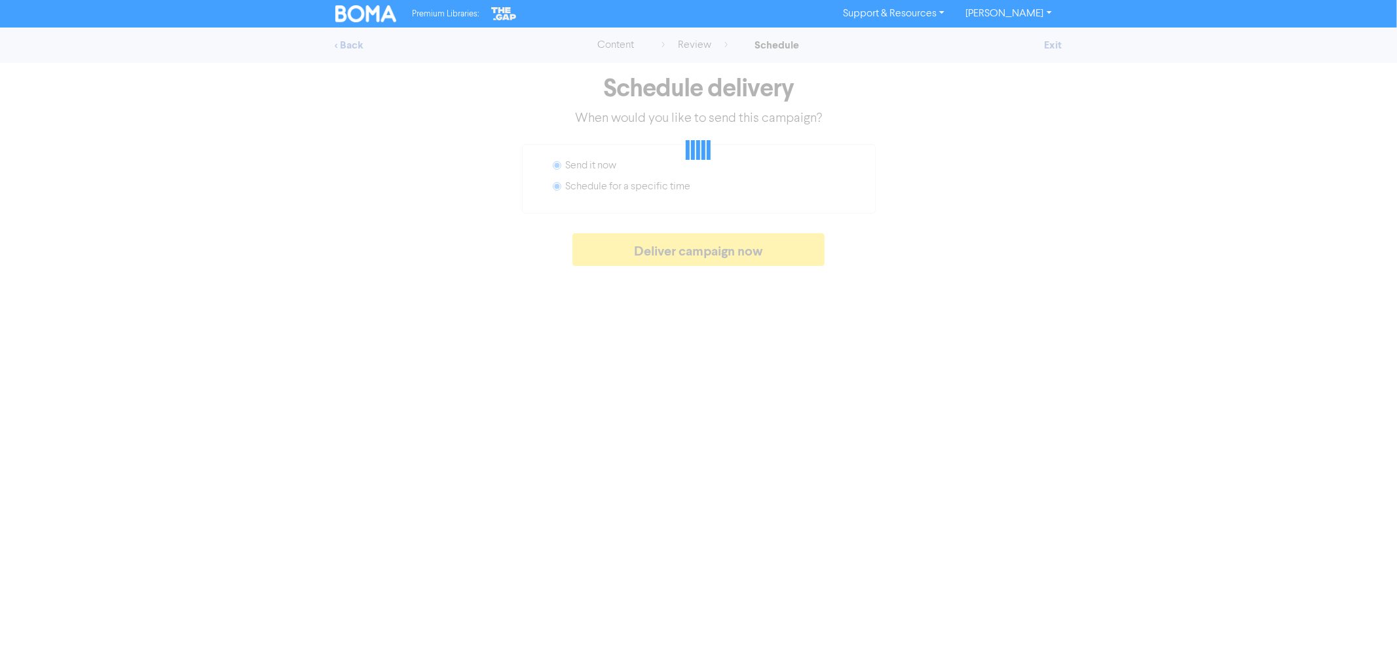
radio input "false"
radio input "true"
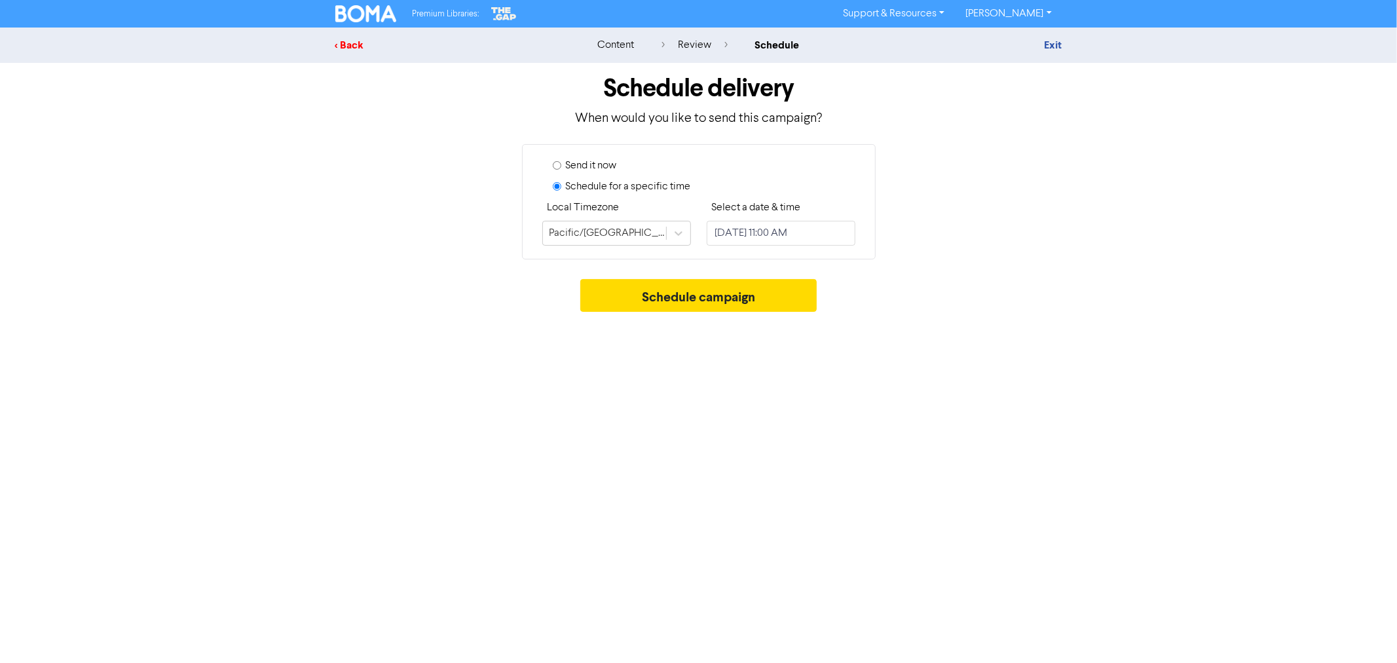
click at [341, 46] on div "< Back" at bounding box center [449, 45] width 229 height 16
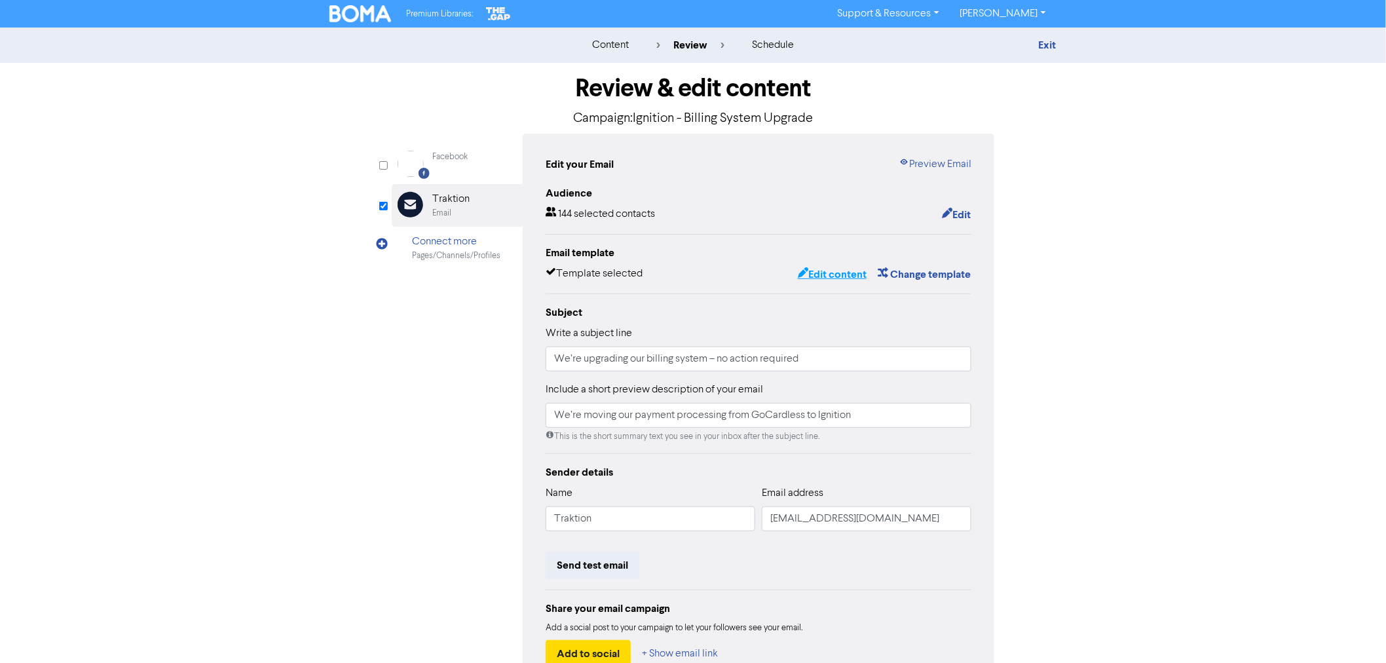
click at [819, 276] on button "Edit content" at bounding box center [832, 274] width 70 height 17
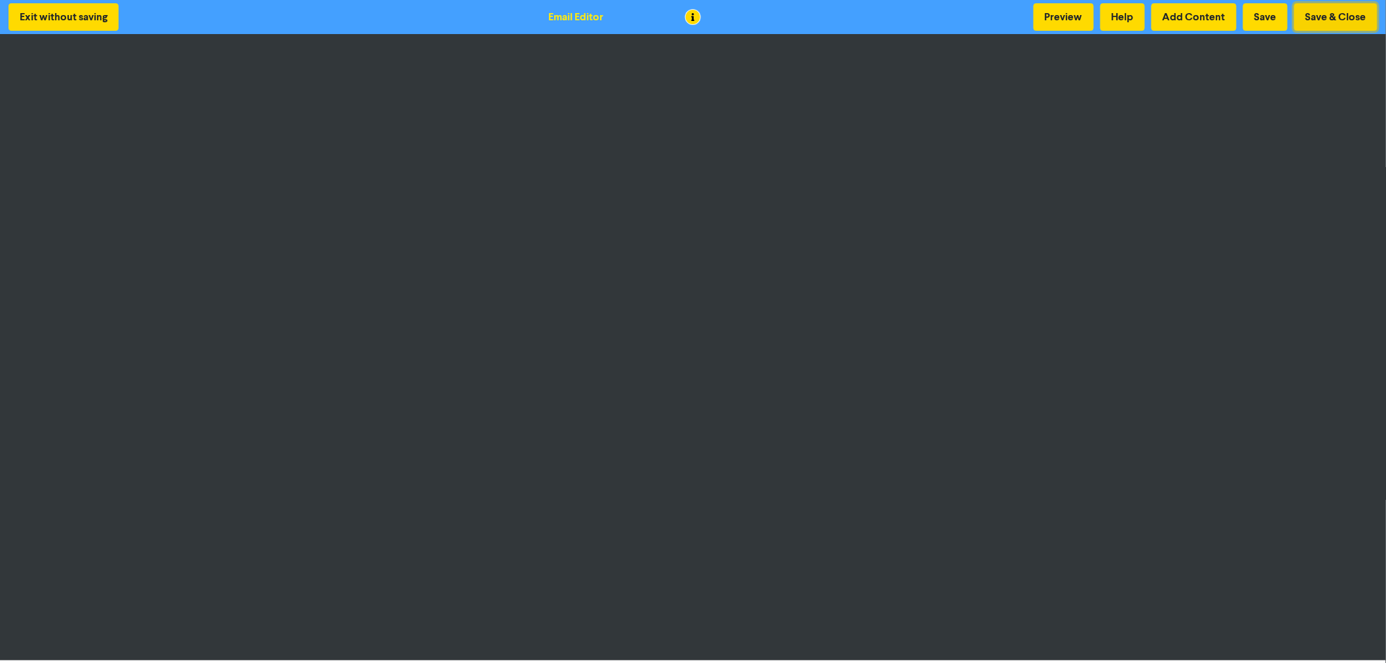
click at [1341, 16] on button "Save & Close" at bounding box center [1335, 17] width 83 height 28
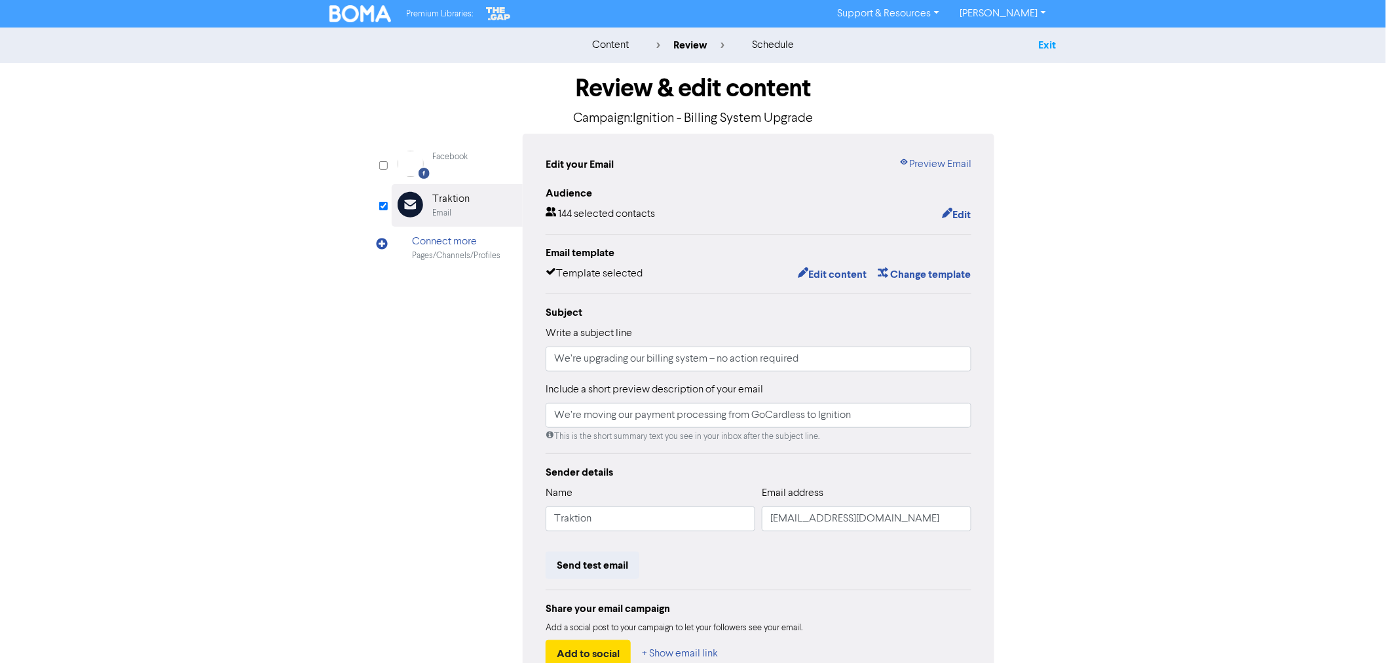
click at [1042, 46] on link "Exit" at bounding box center [1048, 45] width 18 height 13
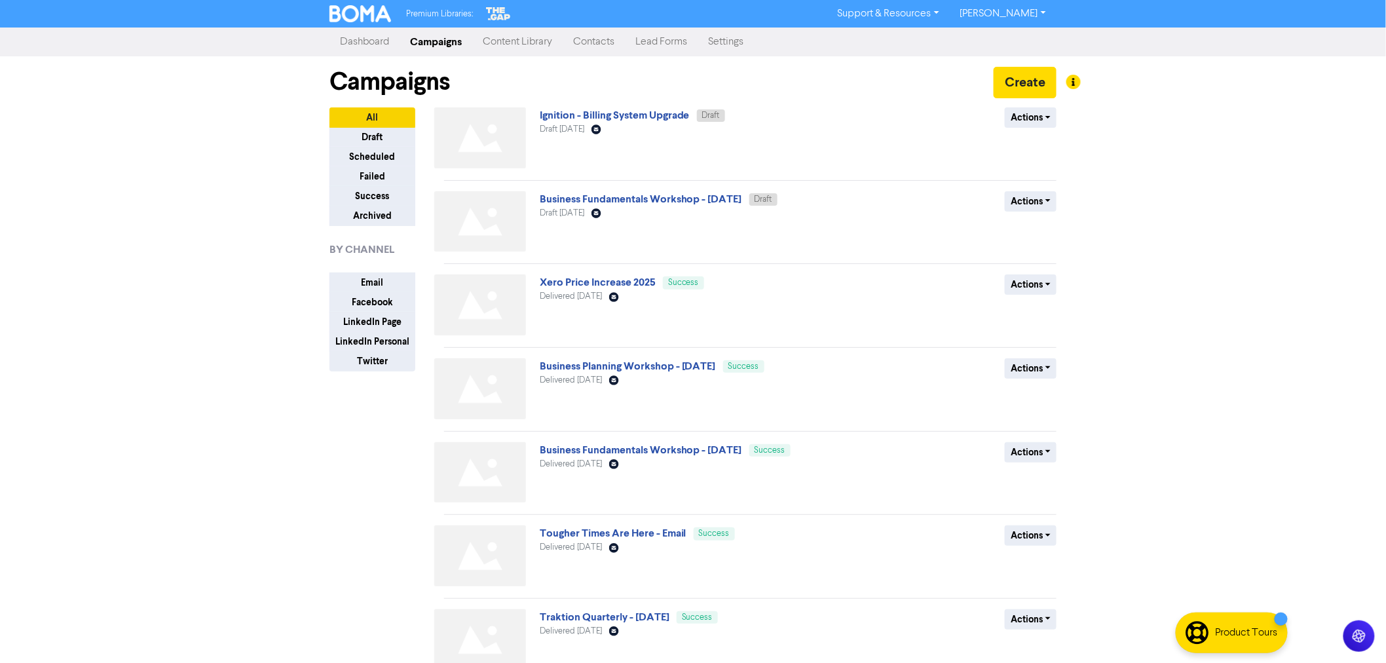
click at [604, 43] on link "Contacts" at bounding box center [594, 42] width 62 height 26
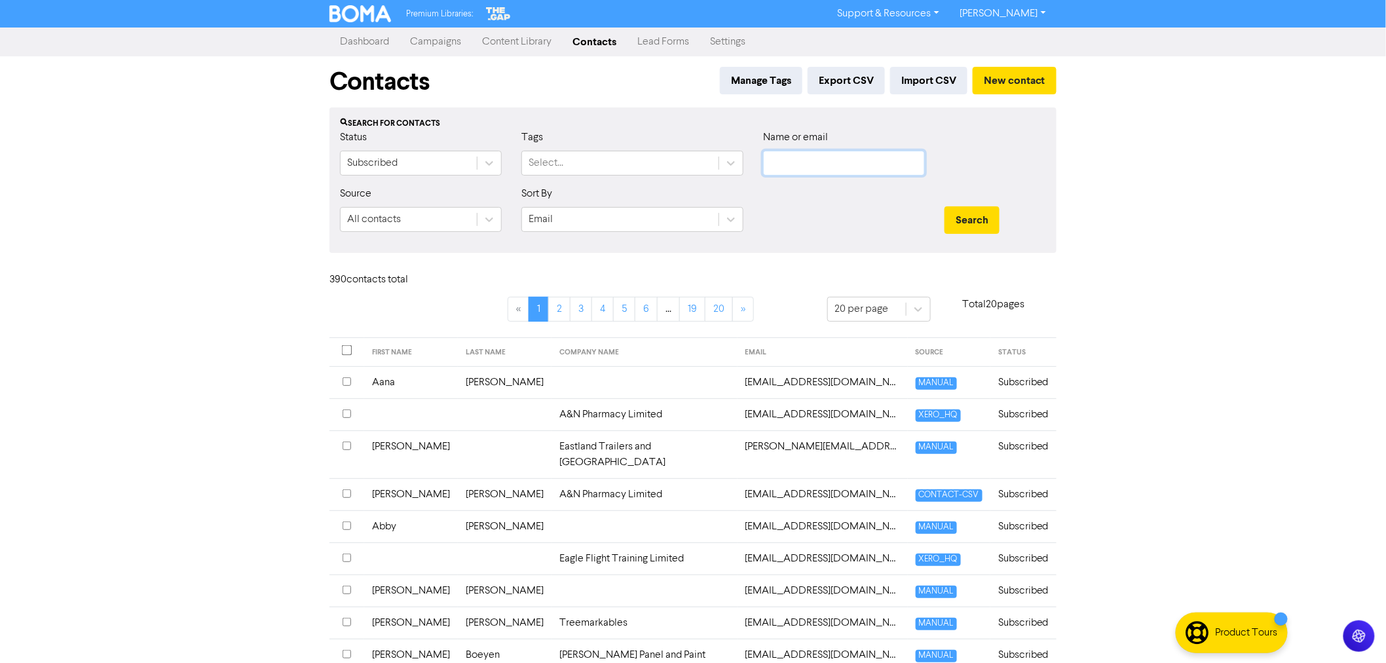
click at [796, 164] on input "text" at bounding box center [844, 163] width 162 height 25
type input "[PERSON_NAME]"
click at [944, 206] on button "Search" at bounding box center [971, 220] width 55 height 28
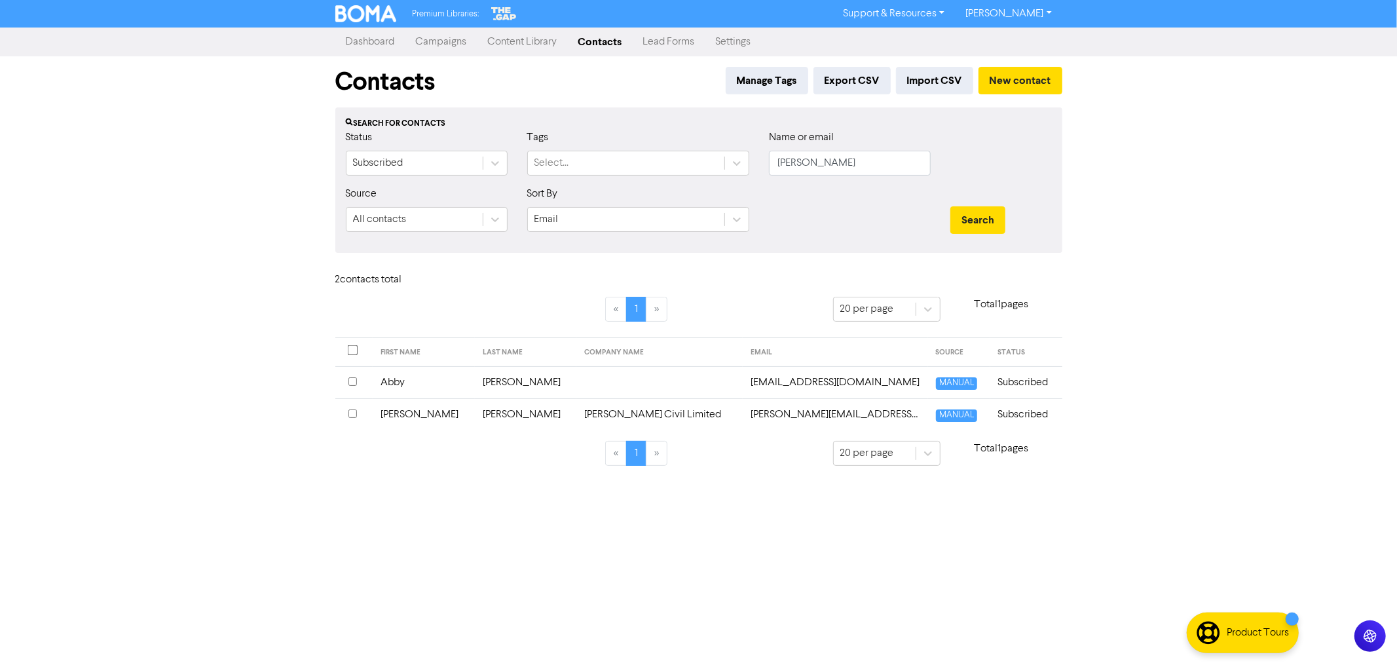
click at [480, 414] on td "[PERSON_NAME]" at bounding box center [526, 414] width 102 height 32
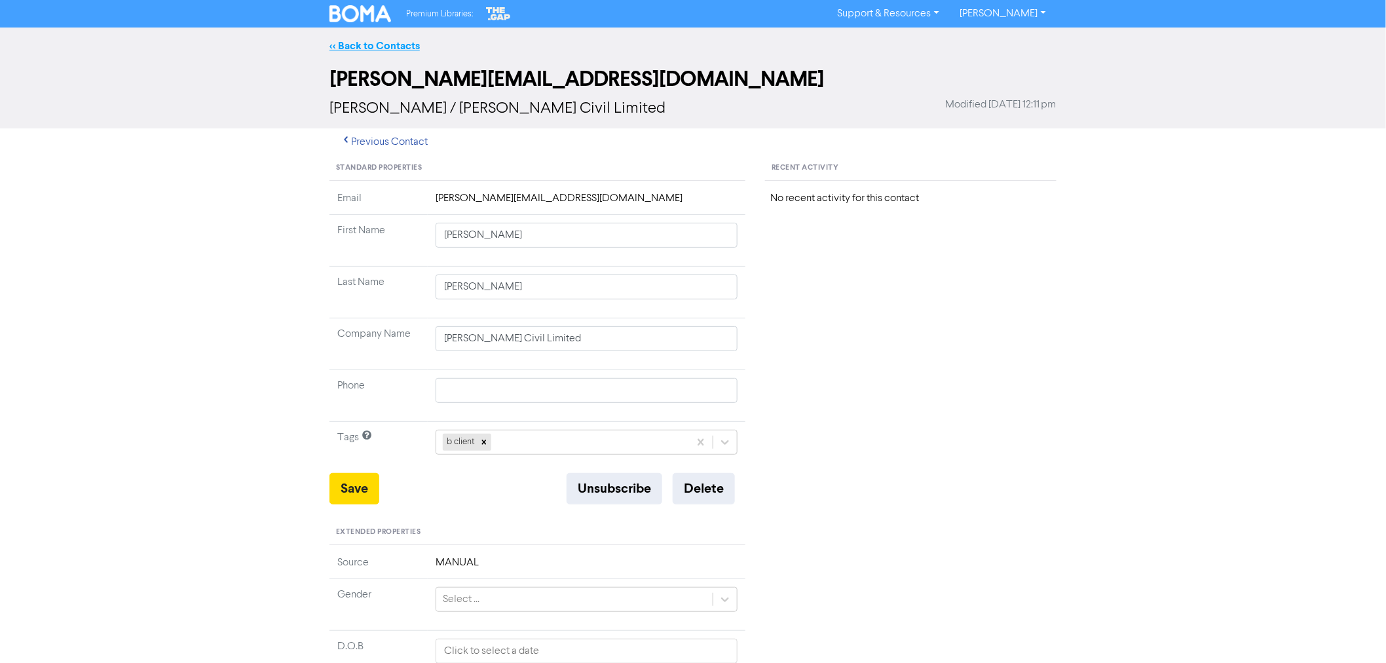
click at [362, 43] on link "<< Back to Contacts" at bounding box center [374, 45] width 90 height 13
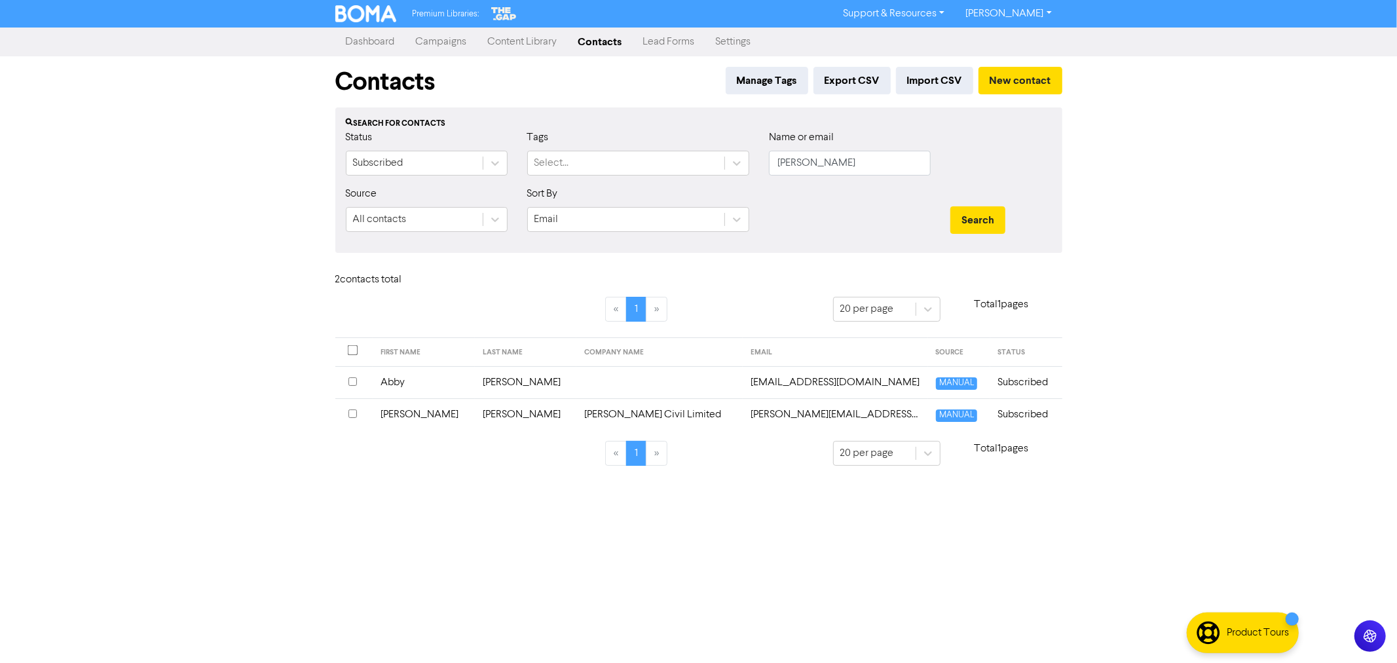
click at [489, 379] on td "[PERSON_NAME]" at bounding box center [526, 382] width 102 height 32
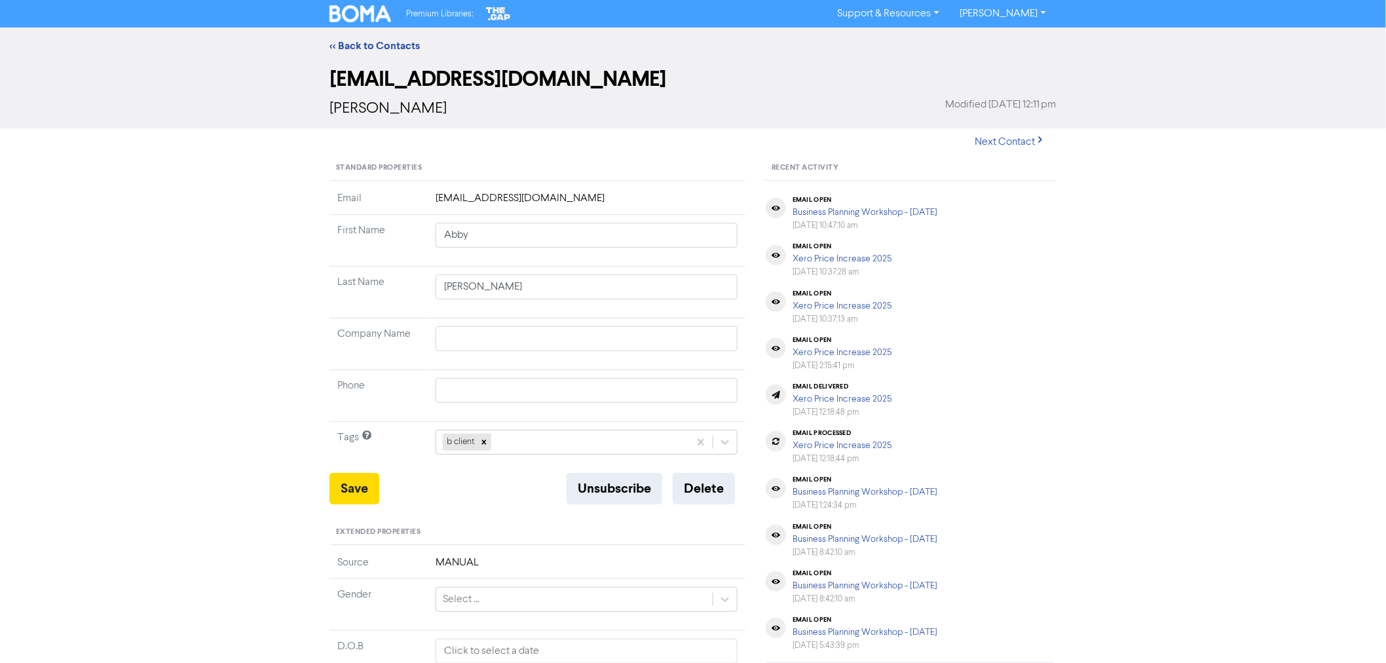
click at [348, 37] on div "<< Back to Contacts" at bounding box center [693, 46] width 1386 height 37
click at [351, 40] on link "<< Back to Contacts" at bounding box center [374, 45] width 90 height 13
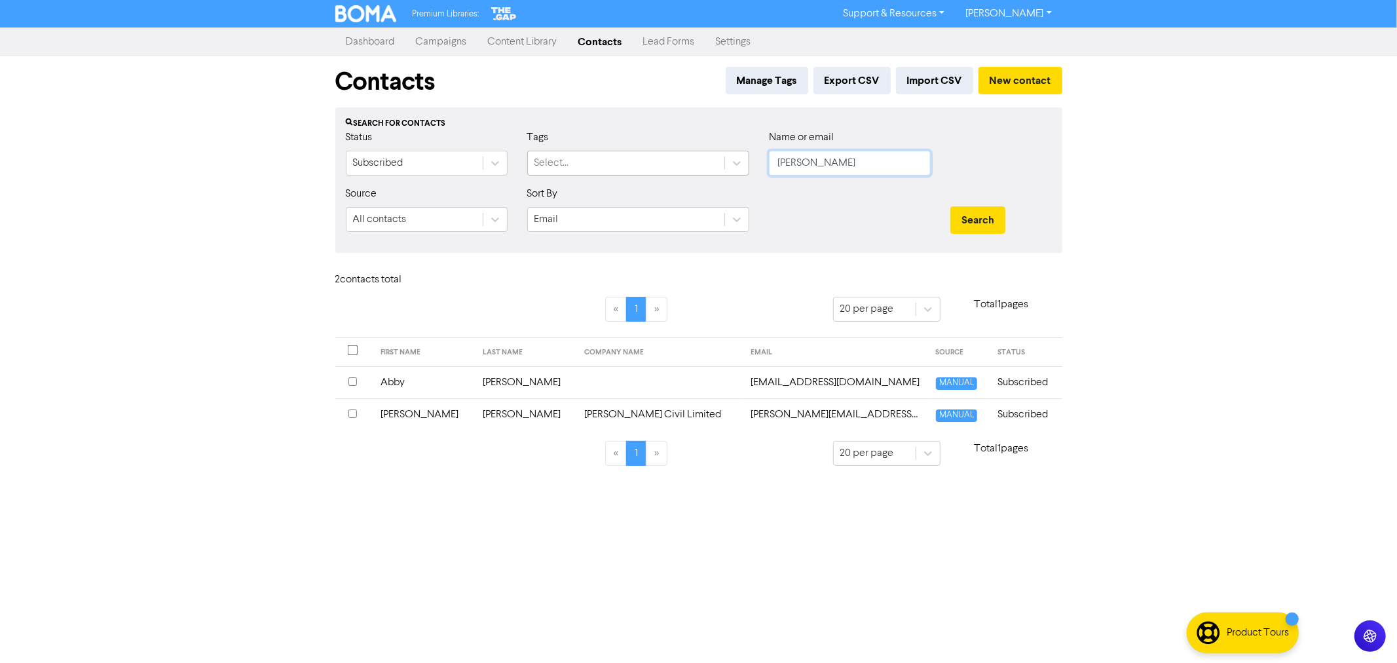
drag, startPoint x: 834, startPoint y: 162, endPoint x: 565, endPoint y: 164, distance: 269.8
click at [565, 164] on div "Status Subscribed Tags Select... Name or email [PERSON_NAME]" at bounding box center [699, 158] width 726 height 56
click at [950, 206] on button "Search" at bounding box center [977, 220] width 55 height 28
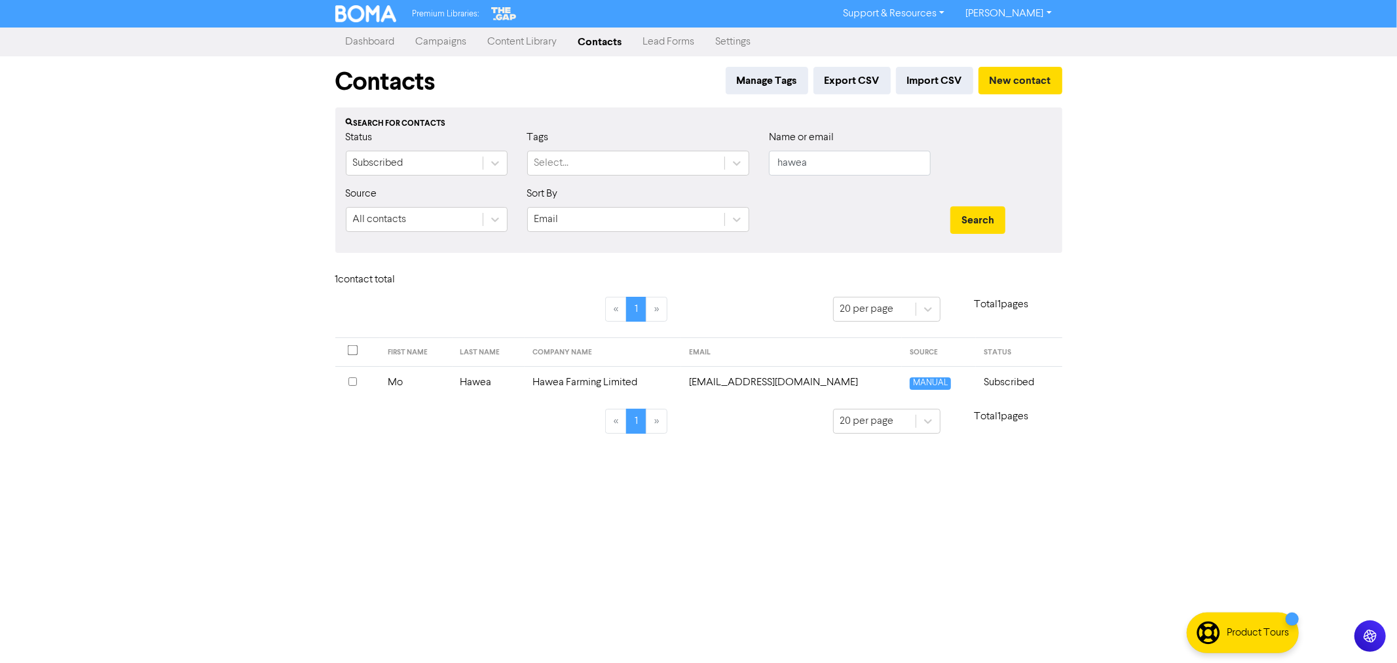
click at [624, 381] on td "Hawea Farming Limited" at bounding box center [603, 382] width 157 height 32
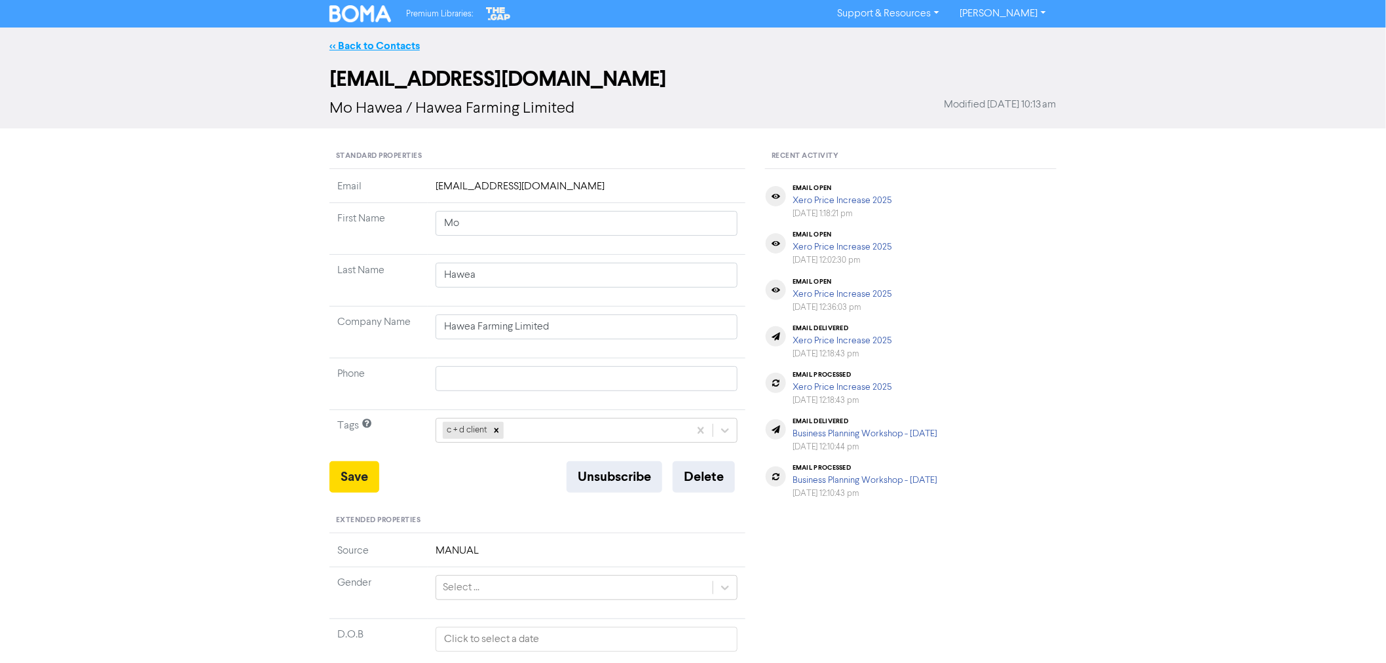
click at [351, 43] on link "<< Back to Contacts" at bounding box center [374, 45] width 90 height 13
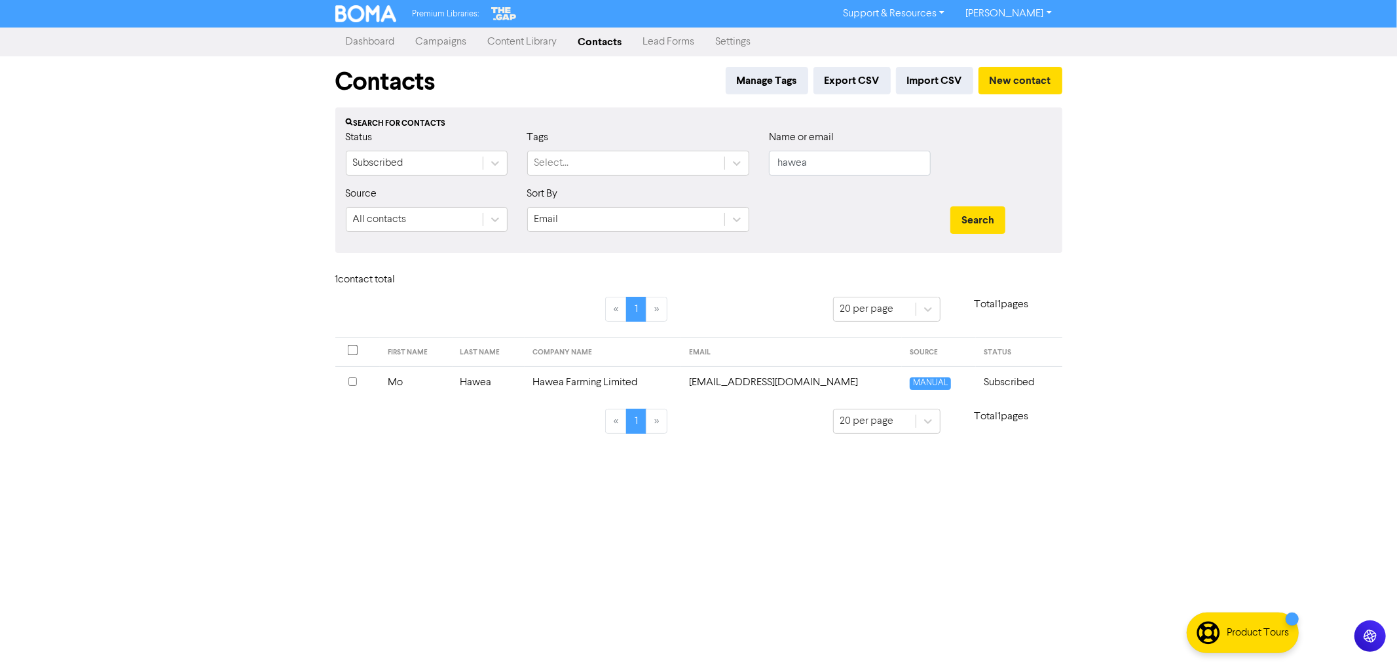
click at [597, 37] on link "Contacts" at bounding box center [600, 42] width 65 height 26
drag, startPoint x: 775, startPoint y: 155, endPoint x: 638, endPoint y: 136, distance: 138.8
click at [694, 149] on div "Status Subscribed Tags Select... Name or email hawea" at bounding box center [699, 158] width 726 height 56
click at [1238, 244] on div "Premium Libraries: Support & Resources Video Tutorials FAQ & Guides Marketing E…" at bounding box center [698, 331] width 1397 height 663
click at [377, 46] on link "Dashboard" at bounding box center [370, 42] width 70 height 26
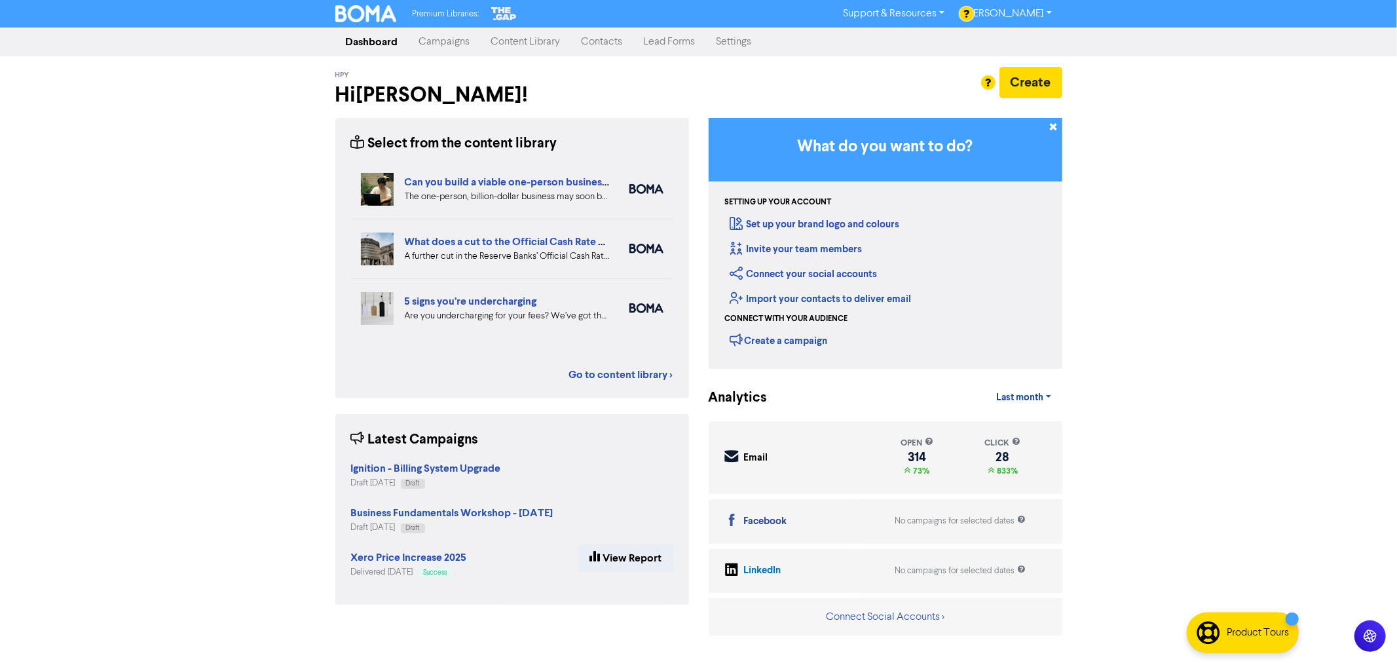
click at [447, 45] on link "Campaigns" at bounding box center [445, 42] width 72 height 26
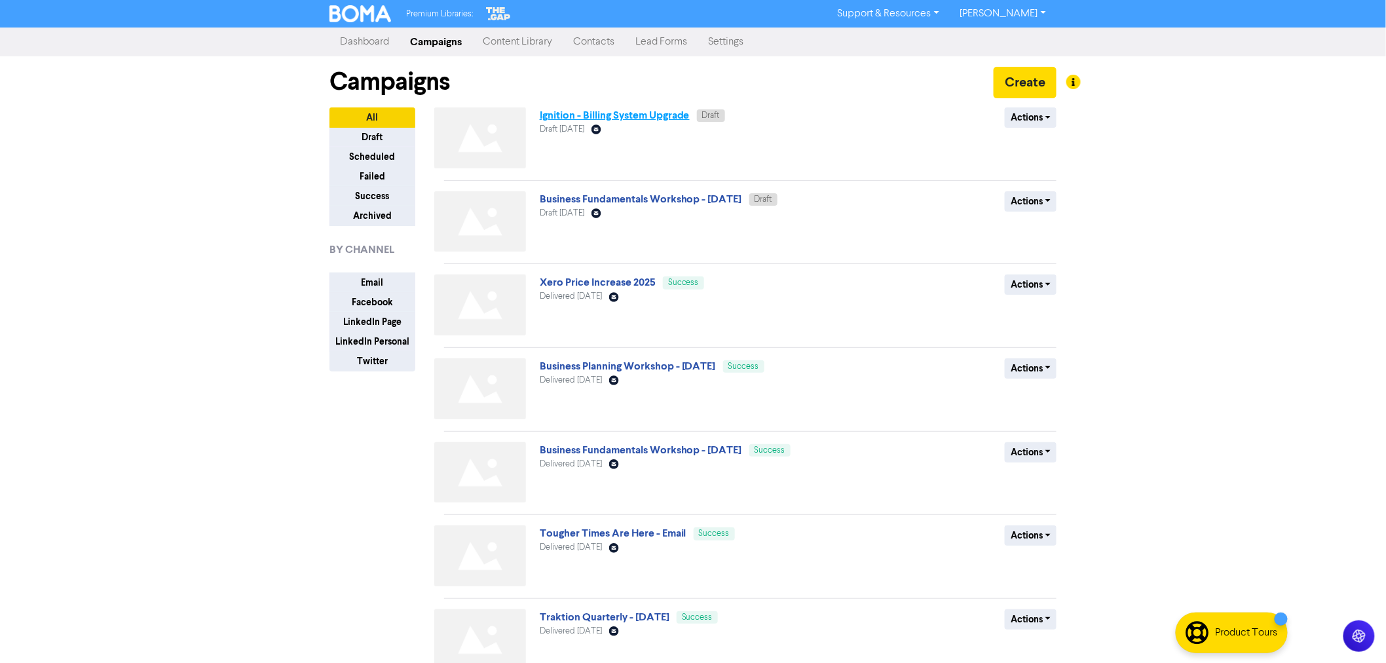
click at [625, 115] on link "Ignition - Billing System Upgrade" at bounding box center [615, 115] width 150 height 13
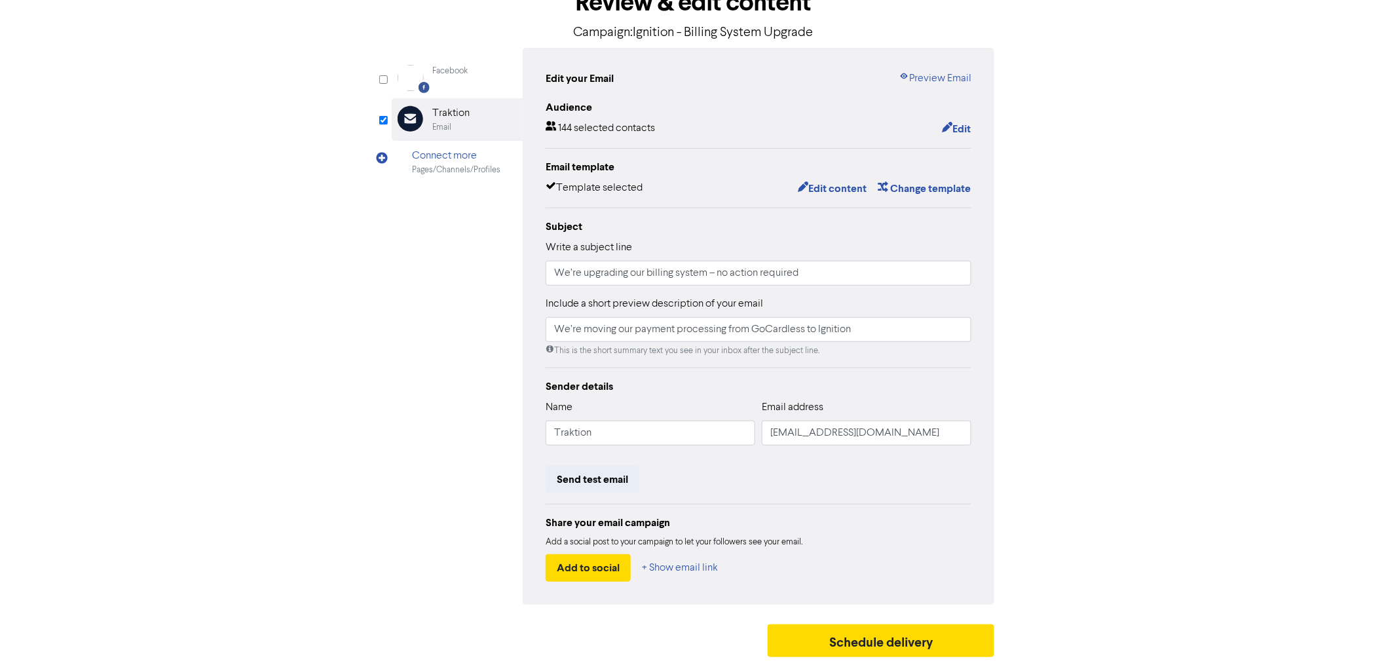
scroll to position [86, 0]
click at [907, 637] on button "Schedule delivery" at bounding box center [881, 639] width 227 height 33
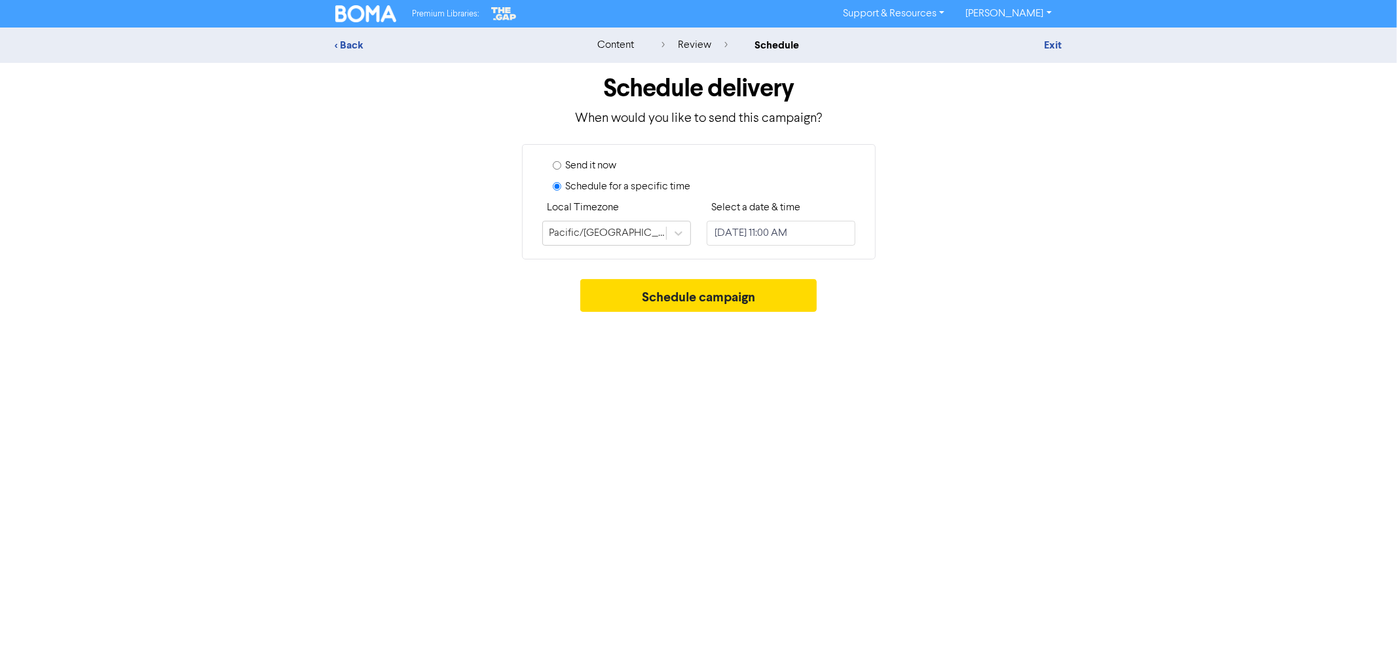
click at [557, 162] on input "Send it now" at bounding box center [557, 165] width 9 height 9
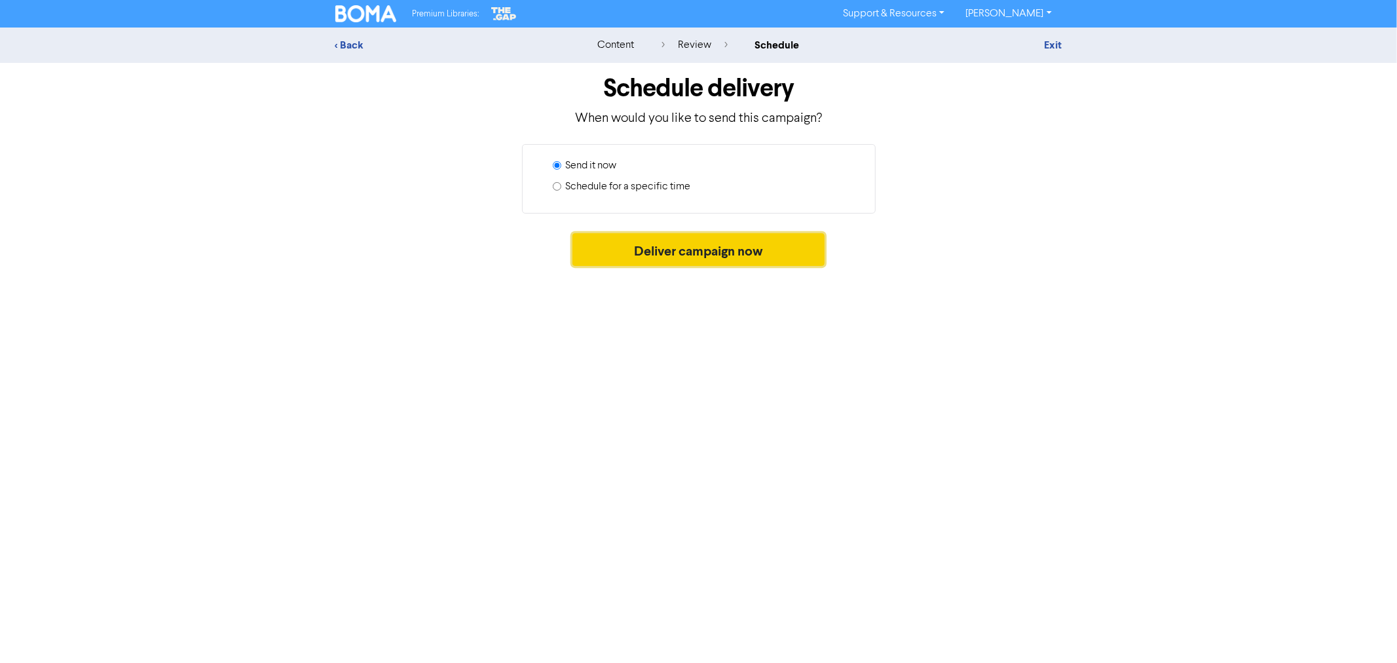
click at [714, 258] on button "Deliver campaign now" at bounding box center [698, 249] width 252 height 33
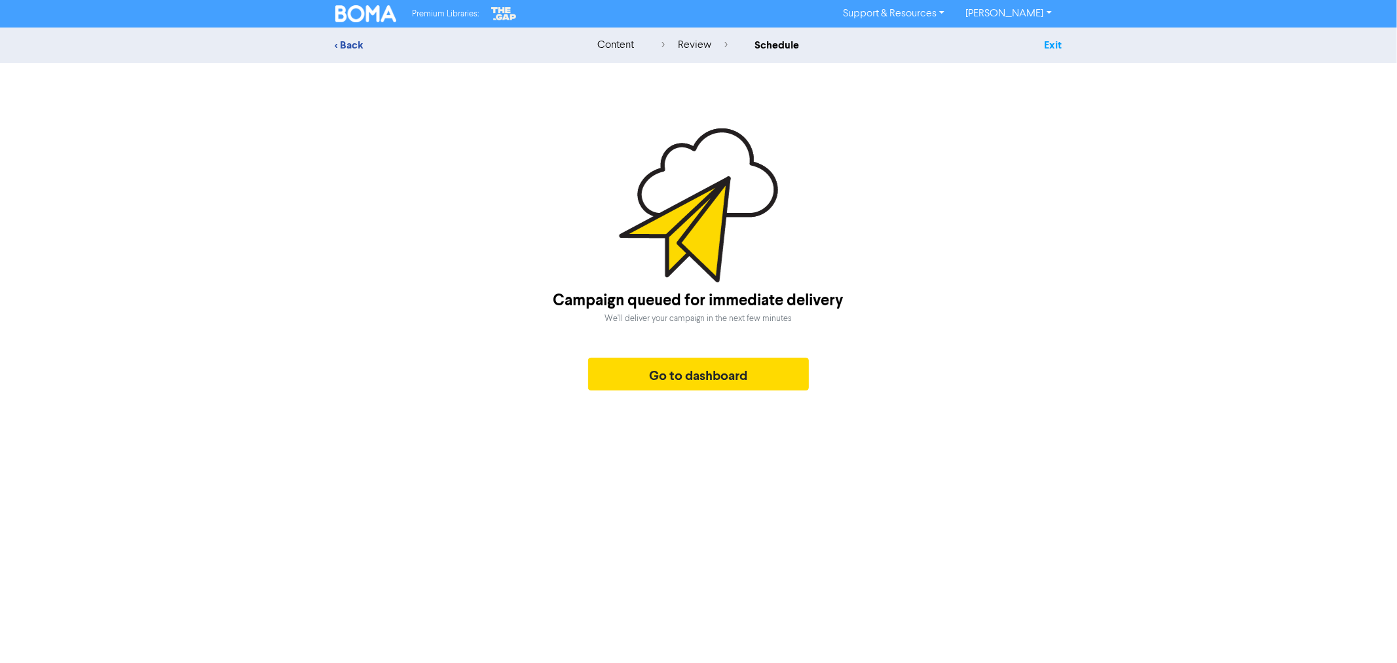
click at [1045, 41] on link "Exit" at bounding box center [1053, 45] width 18 height 13
